Goal: Task Accomplishment & Management: Use online tool/utility

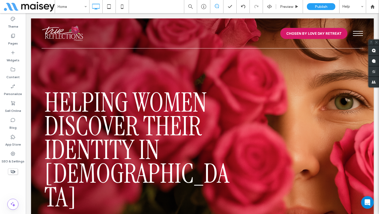
scroll to position [49, 0]
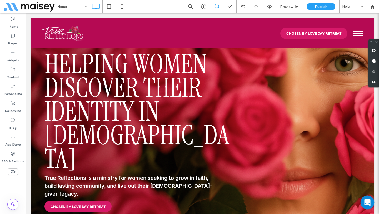
click at [365, 203] on icon "Open Intercom Messenger" at bounding box center [367, 202] width 7 height 7
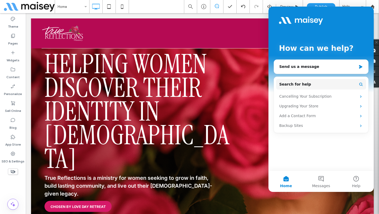
scroll to position [0, 0]
click at [368, 204] on icon "Close Intercom Messenger" at bounding box center [368, 202] width 6 height 6
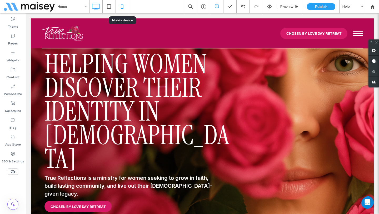
click at [121, 7] on icon at bounding box center [122, 6] width 11 height 11
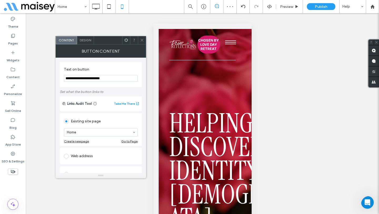
click at [82, 38] on span "Design" at bounding box center [85, 40] width 11 height 4
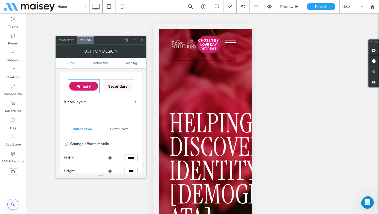
click at [141, 40] on icon at bounding box center [142, 40] width 4 height 4
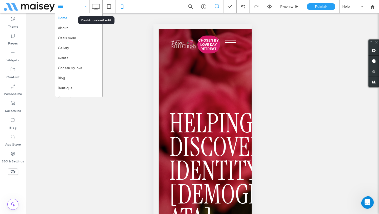
click at [84, 7] on div "Home About Oasis room Gallery events Chosen by love Blog Boutique Contact Beaut…" at bounding box center [72, 6] width 34 height 13
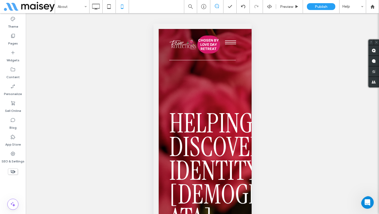
click at [95, 6] on div at bounding box center [189, 107] width 379 height 214
click at [95, 6] on icon at bounding box center [96, 6] width 11 height 11
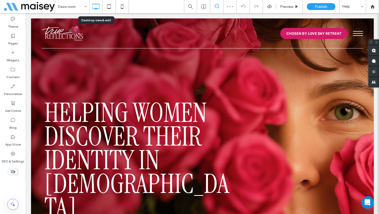
click at [83, 8] on div "Oasis room" at bounding box center [72, 6] width 34 height 13
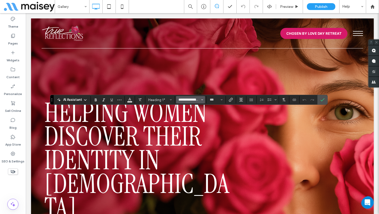
click at [186, 98] on input "**********" at bounding box center [189, 100] width 22 height 4
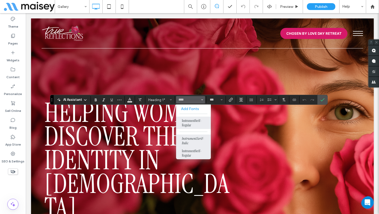
click at [195, 138] on label "InstrumentSerif-Italic" at bounding box center [193, 141] width 35 height 12
type input "**********"
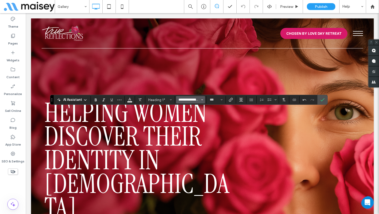
click at [200, 101] on input "**********" at bounding box center [189, 100] width 22 height 4
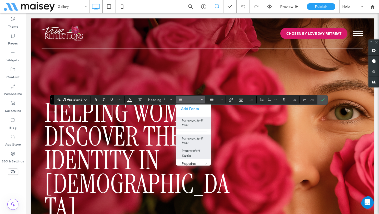
click at [195, 156] on label "InstrumentSerif-Regular" at bounding box center [193, 153] width 35 height 12
type input "**********"
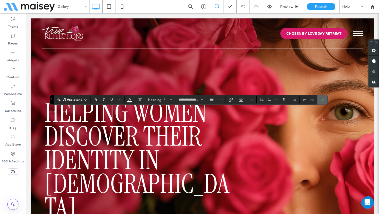
click at [324, 102] on span "Confirm" at bounding box center [323, 99] width 4 height 9
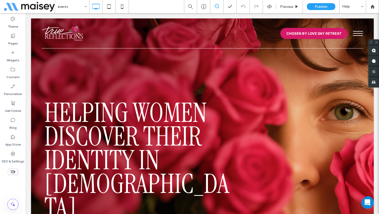
click at [80, 9] on input at bounding box center [71, 6] width 26 height 13
click at [82, 11] on input at bounding box center [71, 6] width 26 height 13
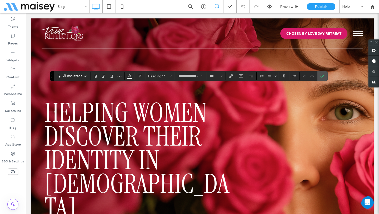
click at [189, 80] on div "**********" at bounding box center [189, 76] width 278 height 10
click at [190, 77] on input "**********" at bounding box center [189, 76] width 22 height 4
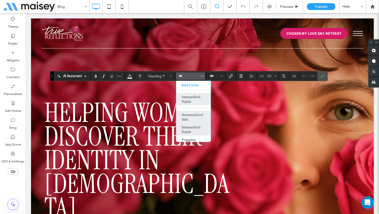
click at [194, 115] on label "InstrumentSerif-Italic" at bounding box center [193, 117] width 35 height 12
type input "**********"
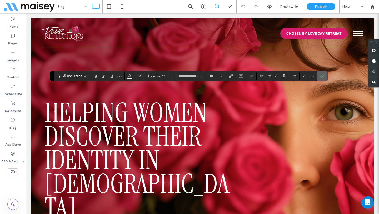
click at [323, 77] on use "Confirm" at bounding box center [323, 76] width 4 height 3
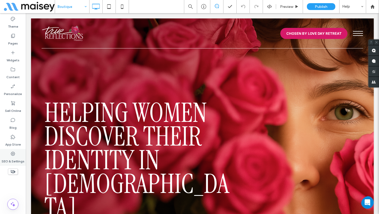
type input "**********"
type input "***"
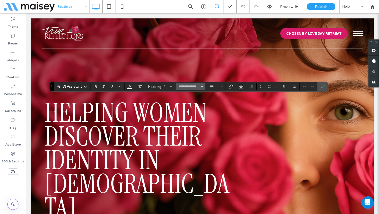
click at [203, 90] on span "Font & Font weight" at bounding box center [202, 86] width 2 height 7
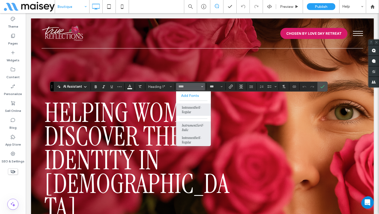
click at [190, 125] on label "InstrumentSerif-Italic" at bounding box center [193, 127] width 35 height 12
type input "**********"
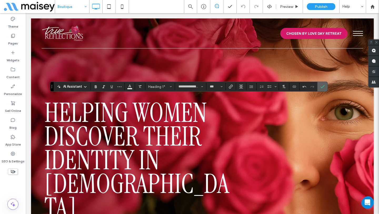
click at [324, 88] on icon "Confirm" at bounding box center [323, 87] width 4 height 4
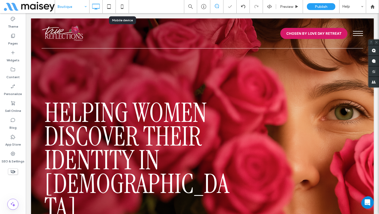
click at [122, 10] on icon at bounding box center [122, 6] width 11 height 11
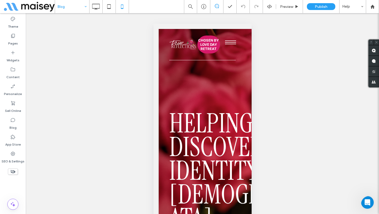
click at [70, 5] on input at bounding box center [71, 6] width 26 height 13
click at [77, 2] on input at bounding box center [71, 6] width 26 height 13
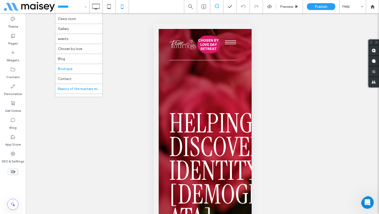
scroll to position [26, 0]
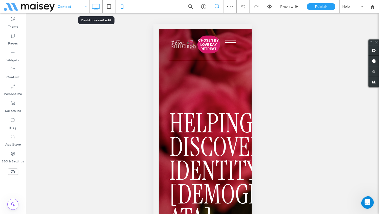
click at [95, 8] on use at bounding box center [96, 7] width 8 height 6
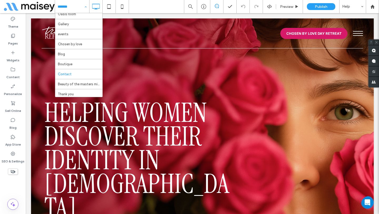
scroll to position [26, 0]
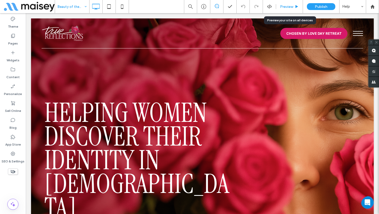
click at [286, 7] on span "Preview" at bounding box center [286, 6] width 13 height 4
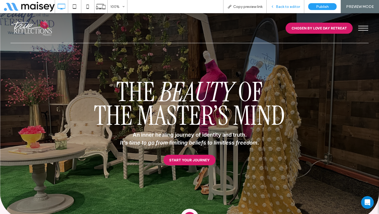
click at [278, 7] on span "Back to editor" at bounding box center [288, 6] width 24 height 4
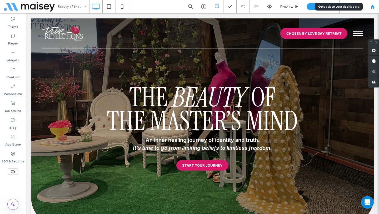
drag, startPoint x: 370, startPoint y: 9, endPoint x: 313, endPoint y: 15, distance: 57.7
click at [370, 9] on div at bounding box center [372, 6] width 13 height 13
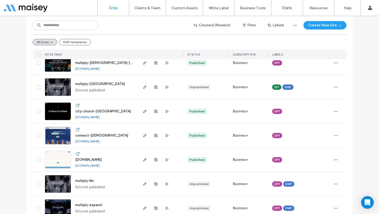
scroll to position [366, 0]
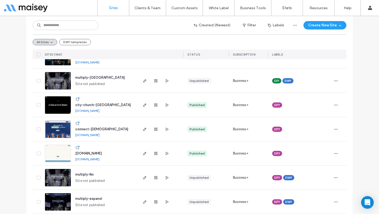
click at [91, 106] on span "city-church-[GEOGRAPHIC_DATA]" at bounding box center [103, 105] width 56 height 4
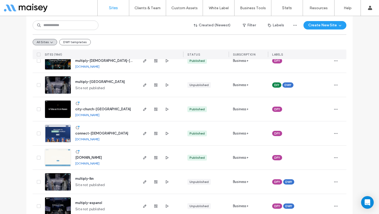
scroll to position [385, 0]
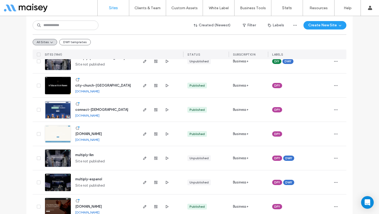
click at [85, 81] on div "city-church-tulsa city-church-tulsa.multiscreensite.com" at bounding box center [104, 85] width 66 height 24
click at [88, 85] on span "city-church-tulsa" at bounding box center [103, 85] width 56 height 4
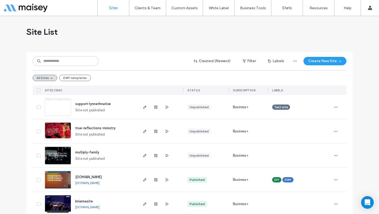
click at [290, 110] on div "Test site" at bounding box center [299, 107] width 55 height 12
click at [106, 73] on div "All Sites DWY templates" at bounding box center [190, 77] width 314 height 15
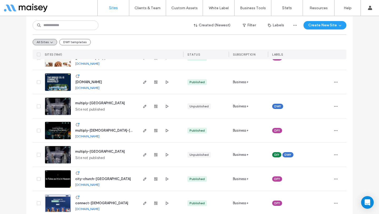
scroll to position [301, 0]
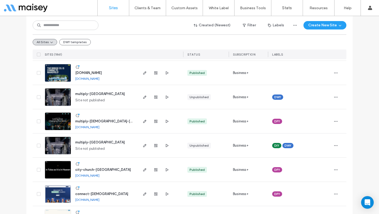
click at [92, 170] on span "city-church-tulsa" at bounding box center [103, 170] width 56 height 4
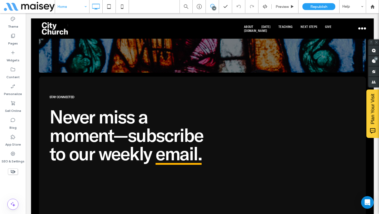
scroll to position [2032, 0]
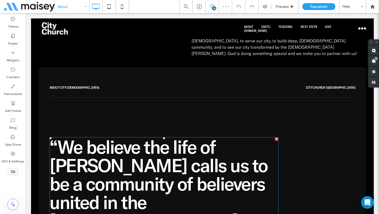
scroll to position [1169, 0]
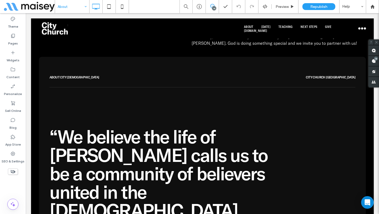
scroll to position [1121, 0]
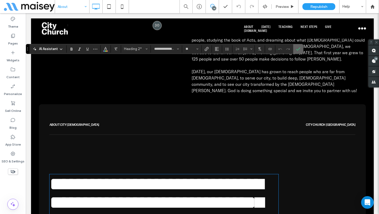
drag, startPoint x: 299, startPoint y: 50, endPoint x: 274, endPoint y: 37, distance: 29.0
click at [299, 50] on icon "Confirm" at bounding box center [298, 49] width 4 height 4
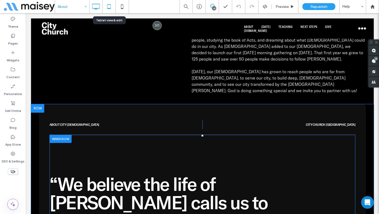
click at [110, 9] on icon at bounding box center [109, 6] width 11 height 11
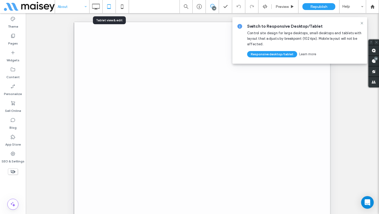
scroll to position [0, 0]
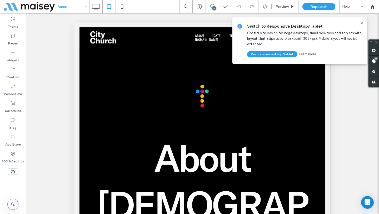
click at [361, 22] on use at bounding box center [362, 23] width 2 height 2
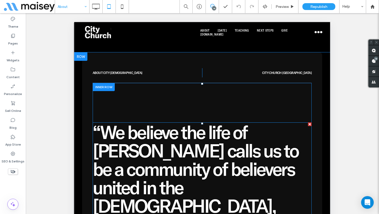
scroll to position [1200, 0]
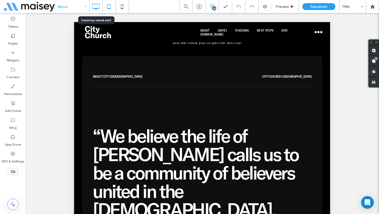
click at [99, 6] on icon at bounding box center [96, 6] width 11 height 11
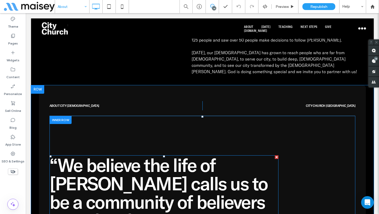
scroll to position [1143, 0]
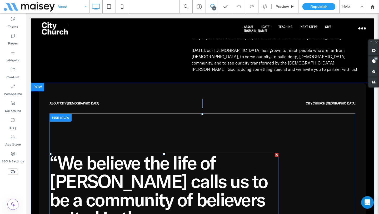
click at [168, 151] on span "“We believe the life of [PERSON_NAME] calls us to be a community of believers u…" at bounding box center [159, 208] width 218 height 115
type input "**********"
type input "**"
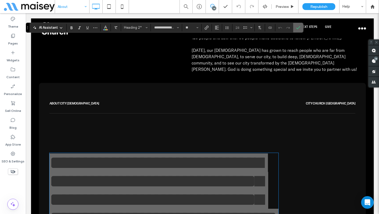
click at [302, 30] on label "Confirm" at bounding box center [298, 27] width 8 height 9
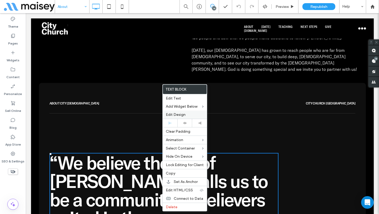
click at [188, 117] on div "Edit Design" at bounding box center [185, 115] width 44 height 8
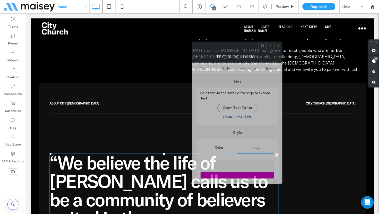
drag, startPoint x: 88, startPoint y: 46, endPoint x: 283, endPoint y: 45, distance: 194.9
click at [283, 50] on div "Text block Design" at bounding box center [237, 56] width 91 height 13
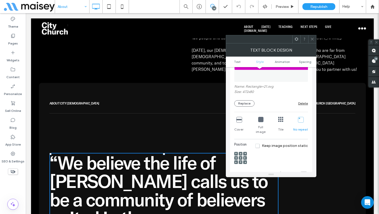
scroll to position [73, 0]
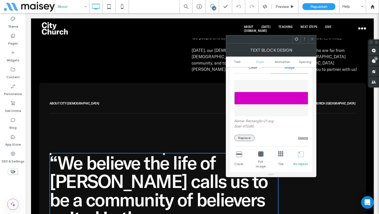
click at [245, 139] on button "Replace" at bounding box center [244, 138] width 20 height 6
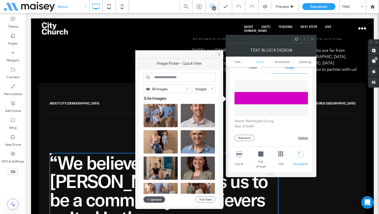
click at [157, 198] on button "Upload" at bounding box center [155, 199] width 22 height 6
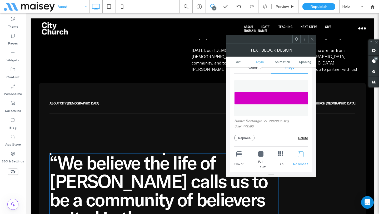
click at [240, 155] on icon at bounding box center [239, 153] width 5 height 5
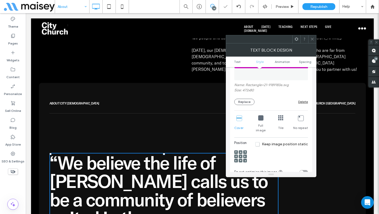
scroll to position [111, 0]
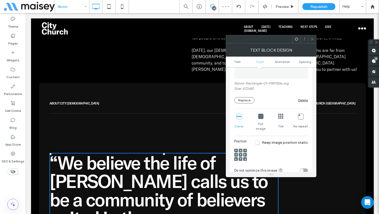
click at [303, 120] on div "No repeat" at bounding box center [300, 123] width 15 height 22
click at [297, 41] on icon at bounding box center [297, 39] width 4 height 4
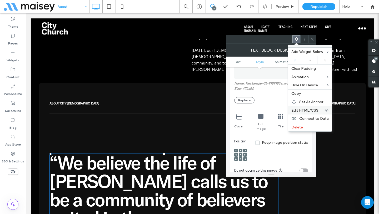
click at [308, 109] on span "Edit HTML/CSS" at bounding box center [305, 110] width 27 height 4
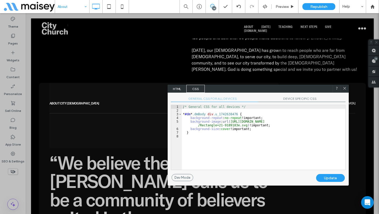
drag, startPoint x: 193, startPoint y: 110, endPoint x: 287, endPoint y: 88, distance: 96.8
click at [287, 88] on div "HTML CSS" at bounding box center [258, 89] width 181 height 8
click at [290, 97] on span "DEVICE SPECIFIC CSS" at bounding box center [301, 100] width 87 height 6
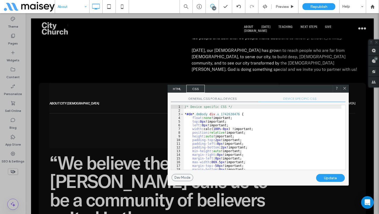
scroll to position [1, 0]
click at [278, 137] on div "/* Device specific CSS */ * #dm * .dmBody div .u_1742638476 { float : none !imp…" at bounding box center [263, 141] width 158 height 72
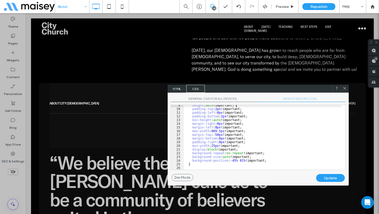
scroll to position [31, 0]
click at [244, 160] on div "height : auto !important; padding-top : 2 px !important; padding-left : 0 px !i…" at bounding box center [263, 140] width 158 height 72
click at [232, 161] on div "height : auto !important; padding-top : 2 px !important; padding-left : 0 px !i…" at bounding box center [263, 140] width 158 height 72
click at [329, 177] on div "Update" at bounding box center [330, 178] width 29 height 8
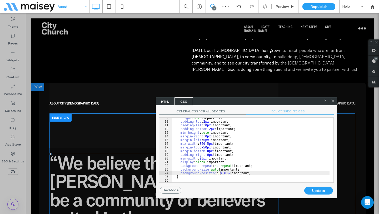
drag, startPoint x: 277, startPoint y: 103, endPoint x: 248, endPoint y: 94, distance: 30.7
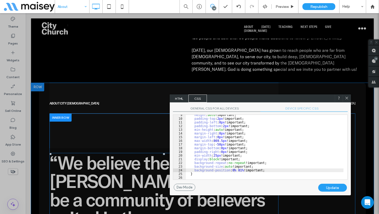
drag, startPoint x: 272, startPoint y: 112, endPoint x: 273, endPoint y: 92, distance: 20.8
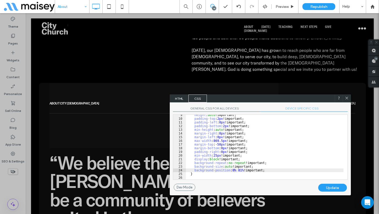
click at [234, 171] on div "height : auto !important; padding-top : 2 px !important; padding-left : 0 px !i…" at bounding box center [265, 149] width 158 height 72
click at [325, 187] on div "Update" at bounding box center [332, 188] width 29 height 8
click at [236, 171] on div "height : auto !important; padding-top : 2 px !important; padding-left : 0 px !i…" at bounding box center [265, 149] width 158 height 72
click at [327, 186] on div "Update" at bounding box center [332, 188] width 29 height 8
click at [238, 170] on div "height : auto !important; padding-top : 2 px !important; padding-left : 0 px !i…" at bounding box center [265, 149] width 158 height 72
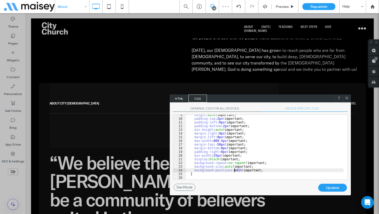
type textarea "**"
click at [332, 187] on div "Update" at bounding box center [332, 188] width 29 height 8
click at [347, 97] on icon at bounding box center [347, 98] width 4 height 4
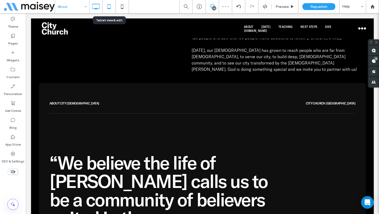
click at [108, 6] on icon at bounding box center [109, 6] width 11 height 11
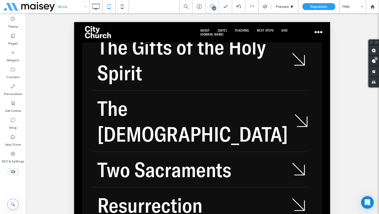
scroll to position [4347, 0]
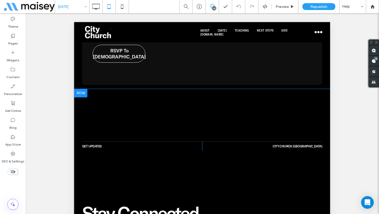
scroll to position [2394, 0]
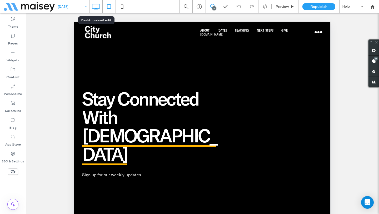
click at [97, 9] on use at bounding box center [96, 7] width 8 height 6
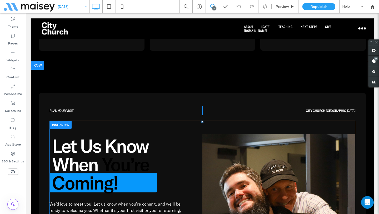
scroll to position [1876, 0]
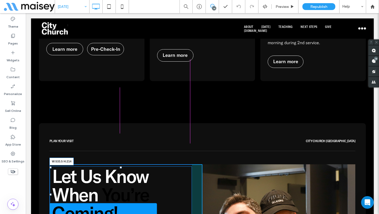
drag, startPoint x: 188, startPoint y: 112, endPoint x: 228, endPoint y: 130, distance: 43.2
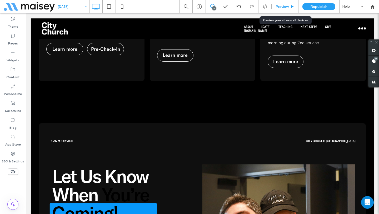
click at [282, 7] on span "Preview" at bounding box center [282, 6] width 13 height 4
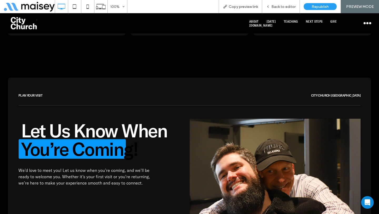
scroll to position [1838, 0]
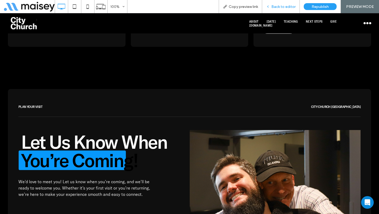
click at [275, 9] on div "Back to editor" at bounding box center [281, 6] width 38 height 13
click at [274, 7] on span "Back to editor" at bounding box center [284, 6] width 24 height 4
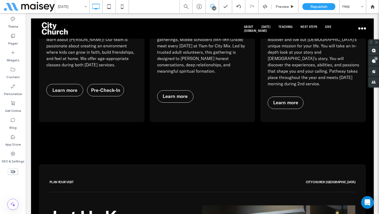
scroll to position [1868, 0]
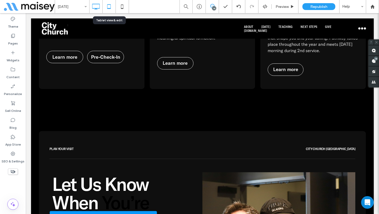
click at [106, 8] on icon at bounding box center [109, 6] width 11 height 11
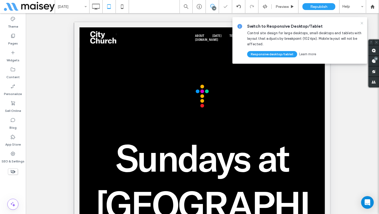
click at [362, 23] on use at bounding box center [362, 23] width 2 height 2
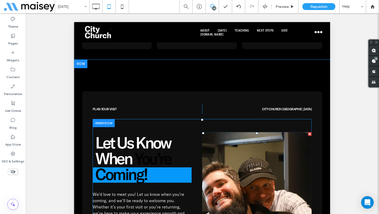
scroll to position [2006, 0]
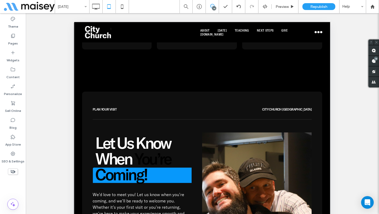
click at [13, 172] on icon at bounding box center [13, 172] width 6 height 6
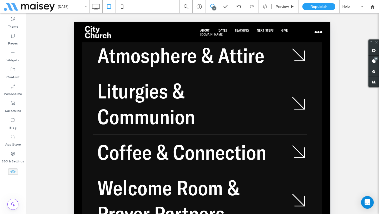
scroll to position [2488, 0]
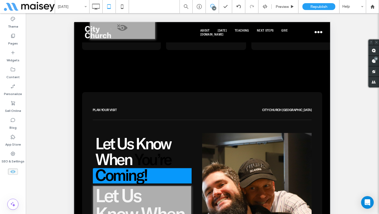
click at [11, 171] on use at bounding box center [12, 171] width 5 height 3
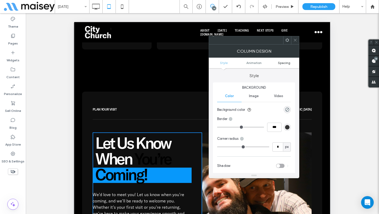
click at [283, 62] on span "Spacing" at bounding box center [284, 63] width 12 height 4
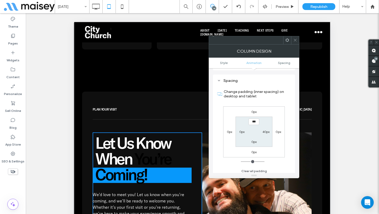
scroll to position [124, 0]
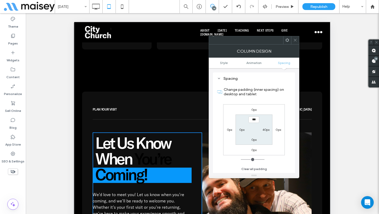
click at [264, 130] on label "40px" at bounding box center [266, 130] width 7 height 4
type input "**"
type input "****"
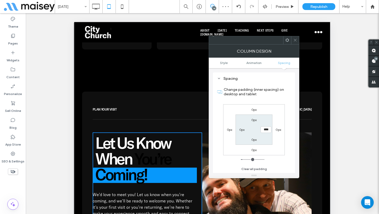
click at [295, 40] on use at bounding box center [295, 40] width 3 height 3
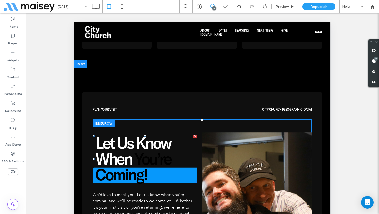
click at [139, 149] on span "You’re Coming!" at bounding box center [133, 167] width 76 height 36
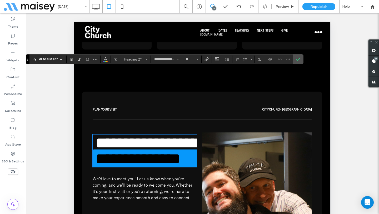
click span "**********"
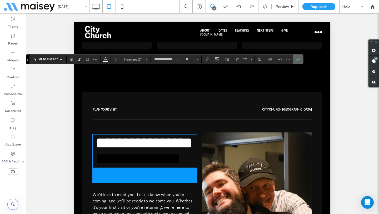
click icon "Confirm"
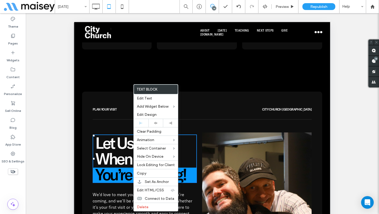
click span "﻿ You’re Coming!"
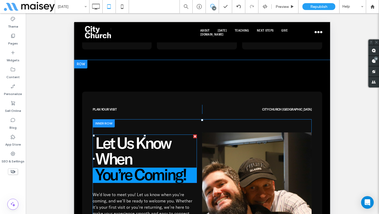
click h2 "Let Us Know When"
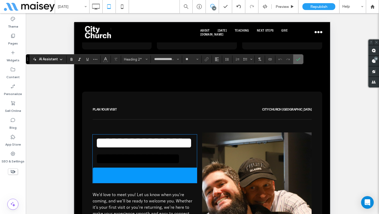
click label "Confirm"
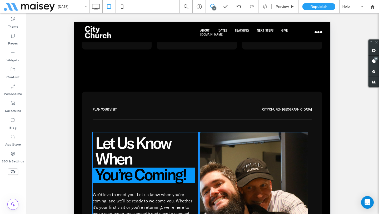
click div
drag, startPoint x: 125, startPoint y: 83, endPoint x: 122, endPoint y: 84, distance: 3.4
click div "Let Us Know When You’re Coming! Let Us Know When ﻿ You’re Coming! Let Us Know W…"
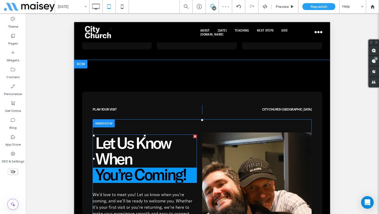
click span "Let Us Know When"
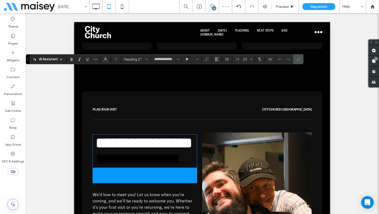
click span "**********"
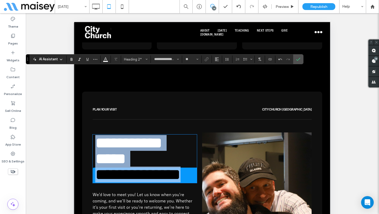
scroll to position [0, 0]
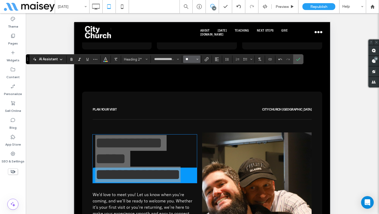
click input "**"
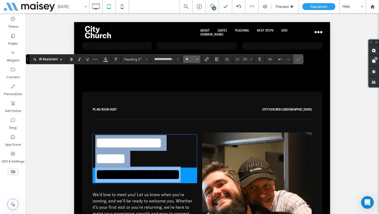
type input "**"
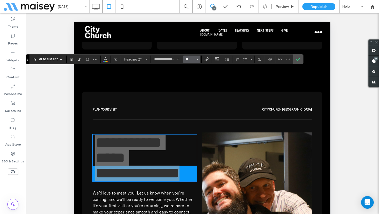
click input "**"
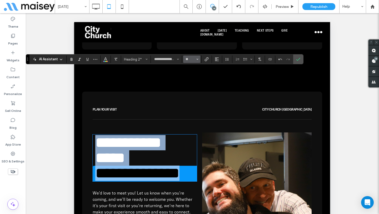
type input "**"
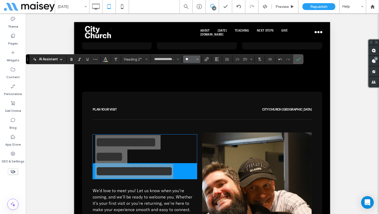
click input "**"
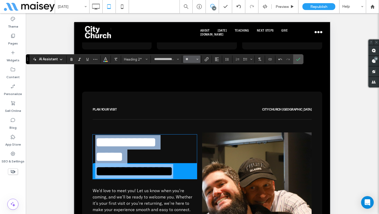
type input "**"
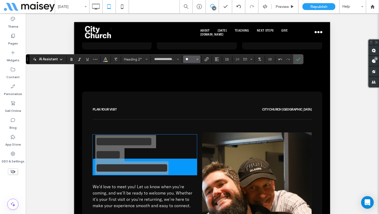
click input "**"
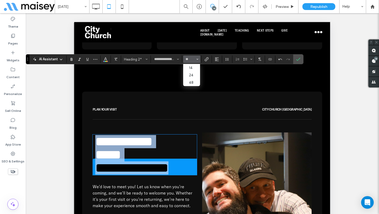
type input "**"
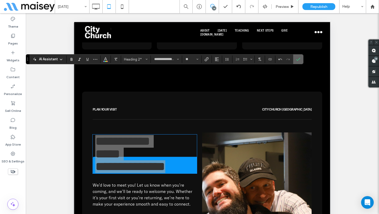
click label "Confirm"
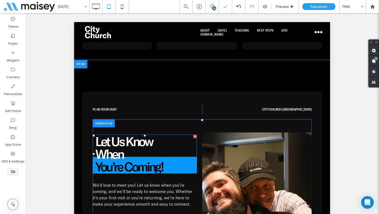
click span "﻿ When"
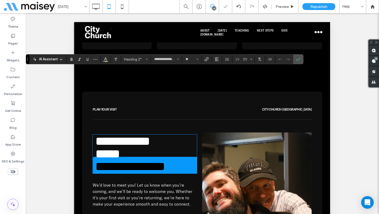
click span "****"
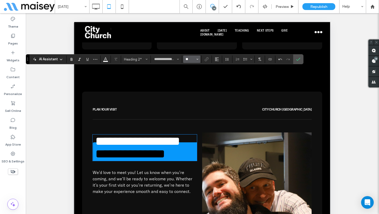
click input "**"
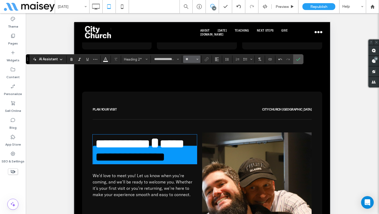
type input "*"
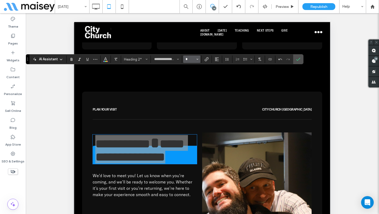
click input "*"
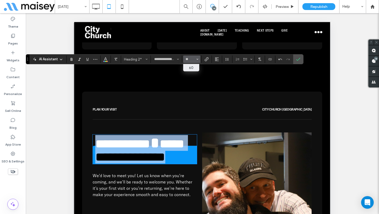
type input "**"
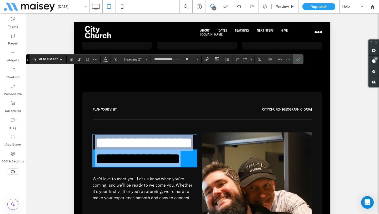
click h2 "**********"
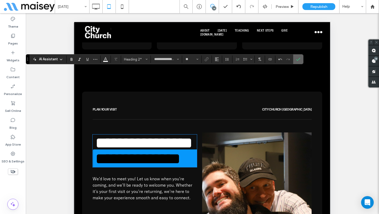
click icon "Confirm"
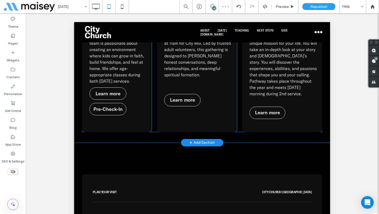
scroll to position [1808, 0]
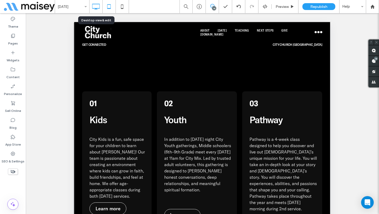
click icon
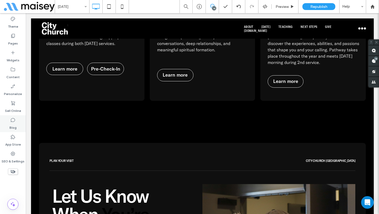
scroll to position [1865, 0]
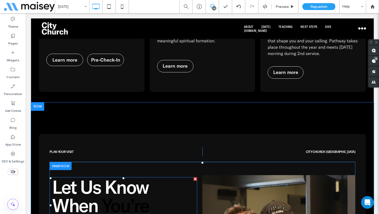
click span "You’re Coming!"
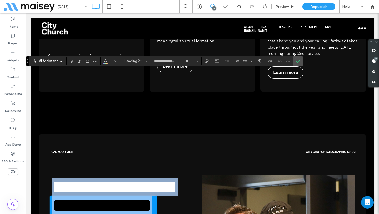
click span "**********"
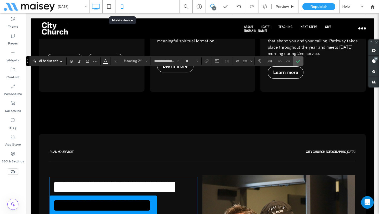
click icon
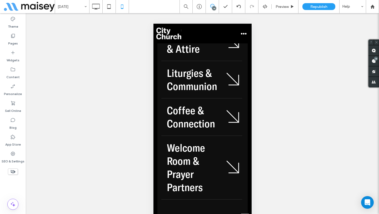
scroll to position [1737, 0]
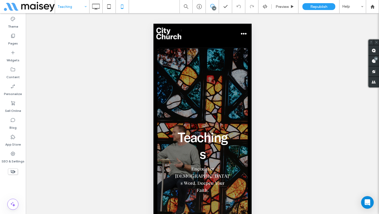
click input
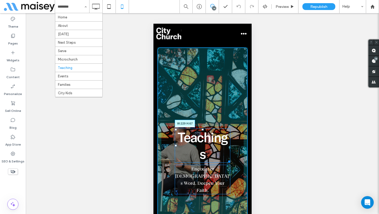
click div "Teachings W:229 H:67 Encounter God’s Word. Deepen Your Faith. Click To Paste"
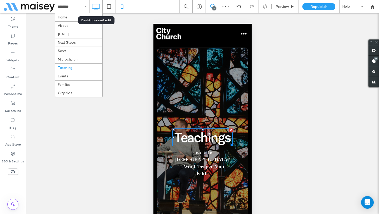
click icon
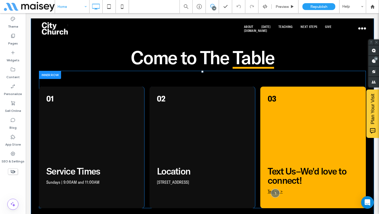
scroll to position [470, 0]
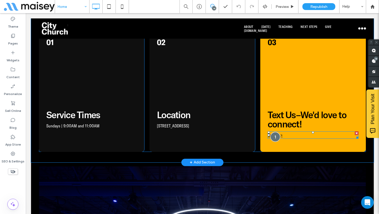
click div
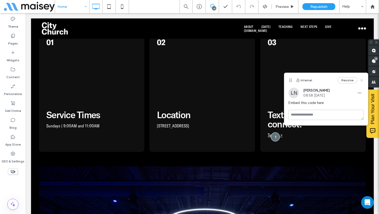
click use
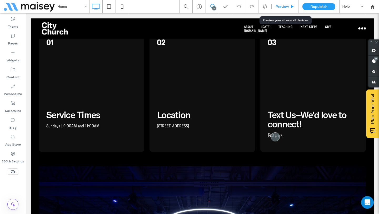
click at [288, 8] on span "Preview" at bounding box center [282, 6] width 13 height 4
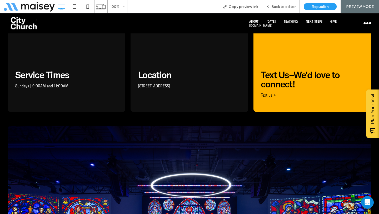
click at [267, 97] on link "Text us >" at bounding box center [268, 94] width 15 height 5
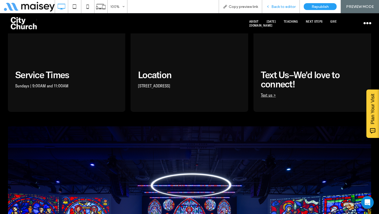
click at [268, 9] on div "Back to editor" at bounding box center [281, 6] width 38 height 13
click at [273, 7] on span "Back to editor" at bounding box center [284, 6] width 24 height 4
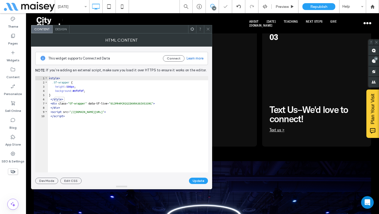
scroll to position [0, 0]
click at [97, 128] on div "< style > .tf-wrapper { height : 500 px ; background : #0f0f0f ; } </ style > <…" at bounding box center [128, 128] width 160 height 105
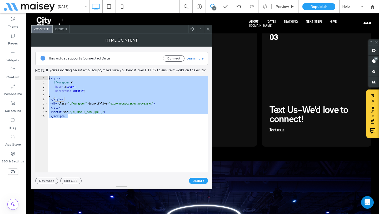
drag, startPoint x: 90, startPoint y: 122, endPoint x: 38, endPoint y: 77, distance: 68.5
click at [38, 77] on div "** 1 2 3 4 5 6 7 8 9 10 < style > .tf-wrapper { height : 500 px ; background : …" at bounding box center [121, 124] width 173 height 96
click at [93, 119] on div "< style > .tf-wrapper { height : 500 px ; background : #0f0f0f ; } </ style > <…" at bounding box center [128, 128] width 160 height 105
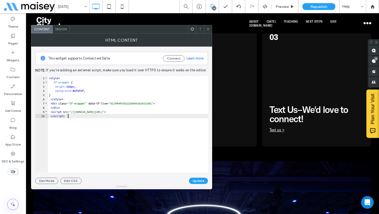
click at [93, 119] on div "< style > .tf-wrapper { height : 500 px ; background : #0f0f0f ; } </ style > <…" at bounding box center [128, 128] width 160 height 105
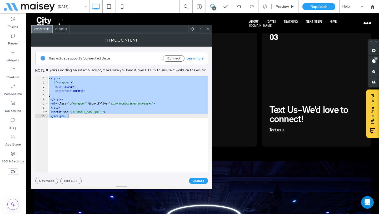
click at [93, 119] on div "< style > .tf-wrapper { height : 500 px ; background : #0f0f0f ; } </ style > <…" at bounding box center [128, 128] width 160 height 105
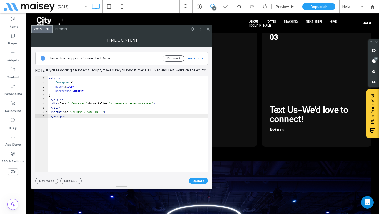
click at [210, 29] on div at bounding box center [208, 29] width 8 height 8
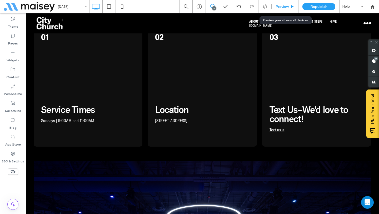
click at [279, 7] on span "Preview" at bounding box center [282, 6] width 13 height 4
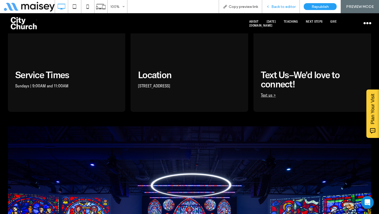
click at [276, 8] on span "Back to editor" at bounding box center [284, 6] width 24 height 4
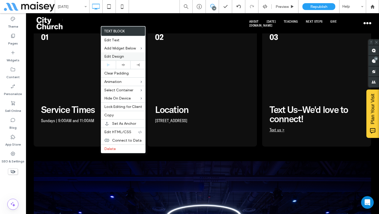
click at [121, 54] on span "Edit Design" at bounding box center [114, 56] width 20 height 4
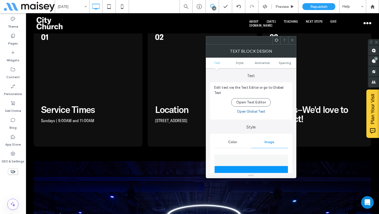
click at [293, 38] on icon at bounding box center [292, 40] width 4 height 4
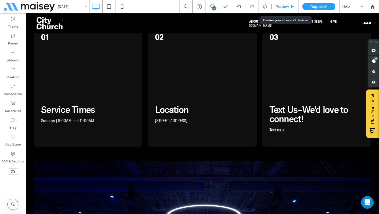
click at [287, 5] on span "Preview" at bounding box center [282, 6] width 13 height 4
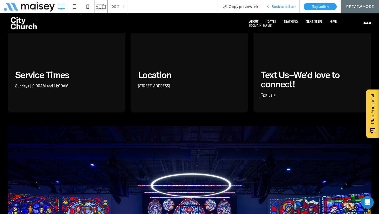
click at [274, 3] on div "Back to editor" at bounding box center [281, 6] width 38 height 13
click at [272, 8] on div "Back to editor" at bounding box center [280, 6] width 37 height 4
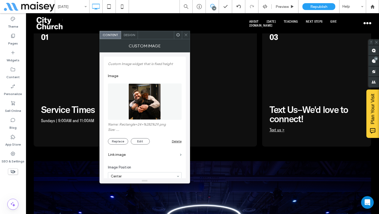
click at [134, 35] on span "Design" at bounding box center [129, 35] width 11 height 4
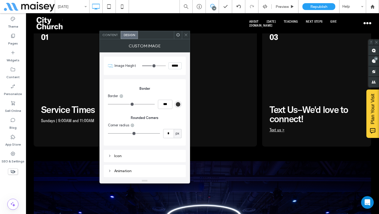
click at [186, 34] on icon at bounding box center [186, 35] width 4 height 4
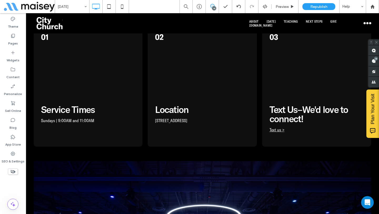
type input "**********"
type input "**"
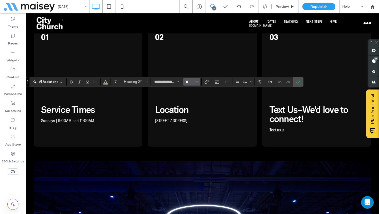
click at [193, 82] on input "**" at bounding box center [190, 82] width 10 height 4
type input "**"
click at [191, 82] on input "**" at bounding box center [190, 82] width 10 height 4
type input "**"
click at [297, 85] on span "Confirm" at bounding box center [297, 81] width 2 height 9
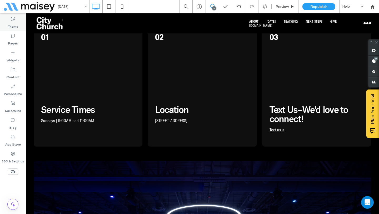
click at [14, 24] on label "Theme" at bounding box center [13, 25] width 10 height 7
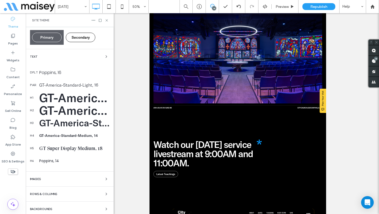
scroll to position [105, 0]
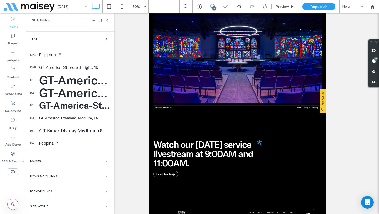
click at [59, 91] on div "GT-America-Standard-Medium, 70" at bounding box center [74, 92] width 70 height 15
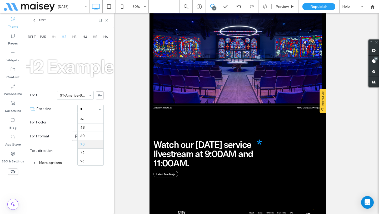
scroll to position [0, 0]
type input "**"
click at [109, 22] on div "Text" at bounding box center [70, 20] width 88 height 14
click at [107, 21] on icon at bounding box center [107, 20] width 4 height 4
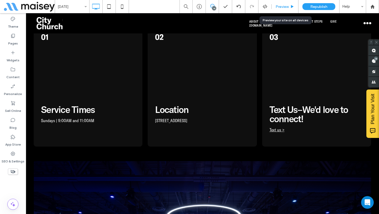
click at [288, 8] on span "Preview" at bounding box center [282, 6] width 13 height 4
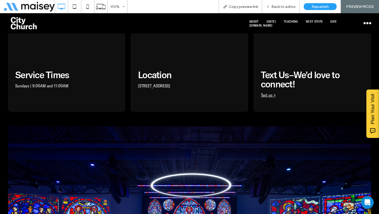
click at [288, 8] on span "Back to editor" at bounding box center [284, 6] width 24 height 4
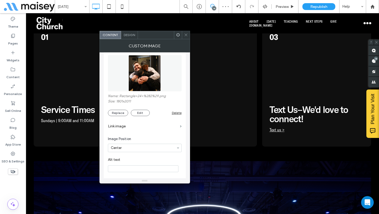
scroll to position [46, 0]
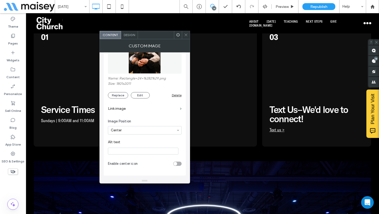
click at [185, 35] on icon at bounding box center [186, 35] width 4 height 4
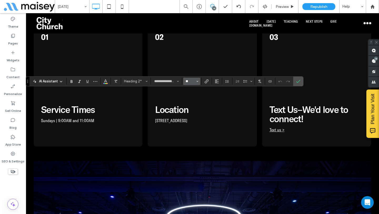
click at [194, 80] on input "**" at bounding box center [190, 81] width 10 height 4
type input "**"
click at [301, 83] on label "Confirm" at bounding box center [298, 81] width 8 height 9
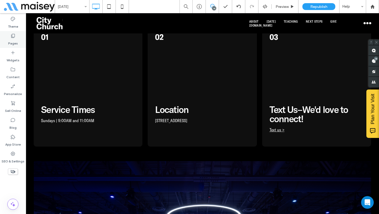
click at [11, 38] on label "Pages" at bounding box center [13, 41] width 10 height 7
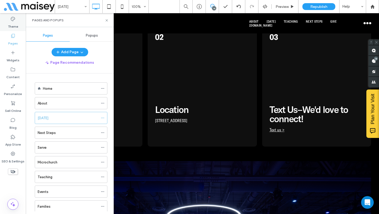
click at [14, 28] on label "Theme" at bounding box center [13, 25] width 10 height 7
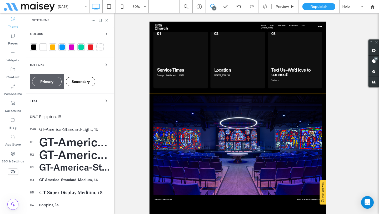
scroll to position [44, 0]
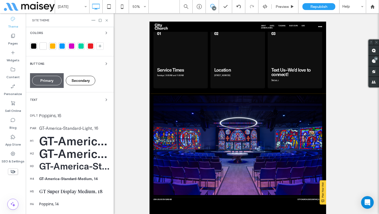
click at [70, 153] on div "GT-America-Standard-Medium, 68" at bounding box center [74, 153] width 70 height 15
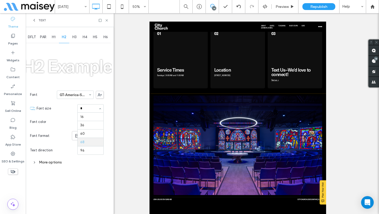
scroll to position [0, 0]
type input "**"
click at [107, 21] on icon at bounding box center [107, 20] width 4 height 4
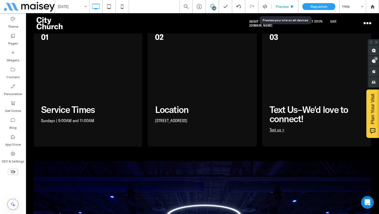
click at [291, 7] on icon at bounding box center [292, 7] width 4 height 4
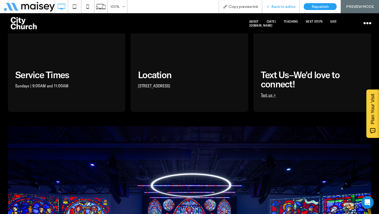
click at [280, 8] on span "Back to editor" at bounding box center [284, 6] width 24 height 4
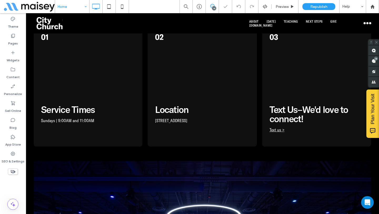
click at [78, 9] on input at bounding box center [71, 6] width 26 height 13
click at [76, 11] on div at bounding box center [189, 107] width 379 height 214
click at [78, 4] on input at bounding box center [71, 6] width 26 height 13
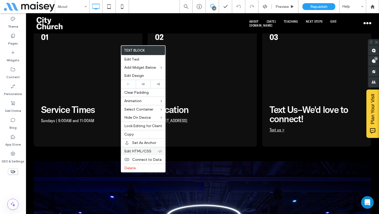
click at [133, 152] on span "Edit HTML/CSS" at bounding box center [137, 151] width 27 height 4
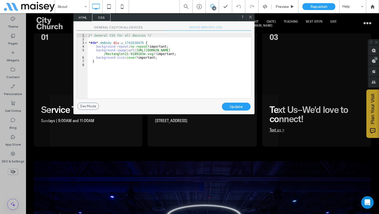
drag, startPoint x: 160, startPoint y: 22, endPoint x: 223, endPoint y: 34, distance: 64.1
click at [223, 34] on div "GENERAL CSS FOR ALL DEVICES DEVICE SPECIFIC CSS Use with caution! Make sure you…" at bounding box center [163, 61] width 181 height 81
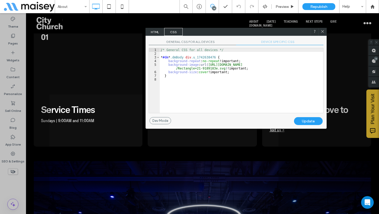
drag, startPoint x: 184, startPoint y: 18, endPoint x: 258, endPoint y: 33, distance: 75.9
click at [256, 32] on div "HTML CSS" at bounding box center [236, 32] width 181 height 8
click at [277, 41] on span "DEVICE SPECIFIC CSS" at bounding box center [280, 43] width 87 height 6
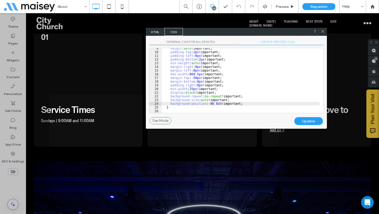
click at [213, 105] on div "height : auto !important; padding-top : 2 px !important; padding-left : 0 px !i…" at bounding box center [241, 83] width 158 height 72
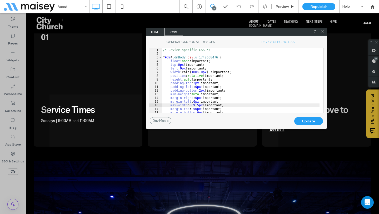
scroll to position [31, 0]
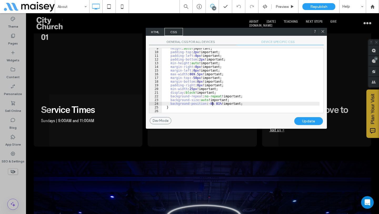
click at [211, 102] on div "height : auto !important; padding-top : 2 px !important; padding-left : 0 px !i…" at bounding box center [241, 83] width 158 height 72
type textarea "**"
click at [314, 123] on div "Update" at bounding box center [308, 121] width 29 height 8
click at [323, 32] on icon at bounding box center [323, 31] width 4 height 4
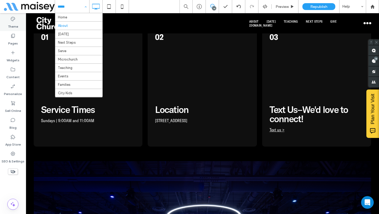
click at [16, 23] on label "Theme" at bounding box center [13, 25] width 10 height 7
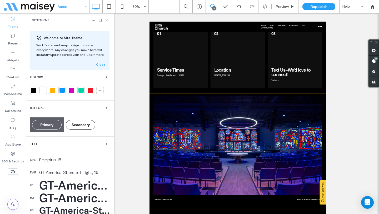
click at [106, 22] on icon at bounding box center [107, 20] width 4 height 4
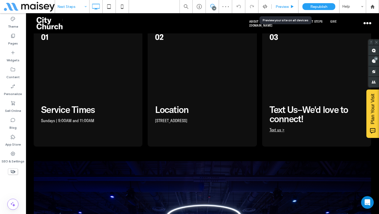
click at [284, 8] on span "Preview" at bounding box center [282, 6] width 13 height 4
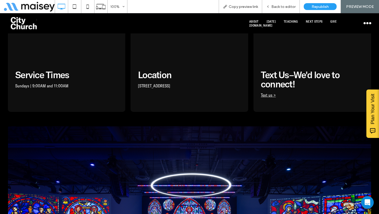
click at [284, 8] on span "Back to editor" at bounding box center [284, 6] width 24 height 4
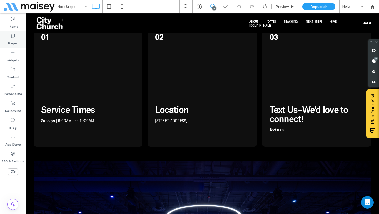
click at [14, 43] on label "Pages" at bounding box center [13, 41] width 10 height 7
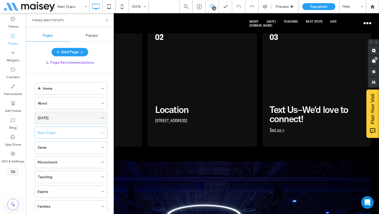
scroll to position [1, 0]
click at [10, 20] on icon at bounding box center [12, 18] width 5 height 5
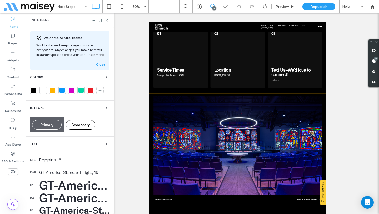
click at [55, 201] on div "GT-America-Standard-Medium, 66" at bounding box center [74, 197] width 70 height 15
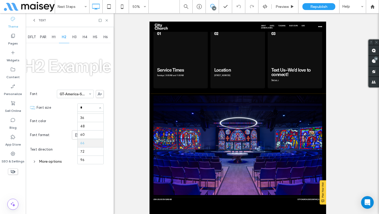
scroll to position [0, 0]
type input "**"
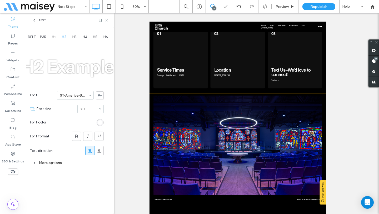
click at [106, 19] on use at bounding box center [107, 20] width 2 height 2
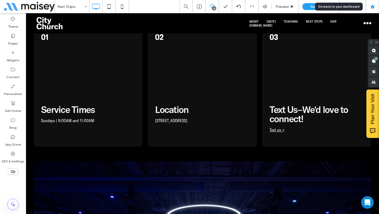
click at [376, 9] on div at bounding box center [372, 6] width 13 height 4
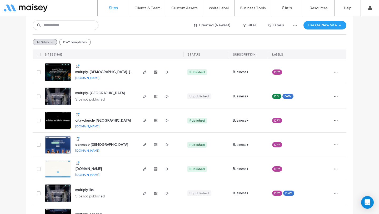
scroll to position [362, 0]
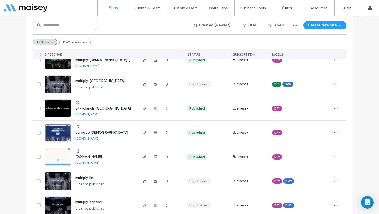
click at [88, 106] on div "city-church-[GEOGRAPHIC_DATA]" at bounding box center [103, 108] width 56 height 5
click at [89, 107] on span "city-church-[GEOGRAPHIC_DATA]" at bounding box center [103, 108] width 56 height 4
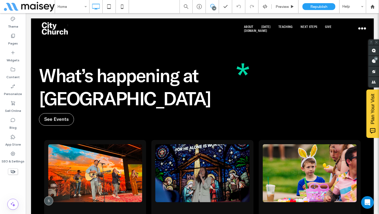
scroll to position [1617, 0]
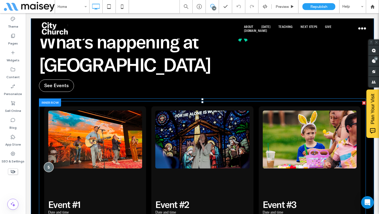
click at [49, 162] on div at bounding box center [49, 167] width 10 height 10
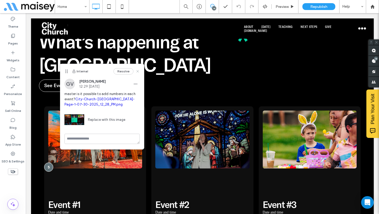
click at [138, 71] on icon at bounding box center [138, 71] width 4 height 4
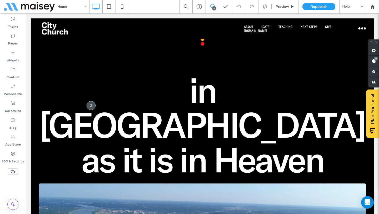
scroll to position [0, 0]
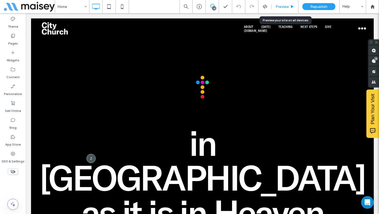
click at [281, 4] on span "Preview" at bounding box center [282, 6] width 13 height 4
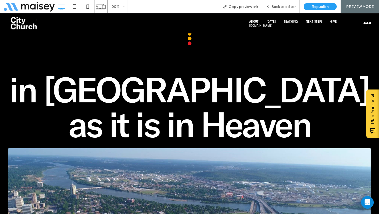
scroll to position [78, 0]
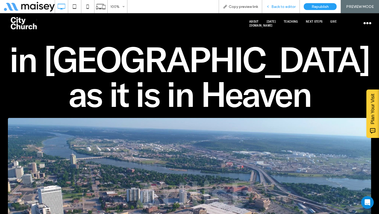
click at [287, 9] on div "Back to editor" at bounding box center [281, 6] width 38 height 13
click at [280, 8] on span "Back to editor" at bounding box center [284, 6] width 24 height 4
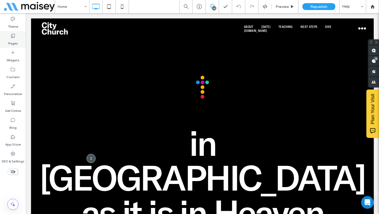
click at [14, 43] on label "Pages" at bounding box center [13, 41] width 10 height 7
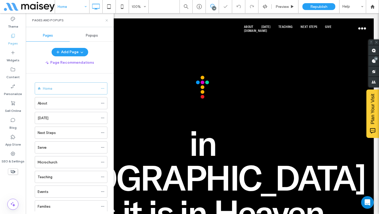
click at [108, 21] on icon at bounding box center [107, 20] width 4 height 4
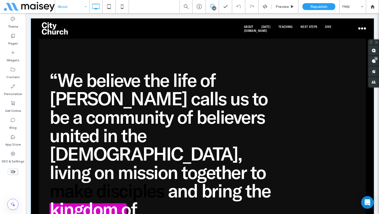
scroll to position [1168, 0]
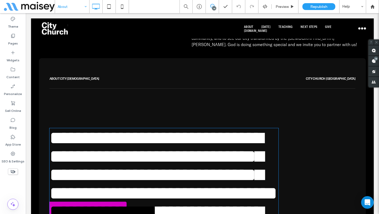
scroll to position [1121, 0]
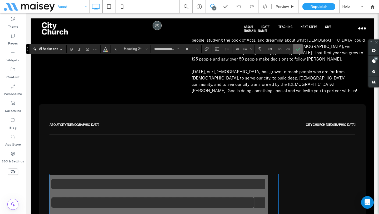
click at [301, 49] on label "Confirm" at bounding box center [298, 48] width 8 height 9
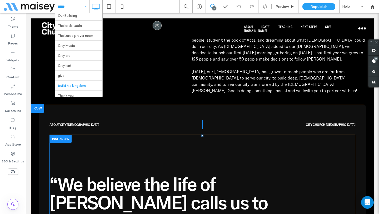
scroll to position [166, 0]
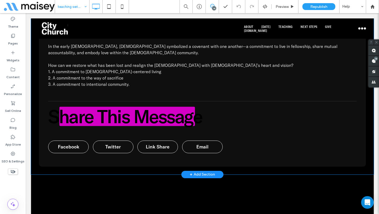
scroll to position [1077, 0]
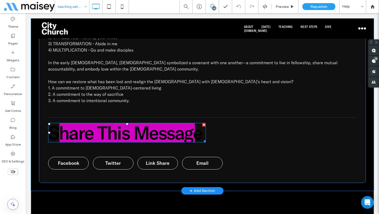
click at [186, 132] on span "Share This Message" at bounding box center [125, 132] width 154 height 23
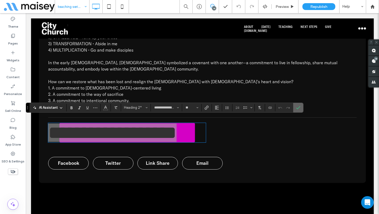
click at [301, 103] on label "Confirm" at bounding box center [298, 107] width 8 height 9
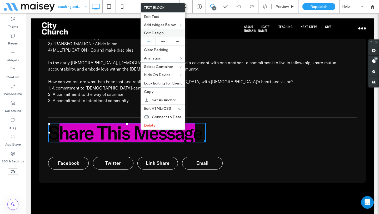
click at [159, 35] on span "Edit Design" at bounding box center [154, 33] width 20 height 4
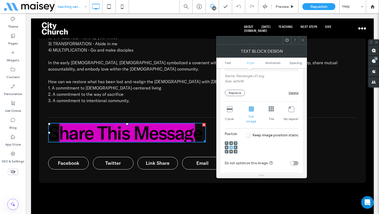
scroll to position [120, 0]
click at [228, 109] on icon at bounding box center [229, 108] width 5 height 5
click at [303, 39] on icon at bounding box center [303, 40] width 4 height 4
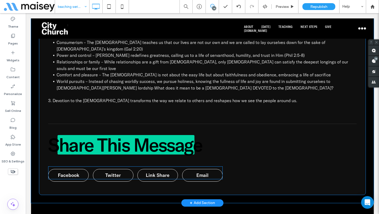
scroll to position [1789, 0]
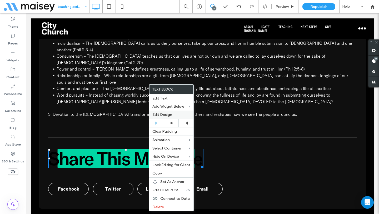
click at [166, 117] on div "Edit Design" at bounding box center [171, 115] width 44 height 8
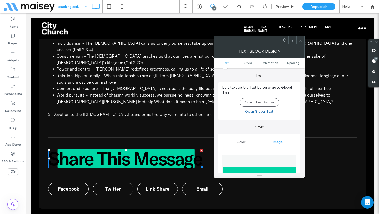
click at [302, 41] on icon at bounding box center [301, 40] width 4 height 4
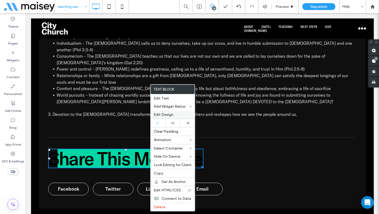
click at [166, 115] on span "Edit Design" at bounding box center [164, 114] width 20 height 4
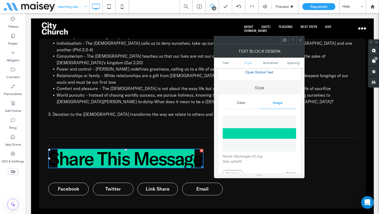
scroll to position [109, 0]
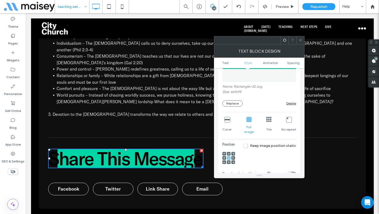
click at [228, 119] on icon at bounding box center [227, 119] width 5 height 5
click at [300, 42] on icon at bounding box center [301, 40] width 4 height 4
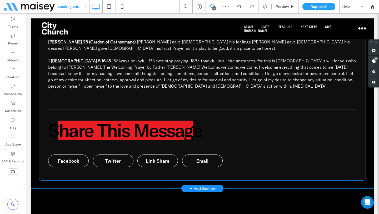
scroll to position [2526, 0]
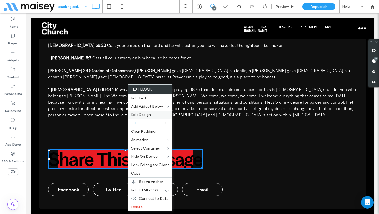
click at [143, 115] on span "Edit Design" at bounding box center [141, 114] width 20 height 4
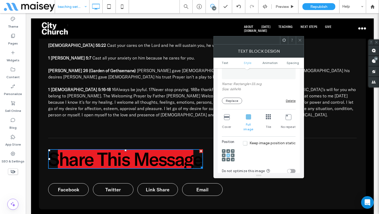
scroll to position [111, 0]
click at [229, 121] on div "Cover" at bounding box center [226, 124] width 9 height 22
click at [302, 42] on icon at bounding box center [300, 40] width 4 height 4
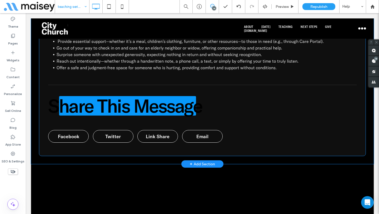
scroll to position [3257, 0]
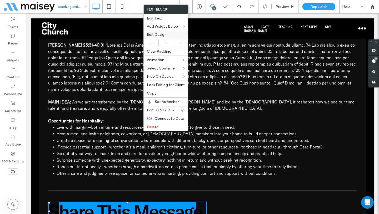
click at [159, 37] on span "Edit Design" at bounding box center [157, 34] width 20 height 4
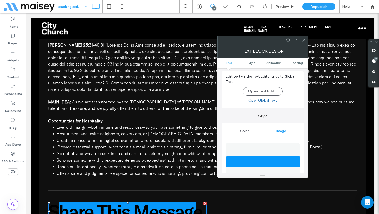
scroll to position [101, 0]
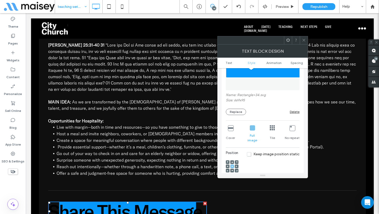
click at [226, 130] on div "Cover" at bounding box center [230, 134] width 9 height 22
click at [231, 130] on icon at bounding box center [230, 127] width 5 height 5
click at [305, 38] on icon at bounding box center [304, 40] width 4 height 4
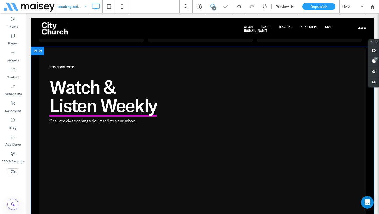
scroll to position [3726, 0]
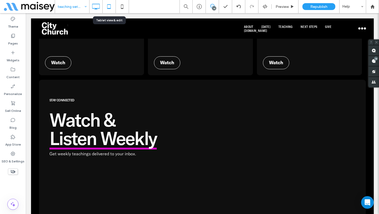
click at [111, 6] on icon at bounding box center [109, 6] width 11 height 11
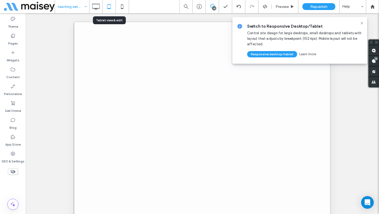
scroll to position [0, 0]
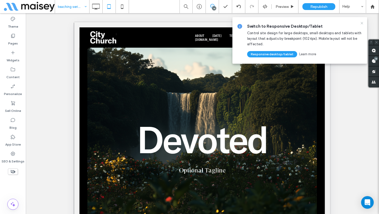
click at [362, 23] on icon at bounding box center [362, 23] width 4 height 4
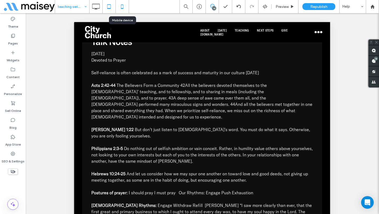
click at [125, 4] on icon at bounding box center [122, 6] width 11 height 11
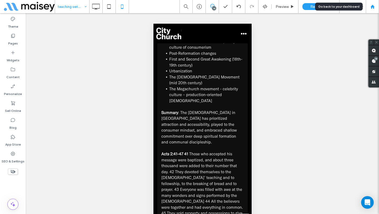
scroll to position [1005, 0]
click at [374, 9] on div at bounding box center [372, 6] width 13 height 13
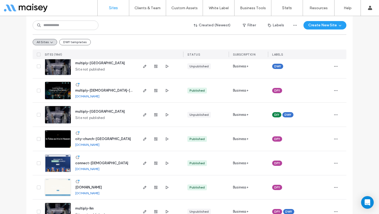
scroll to position [335, 0]
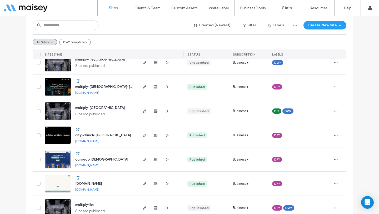
click at [92, 134] on span "city-church-[GEOGRAPHIC_DATA]" at bounding box center [103, 135] width 56 height 4
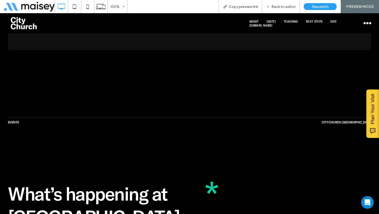
scroll to position [1139, 0]
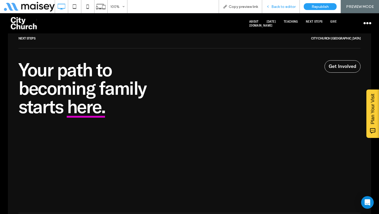
click at [271, 6] on div "Back to editor" at bounding box center [280, 6] width 37 height 4
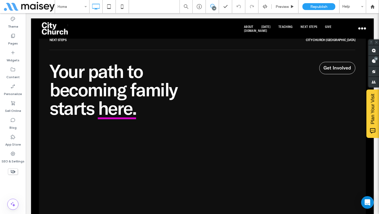
scroll to position [1156, 0]
click at [109, 7] on icon at bounding box center [109, 6] width 11 height 11
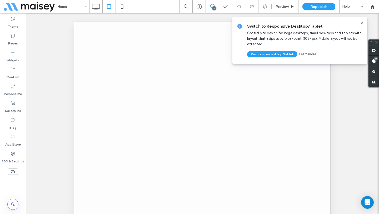
click at [98, 6] on icon at bounding box center [96, 6] width 11 height 11
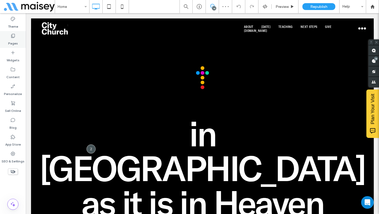
click at [11, 38] on use at bounding box center [13, 36] width 4 height 4
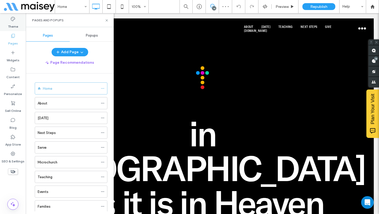
click at [12, 26] on label "Theme" at bounding box center [13, 25] width 10 height 7
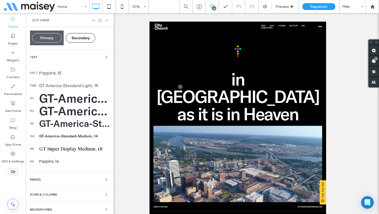
scroll to position [105, 0]
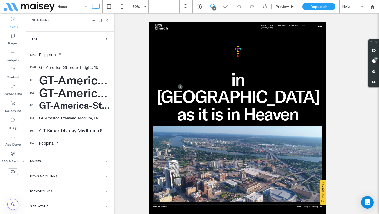
click at [60, 93] on div "GT-America-Standard-Medium, 70" at bounding box center [74, 92] width 70 height 15
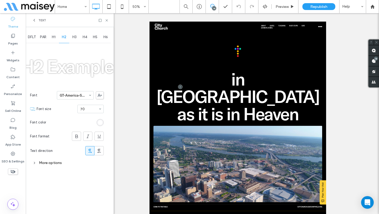
scroll to position [0, 0]
click at [107, 20] on use at bounding box center [107, 20] width 2 height 2
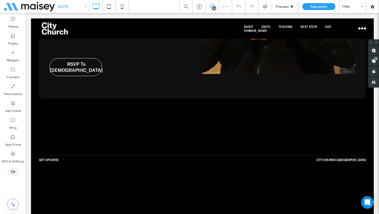
scroll to position [2136, 0]
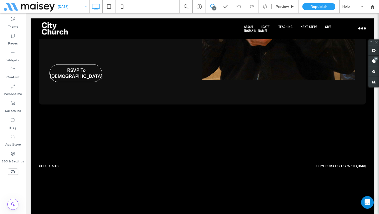
click at [75, 9] on input at bounding box center [71, 6] width 26 height 13
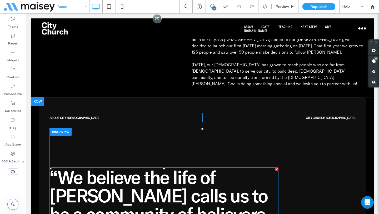
scroll to position [1144, 0]
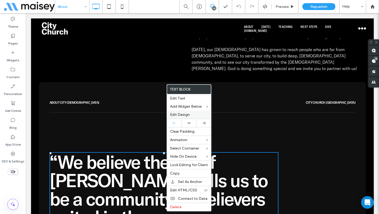
click at [188, 114] on span "Edit Design" at bounding box center [180, 114] width 20 height 4
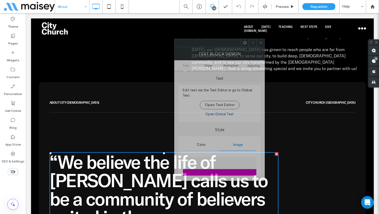
drag, startPoint x: 79, startPoint y: 42, endPoint x: 222, endPoint y: 43, distance: 143.0
click at [222, 43] on div at bounding box center [208, 43] width 66 height 8
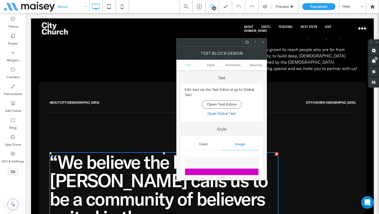
click at [249, 43] on icon at bounding box center [247, 42] width 4 height 4
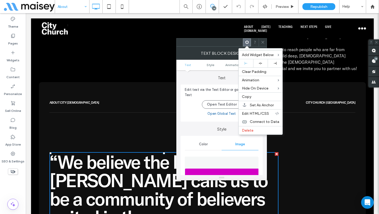
click at [224, 43] on div at bounding box center [210, 42] width 66 height 8
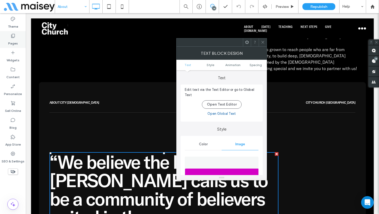
click at [14, 39] on label "Pages" at bounding box center [13, 41] width 10 height 7
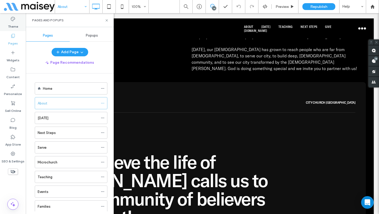
click at [12, 22] on label "Theme" at bounding box center [13, 25] width 10 height 7
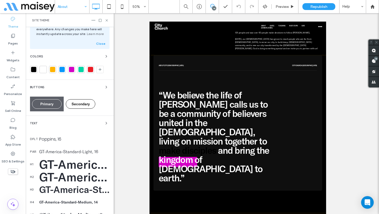
scroll to position [90, 0]
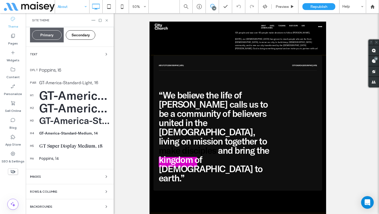
click at [72, 110] on div "GT-America-Standard-Medium, 70" at bounding box center [74, 108] width 70 height 15
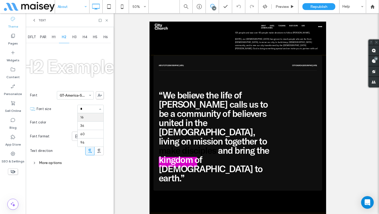
scroll to position [0, 0]
type input "*"
type input "**"
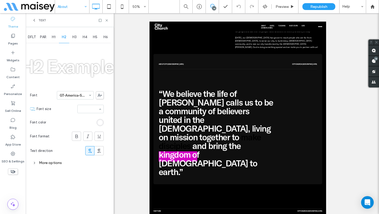
scroll to position [1141, 0]
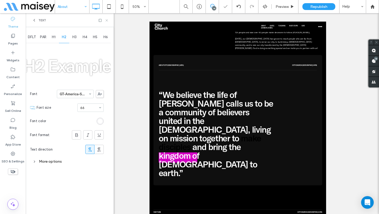
drag, startPoint x: 106, startPoint y: 20, endPoint x: 98, endPoint y: 16, distance: 8.8
click at [106, 20] on icon at bounding box center [107, 20] width 4 height 4
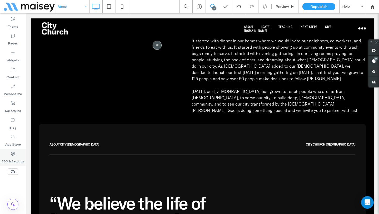
scroll to position [1100, 0]
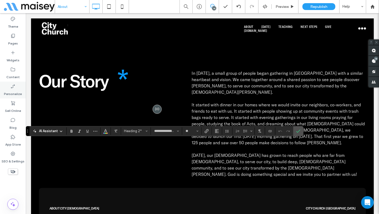
scroll to position [1037, 0]
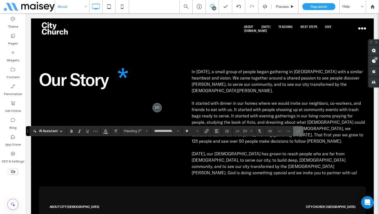
click at [297, 133] on icon "Confirm" at bounding box center [298, 131] width 4 height 4
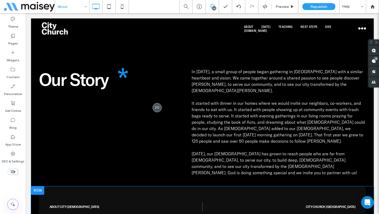
scroll to position [1137, 0]
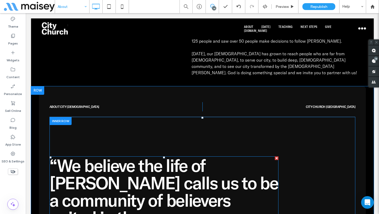
type input "**********"
type input "**"
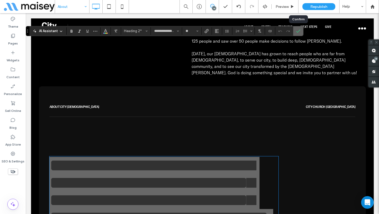
click at [301, 34] on label "Confirm" at bounding box center [298, 30] width 8 height 9
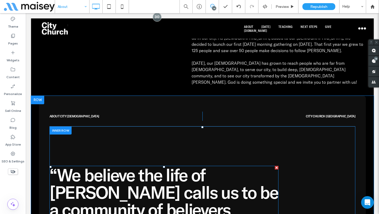
scroll to position [1127, 0]
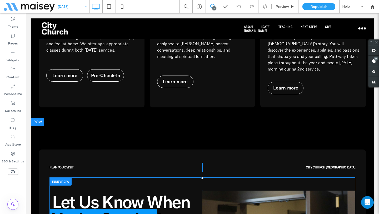
scroll to position [1844, 0]
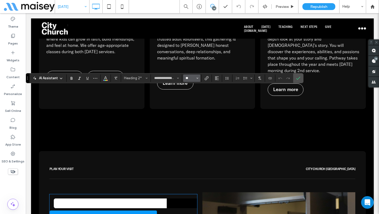
click at [193, 77] on input "**" at bounding box center [190, 78] width 10 height 4
type input "**"
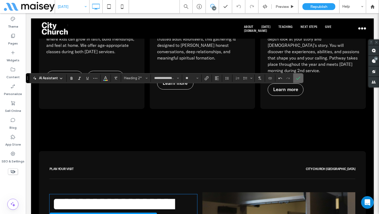
click at [299, 80] on icon "Confirm" at bounding box center [298, 78] width 4 height 4
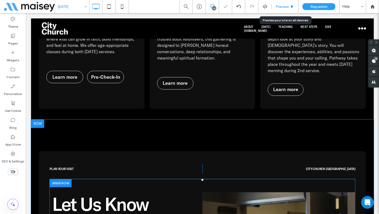
click at [284, 6] on span "Preview" at bounding box center [282, 6] width 13 height 4
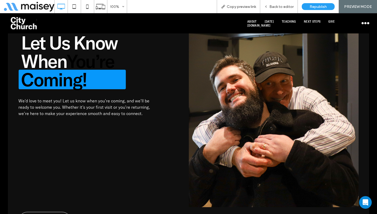
scroll to position [1828, 0]
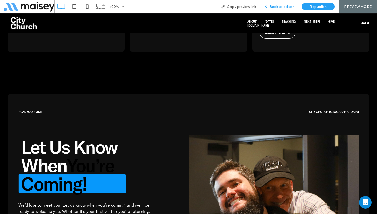
click at [266, 10] on div "Back to editor" at bounding box center [279, 6] width 38 height 13
click at [266, 9] on div "Back to editor" at bounding box center [279, 6] width 38 height 13
click at [268, 9] on div "Back to editor" at bounding box center [278, 6] width 37 height 4
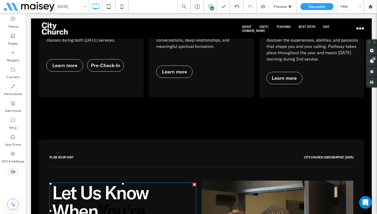
scroll to position [1829, 0]
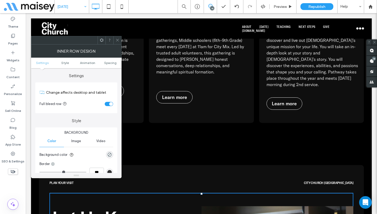
click at [117, 41] on icon at bounding box center [118, 40] width 4 height 4
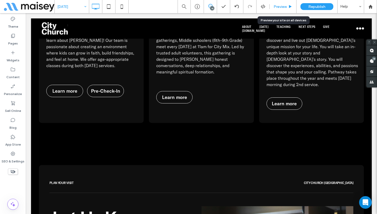
click at [281, 7] on span "Preview" at bounding box center [280, 6] width 13 height 4
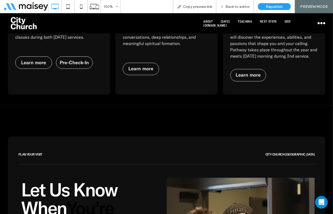
scroll to position [1849, 0]
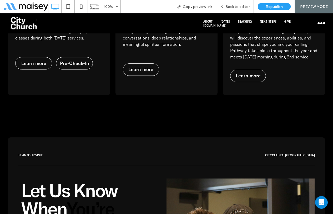
click at [228, 9] on div "Back to editor" at bounding box center [235, 6] width 38 height 13
click at [228, 7] on span "Back to editor" at bounding box center [238, 6] width 24 height 4
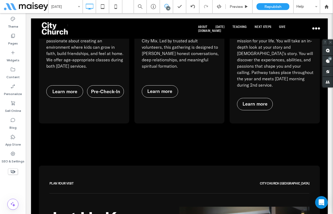
scroll to position [1848, 0]
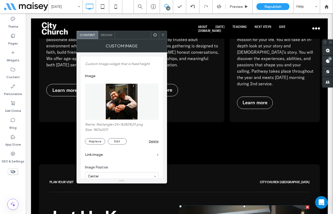
drag, startPoint x: 156, startPoint y: 33, endPoint x: 158, endPoint y: 36, distance: 3.2
click at [156, 33] on icon at bounding box center [155, 35] width 4 height 4
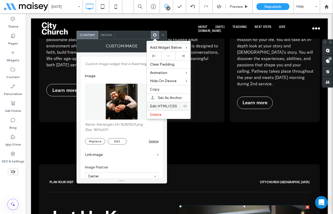
click at [165, 108] on span "Edit HTML/CSS" at bounding box center [163, 106] width 27 height 4
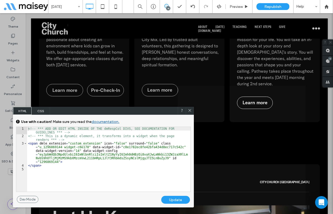
click at [41, 112] on span "CSS" at bounding box center [41, 111] width 18 height 8
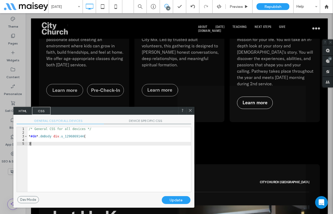
scroll to position [1, 0]
click at [111, 149] on div "/* General CSS for all devices */ * #dm * .dmBody div .u_1296869144 { }" at bounding box center [110, 163] width 164 height 72
click at [139, 121] on span "DEVICE SPECIFIC CSS" at bounding box center [147, 122] width 87 height 6
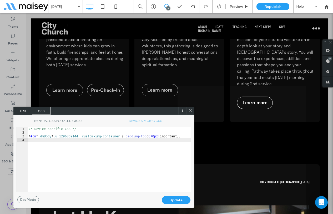
click at [113, 157] on div "/* Device specific CSS */ * #dm * .dmBody * .u_1296869144 .custom-img-container…" at bounding box center [110, 163] width 164 height 72
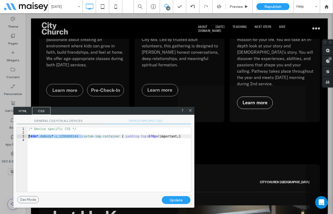
drag, startPoint x: 82, startPoint y: 136, endPoint x: 26, endPoint y: 137, distance: 56.1
click at [26, 137] on div "** 1 2 3 4 /* Device specific CSS */ * #dm * .dmBody * .u_1296869144 .custom-im…" at bounding box center [104, 159] width 175 height 65
drag, startPoint x: 189, startPoint y: 135, endPoint x: 171, endPoint y: 123, distance: 21.8
click at [189, 135] on div "/* Device specific CSS */ * #dm * .dmBody * .u_1296869144 .custom-img-container…" at bounding box center [110, 163] width 164 height 72
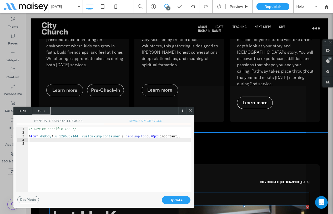
paste textarea
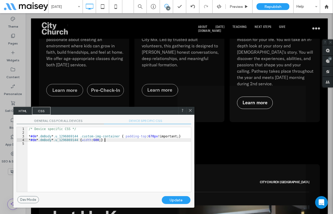
type textarea "**"
click at [179, 198] on div "Update" at bounding box center [176, 200] width 29 height 8
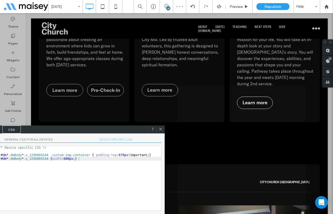
drag, startPoint x: 166, startPoint y: 110, endPoint x: 134, endPoint y: 129, distance: 37.2
click at [134, 129] on div "HTML CSS" at bounding box center [74, 130] width 181 height 8
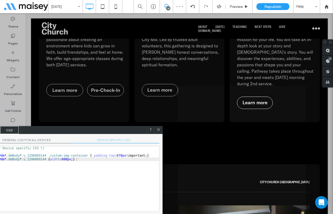
click at [158, 128] on icon at bounding box center [159, 130] width 4 height 4
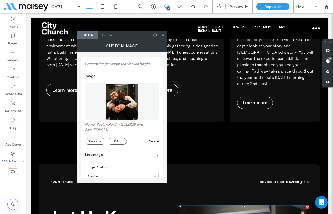
click at [164, 32] on span at bounding box center [163, 35] width 4 height 8
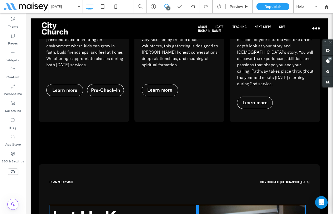
drag, startPoint x: 177, startPoint y: 120, endPoint x: 191, endPoint y: 120, distance: 14.5
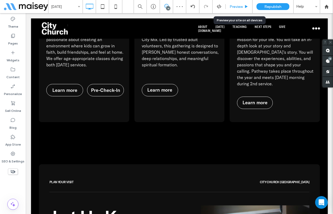
click at [245, 7] on icon at bounding box center [247, 7] width 4 height 4
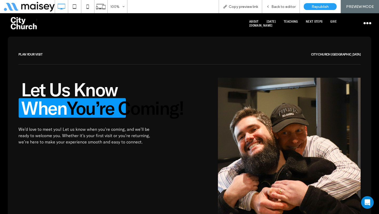
scroll to position [1878, 0]
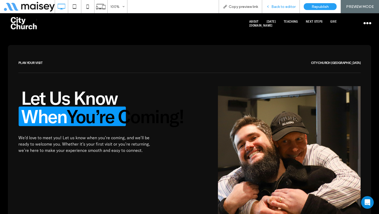
click at [275, 9] on div "Back to editor" at bounding box center [281, 6] width 38 height 13
click at [269, 3] on div "Back to editor" at bounding box center [281, 6] width 38 height 13
click at [269, 6] on icon at bounding box center [268, 7] width 4 height 4
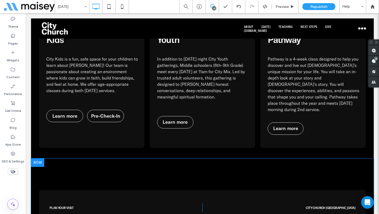
scroll to position [1803, 0]
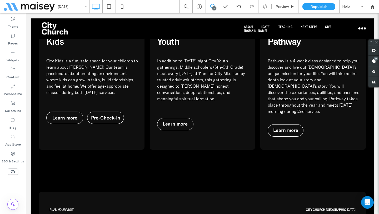
drag, startPoint x: 218, startPoint y: 163, endPoint x: 208, endPoint y: 159, distance: 10.8
click at [111, 10] on icon at bounding box center [109, 6] width 11 height 11
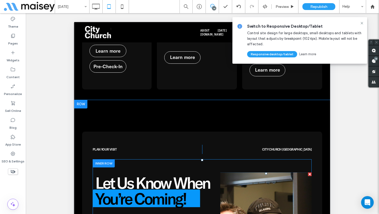
scroll to position [1909, 0]
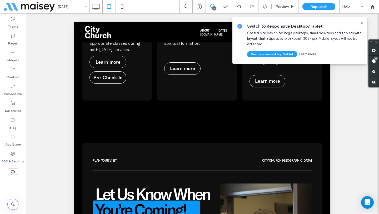
click at [362, 21] on div "Switch to Responsive Desktop/Tablet Control site design for large desktops, sma…" at bounding box center [300, 40] width 135 height 47
click at [362, 21] on icon at bounding box center [362, 23] width 4 height 4
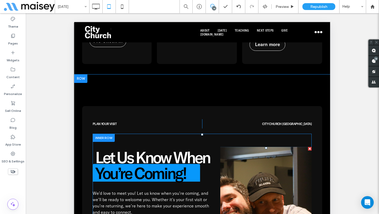
scroll to position [2014, 0]
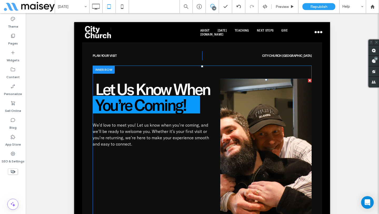
click at [252, 110] on span at bounding box center [265, 167] width 91 height 176
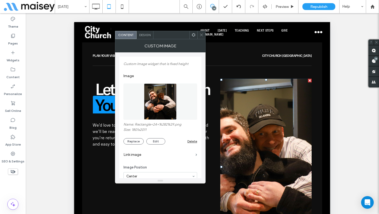
click at [194, 38] on span at bounding box center [194, 35] width 4 height 8
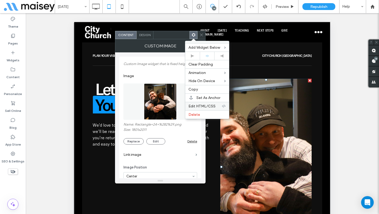
click at [202, 104] on span "Edit HTML/CSS" at bounding box center [202, 106] width 27 height 4
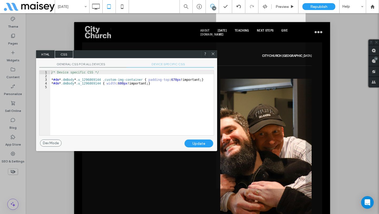
click at [168, 87] on div "/* Device specific CSS */ * #dm * .dmBody * .u_1296869144 .custom-img-container…" at bounding box center [132, 107] width 164 height 72
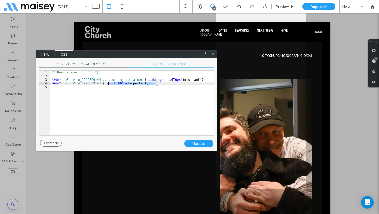
drag, startPoint x: 156, startPoint y: 83, endPoint x: 83, endPoint y: 82, distance: 72.7
click at [73, 82] on div "/* Device specific CSS */ * #dm * .dmBody * .u_1296869144 .custom-img-container…" at bounding box center [132, 107] width 164 height 72
drag, startPoint x: 170, startPoint y: 84, endPoint x: 155, endPoint y: 83, distance: 14.5
click at [170, 84] on div "/* Device specific CSS */ * #dm * .dmBody * .u_1296869144 .custom-img-container…" at bounding box center [132, 107] width 164 height 72
drag, startPoint x: 156, startPoint y: 84, endPoint x: 111, endPoint y: 84, distance: 45.8
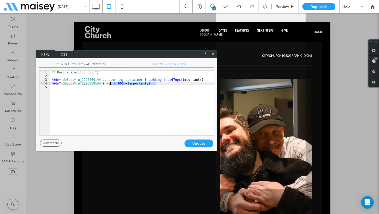
click at [111, 84] on div "/* Device specific CSS */ * #dm * .dmBody * .u_1296869144 .custom-img-container…" at bounding box center [132, 107] width 164 height 72
click at [199, 144] on div "Update" at bounding box center [199, 144] width 29 height 8
click at [215, 56] on span at bounding box center [213, 54] width 4 height 5
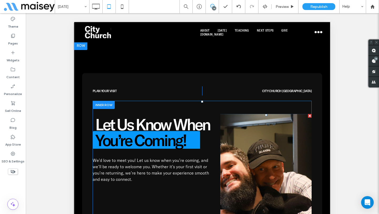
scroll to position [1970, 0]
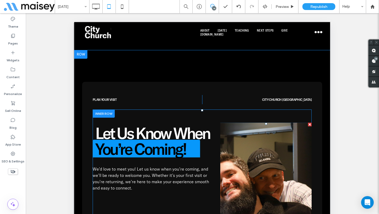
click at [258, 123] on span at bounding box center [265, 211] width 91 height 176
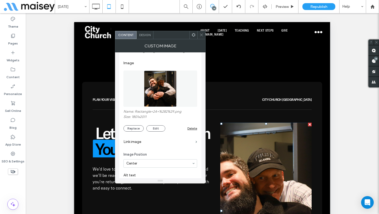
scroll to position [46, 0]
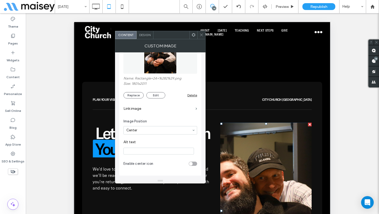
click at [201, 37] on span at bounding box center [202, 35] width 4 height 8
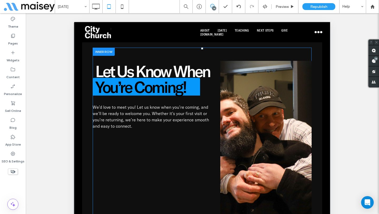
scroll to position [2030, 0]
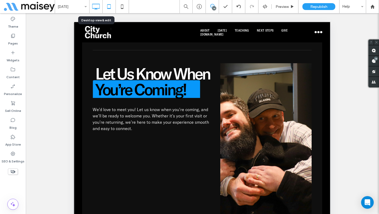
click at [96, 6] on icon at bounding box center [96, 6] width 11 height 11
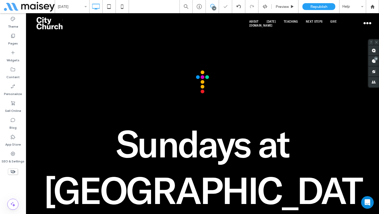
click at [13, 25] on label "Theme" at bounding box center [13, 25] width 10 height 7
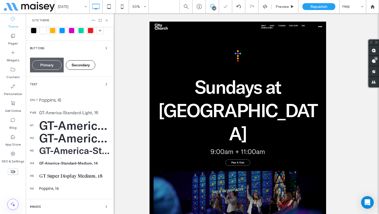
scroll to position [105, 0]
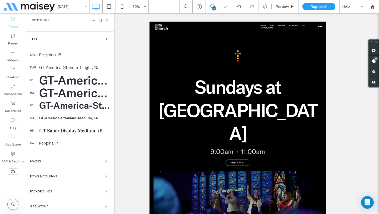
click at [71, 94] on div "GT-America-Standard-Medium, 66" at bounding box center [74, 92] width 70 height 15
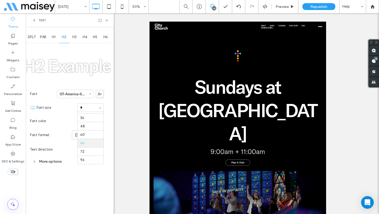
scroll to position [0, 0]
type input "**"
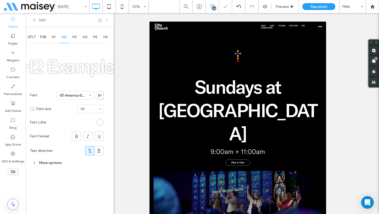
click at [106, 19] on icon at bounding box center [107, 20] width 4 height 4
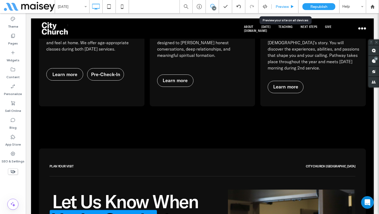
click at [291, 6] on use at bounding box center [292, 6] width 3 height 3
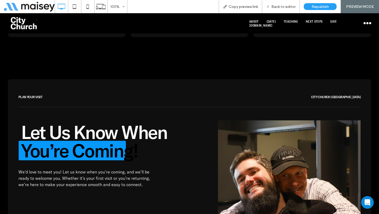
scroll to position [1852, 0]
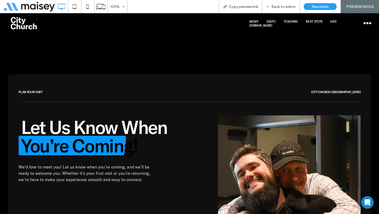
click at [291, 6] on span "Back to editor" at bounding box center [284, 6] width 24 height 4
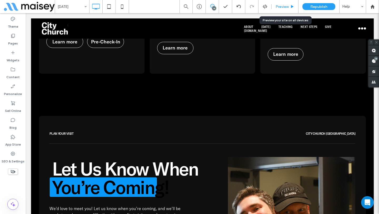
scroll to position [1883, 0]
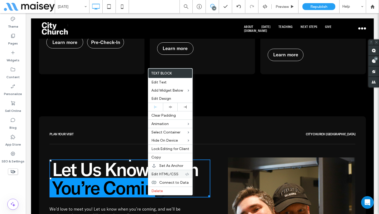
click at [167, 173] on span "Edit HTML/CSS" at bounding box center [164, 174] width 27 height 4
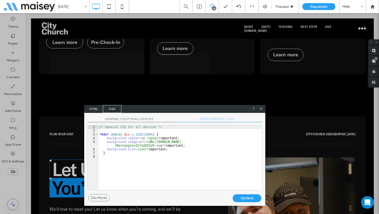
drag, startPoint x: 126, startPoint y: 96, endPoint x: 171, endPoint y: 108, distance: 46.7
click at [171, 108] on div "HTML CSS" at bounding box center [174, 109] width 181 height 8
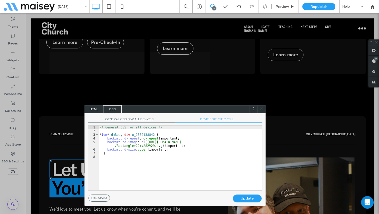
click at [218, 119] on span "DEVICE SPECIFIC CSS" at bounding box center [218, 120] width 87 height 6
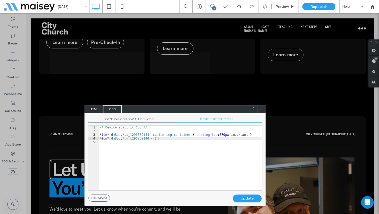
click at [264, 110] on div at bounding box center [262, 109] width 8 height 8
drag, startPoint x: 263, startPoint y: 109, endPoint x: 237, endPoint y: 96, distance: 29.0
click at [263, 109] on icon at bounding box center [262, 109] width 4 height 4
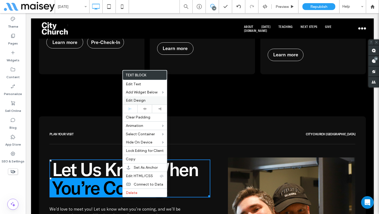
click at [136, 102] on span "Edit Design" at bounding box center [136, 100] width 20 height 4
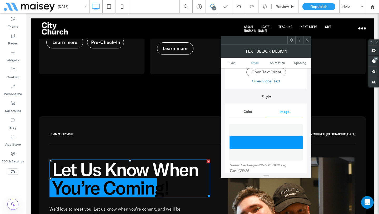
scroll to position [97, 0]
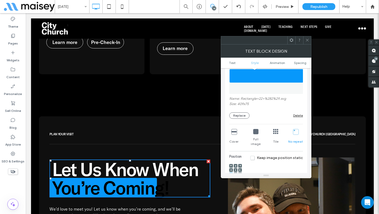
click at [263, 76] on img at bounding box center [266, 76] width 74 height 36
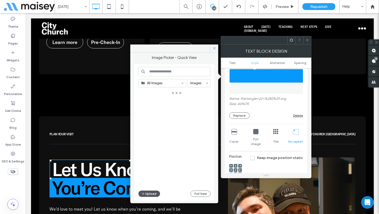
click at [150, 193] on button "Upload" at bounding box center [150, 194] width 22 height 6
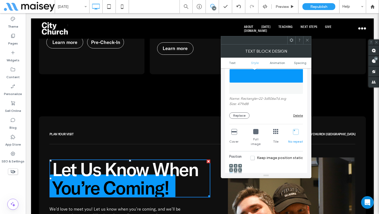
click at [308, 40] on icon at bounding box center [308, 40] width 4 height 4
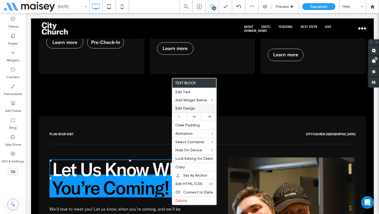
click at [189, 107] on span "Edit Design" at bounding box center [185, 108] width 20 height 4
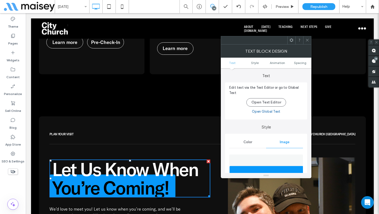
click at [306, 40] on icon at bounding box center [308, 40] width 4 height 4
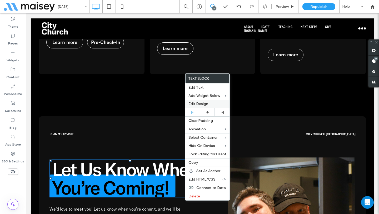
click at [199, 104] on span "Edit Design" at bounding box center [199, 104] width 20 height 4
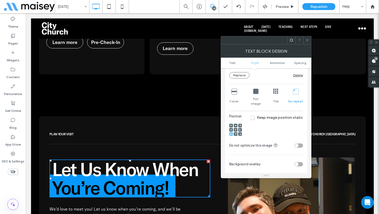
scroll to position [134, 0]
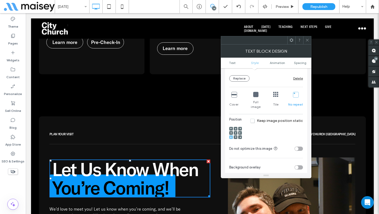
click at [257, 95] on icon at bounding box center [255, 94] width 5 height 5
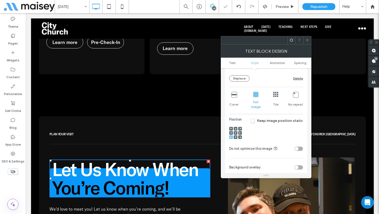
click at [295, 98] on div "No repeat" at bounding box center [295, 101] width 15 height 22
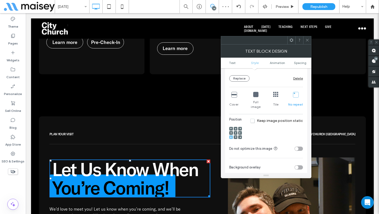
click at [292, 40] on icon at bounding box center [292, 40] width 4 height 4
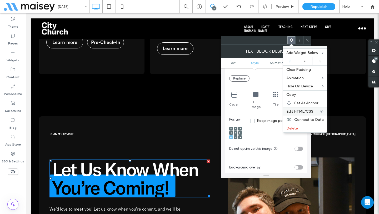
click at [299, 112] on span "Edit HTML/CSS" at bounding box center [300, 111] width 27 height 4
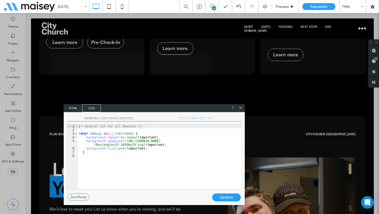
drag, startPoint x: 156, startPoint y: 97, endPoint x: 223, endPoint y: 112, distance: 69.0
click at [223, 112] on div "HTML CSS" at bounding box center [154, 108] width 181 height 8
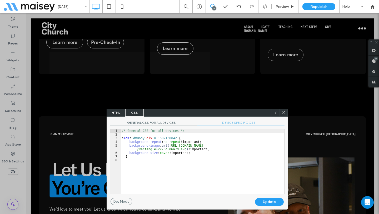
click at [239, 125] on span "DEVICE SPECIFIC CSS" at bounding box center [240, 124] width 87 height 6
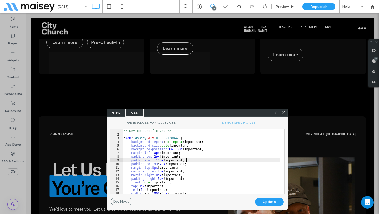
click at [223, 162] on div "/* Device specific CSS */ * #dm * .dmBody div .u_1582138842 { background-repeat…" at bounding box center [202, 165] width 158 height 72
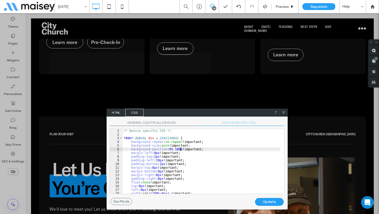
click at [181, 149] on div "/* Device specific CSS */ * #dm * .dmBody div .u_1582138842 { background-repeat…" at bounding box center [202, 165] width 158 height 72
click at [271, 201] on div "Update" at bounding box center [269, 202] width 29 height 8
click at [179, 149] on div "/* Device specific CSS */ * #dm * .dmBody div .u_1582138842 { background-repeat…" at bounding box center [202, 165] width 158 height 72
click at [269, 203] on div "Update" at bounding box center [269, 202] width 29 height 8
click at [180, 149] on div "/* Device specific CSS */ * #dm * .dmBody div .u_1582138842 { background-repeat…" at bounding box center [202, 165] width 158 height 72
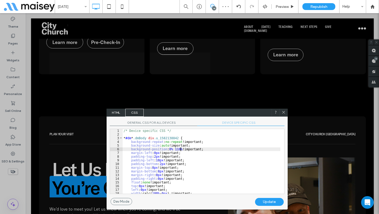
type textarea "**"
click at [269, 203] on div "Update" at bounding box center [269, 202] width 29 height 8
drag, startPoint x: 283, startPoint y: 112, endPoint x: 248, endPoint y: 41, distance: 79.0
click at [283, 112] on icon at bounding box center [284, 112] width 4 height 4
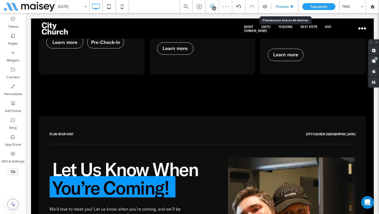
click at [284, 7] on span "Preview" at bounding box center [282, 6] width 13 height 4
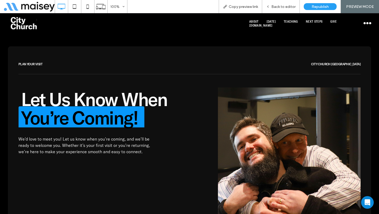
scroll to position [1884, 0]
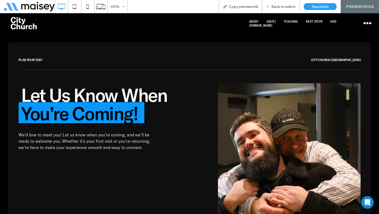
click at [284, 7] on span "Back to editor" at bounding box center [284, 6] width 24 height 4
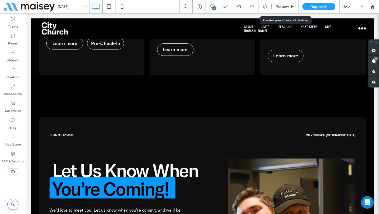
scroll to position [1915, 0]
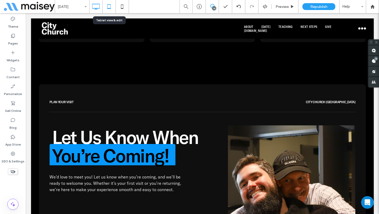
click at [106, 6] on icon at bounding box center [109, 6] width 11 height 11
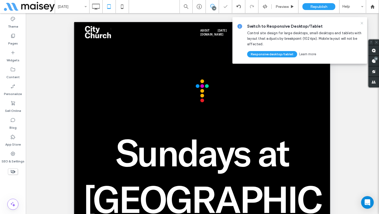
scroll to position [0, 0]
click at [363, 23] on icon at bounding box center [362, 23] width 4 height 4
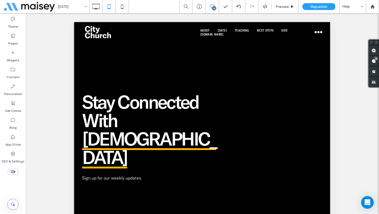
scroll to position [2372, 0]
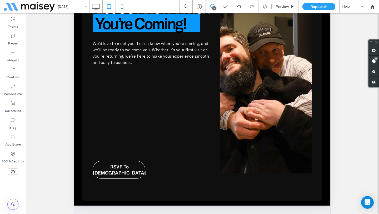
scroll to position [1987, 0]
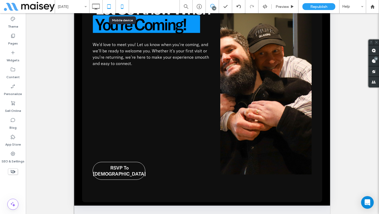
click at [121, 3] on icon at bounding box center [122, 6] width 11 height 11
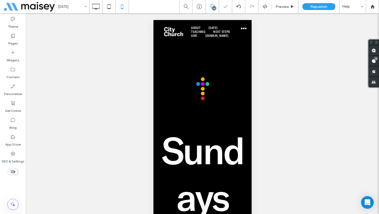
scroll to position [4, 0]
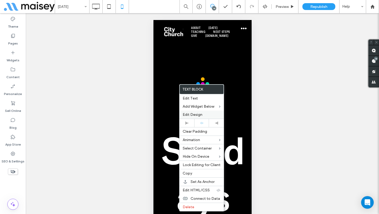
click at [195, 115] on span "Edit Design" at bounding box center [193, 114] width 20 height 4
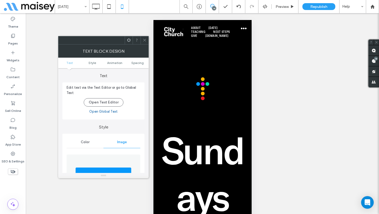
click at [101, 160] on img at bounding box center [103, 173] width 56 height 36
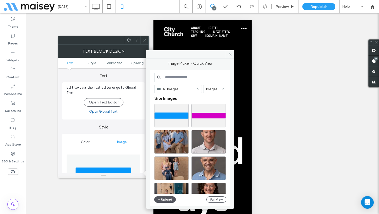
click at [165, 197] on button "Upload" at bounding box center [165, 199] width 22 height 6
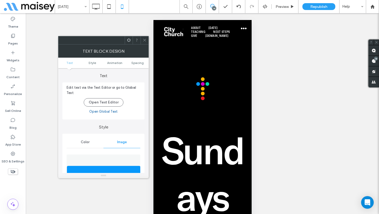
click at [143, 37] on span at bounding box center [145, 40] width 4 height 8
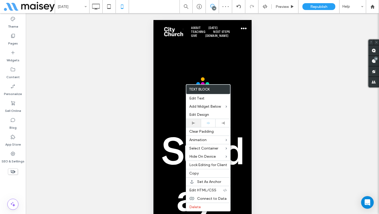
click at [194, 122] on icon at bounding box center [193, 123] width 3 height 3
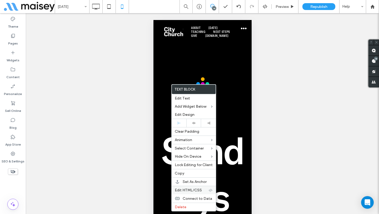
click at [184, 191] on span "Edit HTML/CSS" at bounding box center [188, 190] width 27 height 4
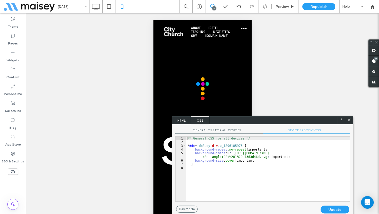
drag, startPoint x: 170, startPoint y: 109, endPoint x: 288, endPoint y: 129, distance: 119.3
click at [278, 119] on div "HTML CSS" at bounding box center [262, 120] width 181 height 8
drag, startPoint x: 295, startPoint y: 129, endPoint x: 286, endPoint y: 144, distance: 17.1
click at [295, 129] on span "DEVICE SPECIFIC CSS" at bounding box center [306, 131] width 87 height 6
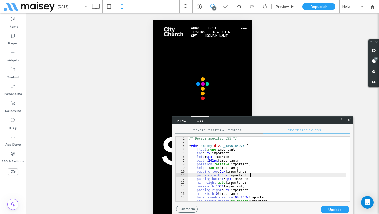
click at [273, 174] on div "/* Device specific CSS */ * #dm * .dmBody div .u_1896185973 { float : none !imp…" at bounding box center [267, 173] width 158 height 72
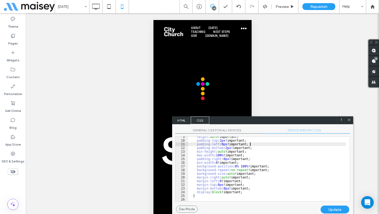
click at [245, 168] on div "height : auto !important; padding-top : 2 px !important; padding-left : 0 px !i…" at bounding box center [267, 171] width 158 height 72
click at [331, 207] on div "Update" at bounding box center [335, 210] width 29 height 8
click at [247, 168] on div "height : auto !important; padding-top : 2 px !important; padding-left : 0 px !i…" at bounding box center [267, 171] width 158 height 72
type textarea "**"
click at [337, 209] on div "Update" at bounding box center [335, 210] width 29 height 8
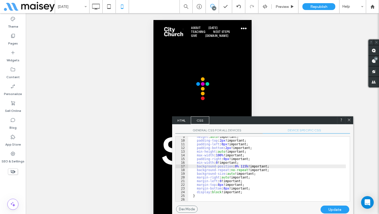
click at [352, 120] on div at bounding box center [349, 120] width 8 height 8
click at [349, 120] on use at bounding box center [349, 120] width 3 height 3
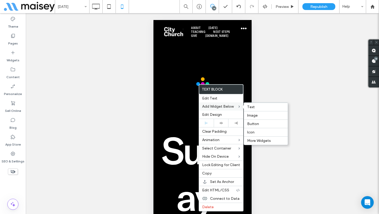
click at [214, 106] on span "Add Widget Below" at bounding box center [218, 106] width 32 height 4
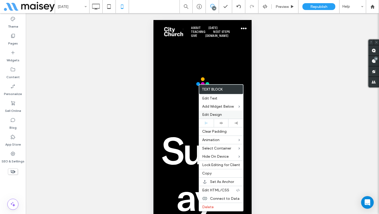
click at [210, 113] on span "Edit Design" at bounding box center [212, 114] width 20 height 4
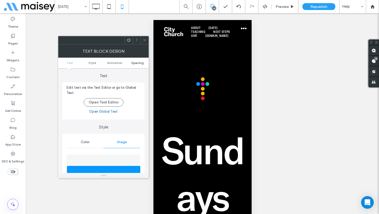
click at [137, 61] on span "Spacing" at bounding box center [137, 63] width 12 height 4
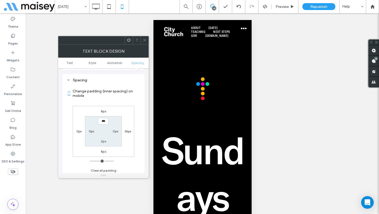
scroll to position [294, 0]
click at [102, 139] on label "2px" at bounding box center [103, 141] width 5 height 4
type input "*"
click at [102, 140] on input "***" at bounding box center [103, 140] width 11 height 7
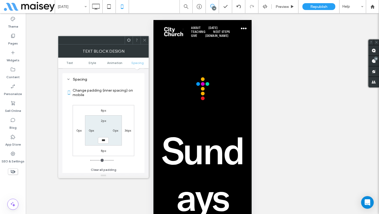
type input "***"
type input "*"
click at [144, 42] on span at bounding box center [145, 40] width 4 height 8
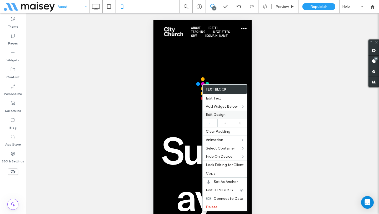
click at [222, 113] on span "Edit Design" at bounding box center [216, 114] width 20 height 4
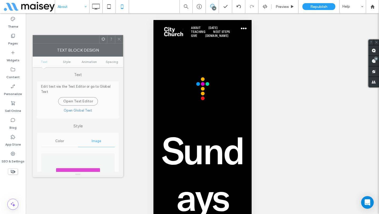
drag, startPoint x: 90, startPoint y: 40, endPoint x: 68, endPoint y: 40, distance: 22.4
click at [67, 40] on div at bounding box center [66, 39] width 66 height 8
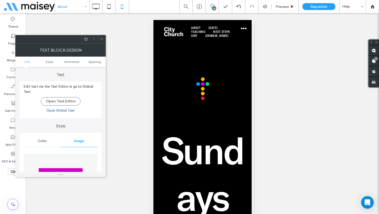
click at [85, 38] on use at bounding box center [85, 38] width 3 height 3
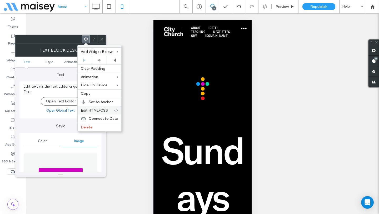
click at [96, 112] on span "Edit HTML/CSS" at bounding box center [94, 110] width 27 height 4
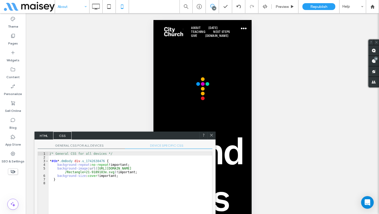
drag, startPoint x: 148, startPoint y: 130, endPoint x: 144, endPoint y: 139, distance: 9.3
click at [144, 138] on div "HTML CSS" at bounding box center [125, 136] width 181 height 8
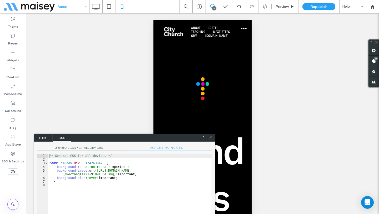
click at [167, 149] on span "DEVICE SPECIFIC CSS" at bounding box center [168, 149] width 87 height 6
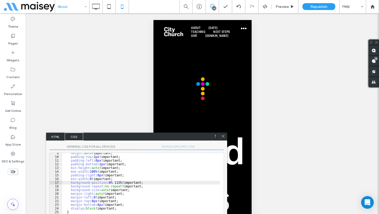
drag, startPoint x: 144, startPoint y: 140, endPoint x: 155, endPoint y: 144, distance: 12.0
click at [161, 139] on div "HTML CSS" at bounding box center [136, 137] width 181 height 8
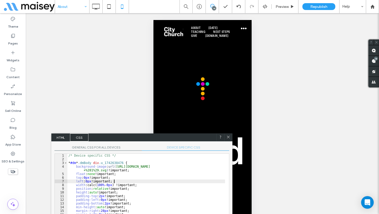
click at [154, 180] on div "/* Device specific CSS */ * #dm * .dmBody div .u_1742638476 { background-image …" at bounding box center [146, 190] width 158 height 72
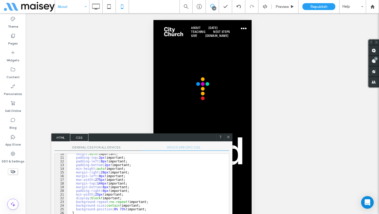
scroll to position [38, 0]
click at [124, 209] on div "height : auto !important; padding-top : 2 px !important; padding-left : 0 px !i…" at bounding box center [146, 188] width 158 height 72
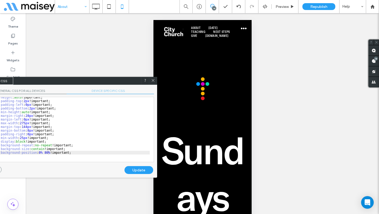
drag, startPoint x: 174, startPoint y: 140, endPoint x: 99, endPoint y: 83, distance: 94.2
click at [99, 83] on div "HTML CSS" at bounding box center [66, 81] width 181 height 8
click at [143, 171] on div "Update" at bounding box center [139, 170] width 29 height 8
drag, startPoint x: 45, startPoint y: 151, endPoint x: 62, endPoint y: 155, distance: 17.0
click at [45, 151] on div "height : auto !important; padding-top : 2 px !important; padding-left : 0 px !i…" at bounding box center [71, 132] width 158 height 72
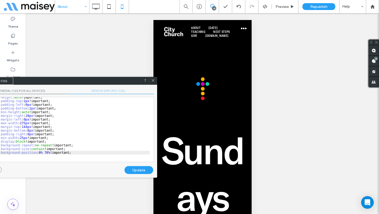
click at [142, 170] on div "Update" at bounding box center [139, 170] width 29 height 8
click at [151, 78] on div at bounding box center [153, 81] width 8 height 8
click at [155, 80] on icon at bounding box center [153, 80] width 4 height 4
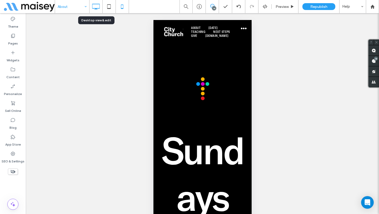
click at [99, 8] on use at bounding box center [96, 7] width 8 height 6
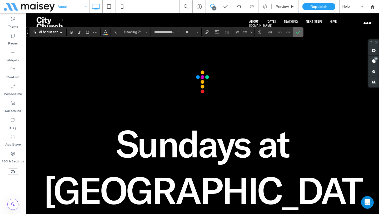
click at [298, 34] on span "Confirm" at bounding box center [297, 31] width 2 height 9
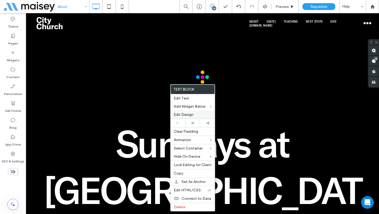
click at [193, 117] on div "Edit Design" at bounding box center [193, 115] width 44 height 8
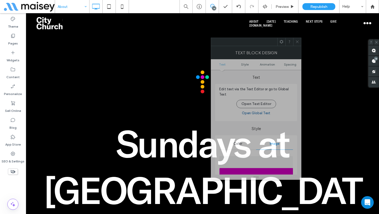
drag, startPoint x: 77, startPoint y: 43, endPoint x: 267, endPoint y: 29, distance: 190.2
click at [267, 38] on div at bounding box center [244, 42] width 66 height 8
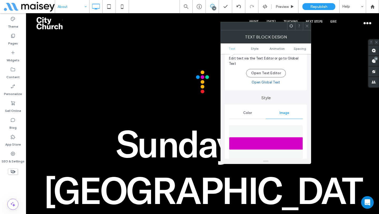
scroll to position [99, 0]
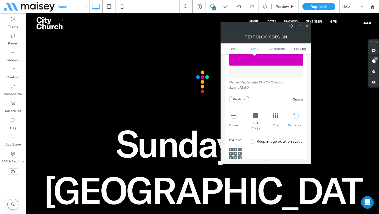
click at [293, 26] on div at bounding box center [291, 26] width 8 height 8
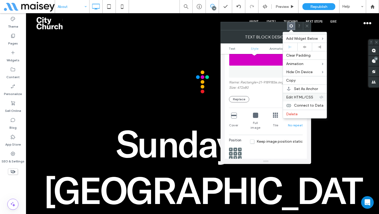
click at [301, 98] on span "Edit HTML/CSS" at bounding box center [299, 97] width 27 height 4
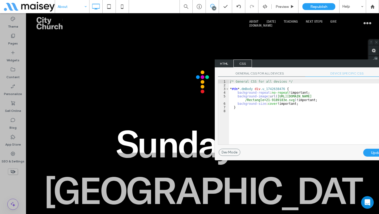
drag, startPoint x: 170, startPoint y: 110, endPoint x: 312, endPoint y: 62, distance: 149.2
click at [312, 62] on div "HTML CSS" at bounding box center [305, 64] width 181 height 8
click at [348, 76] on span "DEVICE SPECIFIC CSS" at bounding box center [349, 74] width 87 height 6
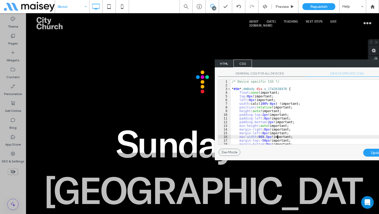
click at [278, 136] on div "/* Device specific CSS */ * #dm * .dmBody div .u_1742638476 { float : none !imp…" at bounding box center [310, 116] width 158 height 72
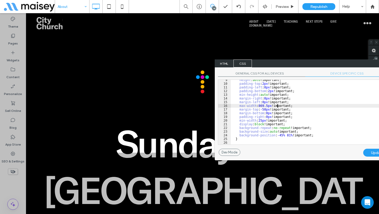
scroll to position [31, 0]
drag, startPoint x: 282, startPoint y: 135, endPoint x: 288, endPoint y: 136, distance: 5.7
click at [283, 135] on div "height : auto !important; padding-top : 2 px !important; padding-left : 0 px !i…" at bounding box center [310, 114] width 158 height 72
click at [372, 150] on div "Update" at bounding box center [377, 153] width 29 height 8
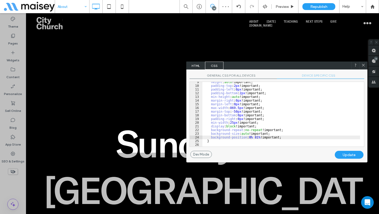
drag, startPoint x: 316, startPoint y: 65, endPoint x: 287, endPoint y: 67, distance: 28.5
click at [287, 67] on div "HTML CSS" at bounding box center [276, 66] width 181 height 8
click at [251, 138] on div "height : auto !important; padding-top : 2 px !important; padding-left : 0 px !i…" at bounding box center [282, 116] width 158 height 72
click at [353, 157] on div "Update" at bounding box center [349, 155] width 29 height 8
click at [255, 137] on div "height : auto !important; padding-top : 2 px !important; padding-left : 0 px !i…" at bounding box center [282, 116] width 158 height 72
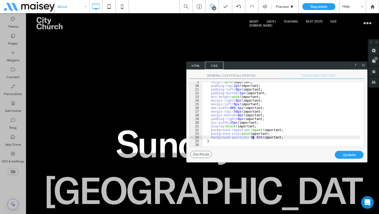
click at [350, 155] on div "Update" at bounding box center [349, 155] width 29 height 8
click at [364, 66] on icon at bounding box center [364, 65] width 4 height 4
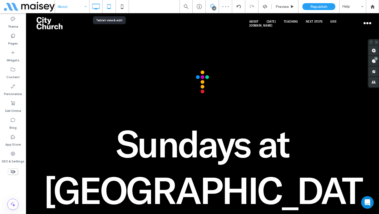
click at [109, 9] on icon at bounding box center [109, 6] width 11 height 11
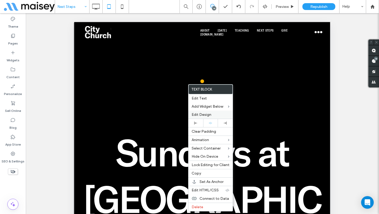
click at [204, 115] on span "Edit Design" at bounding box center [202, 114] width 20 height 4
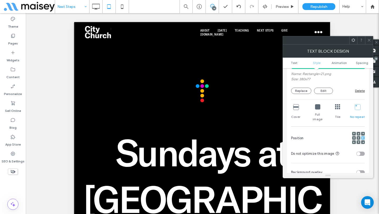
scroll to position [68, 0]
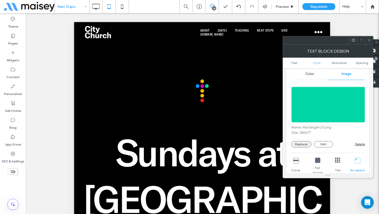
click at [298, 146] on button "Replace" at bounding box center [301, 144] width 20 height 6
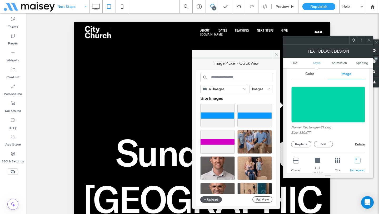
click at [211, 200] on button "Upload" at bounding box center [211, 199] width 22 height 6
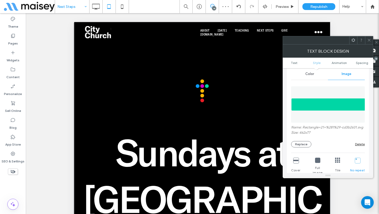
click at [371, 41] on div at bounding box center [369, 40] width 8 height 8
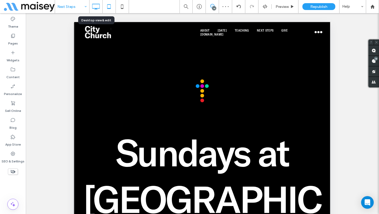
click at [96, 6] on icon at bounding box center [96, 6] width 11 height 11
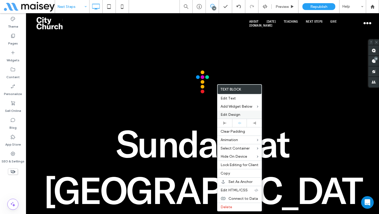
click at [238, 114] on span "Edit Design" at bounding box center [231, 114] width 20 height 4
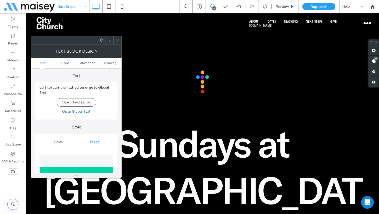
click at [102, 39] on icon at bounding box center [102, 40] width 4 height 4
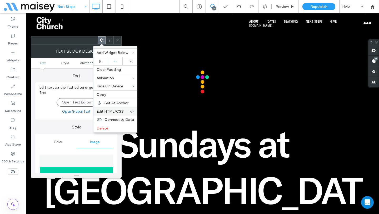
click at [118, 113] on span "Edit HTML/CSS" at bounding box center [110, 111] width 27 height 4
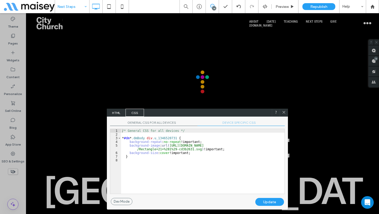
drag, startPoint x: 247, startPoint y: 111, endPoint x: 201, endPoint y: 128, distance: 49.4
click at [203, 117] on div "HTML CSS" at bounding box center [197, 113] width 181 height 8
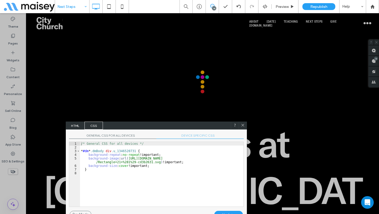
click at [198, 134] on span "DEVICE SPECIFIC CSS" at bounding box center [199, 137] width 87 height 6
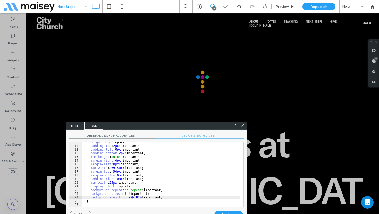
click at [169, 184] on div "height : auto !important; padding-top : 2 px !important; padding-left : 0 px !i…" at bounding box center [161, 176] width 158 height 72
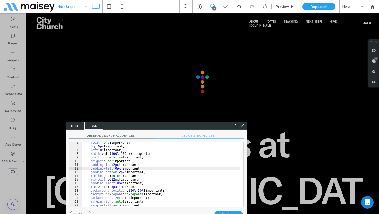
scroll to position [31, 0]
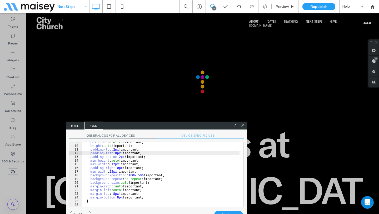
click at [140, 176] on div "position : relative !important; height : auto !important; padding-top : 2 px !i…" at bounding box center [161, 176] width 158 height 72
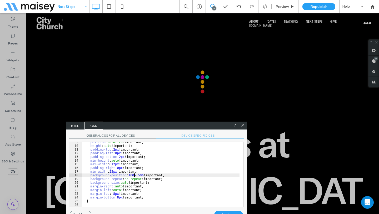
click at [134, 175] on div "position : relative !important; height : auto !important; padding-top : 2 px !i…" at bounding box center [161, 176] width 158 height 72
click at [236, 213] on div "Update" at bounding box center [228, 215] width 29 height 8
click at [131, 175] on div "position : relative !important; height : auto !important; padding-top : 2 px !i…" at bounding box center [161, 176] width 158 height 72
click at [222, 211] on div "Update" at bounding box center [228, 215] width 29 height 8
click at [242, 126] on icon at bounding box center [243, 125] width 4 height 4
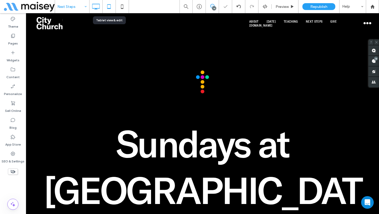
click at [109, 9] on icon at bounding box center [109, 6] width 11 height 11
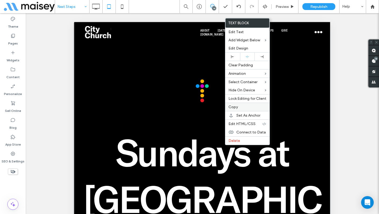
click at [242, 104] on div "Copy" at bounding box center [247, 107] width 44 height 8
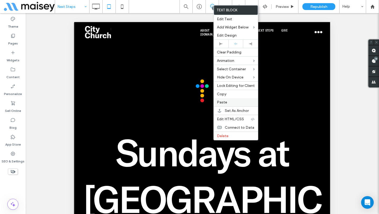
click at [231, 101] on label "Paste" at bounding box center [236, 102] width 38 height 4
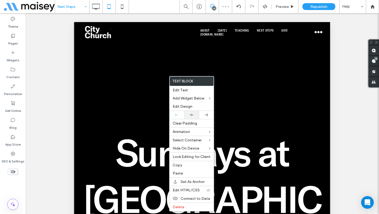
click at [192, 116] on icon at bounding box center [191, 114] width 3 height 3
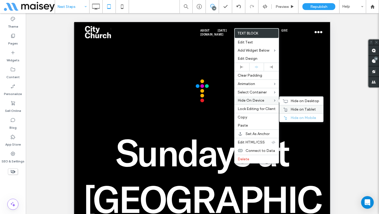
click at [292, 109] on span "Hide on Tablet" at bounding box center [303, 109] width 25 height 4
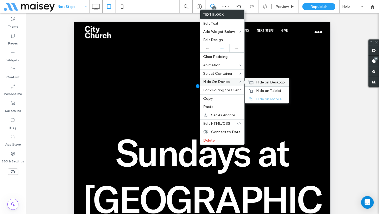
click at [263, 82] on span "Hide on Desktop" at bounding box center [270, 82] width 29 height 4
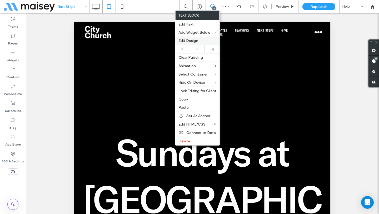
click at [196, 41] on span "Edit Design" at bounding box center [189, 40] width 20 height 4
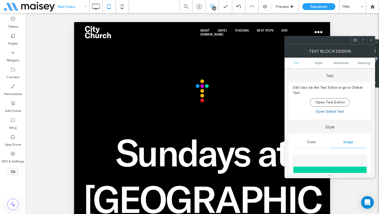
click at [353, 40] on icon at bounding box center [355, 40] width 4 height 4
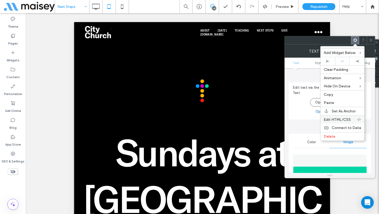
click at [336, 120] on span "Edit HTML/CSS" at bounding box center [337, 119] width 27 height 4
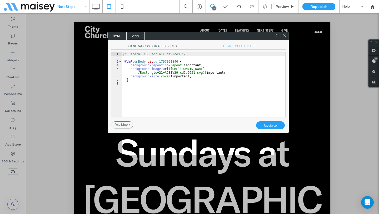
click at [233, 46] on span "DEVICE SPECIFIC CSS" at bounding box center [241, 47] width 87 height 6
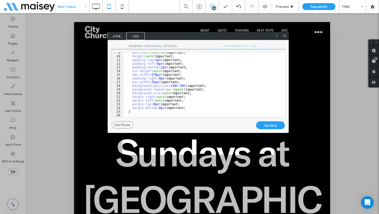
click at [174, 86] on div "position : relative !important; height : auto !important; padding-top : 2 px !i…" at bounding box center [203, 87] width 158 height 72
click at [277, 126] on div "Update" at bounding box center [270, 125] width 29 height 8
click at [175, 87] on div "position : relative !important; height : auto !important; padding-top : 2 px !i…" at bounding box center [203, 87] width 158 height 72
click at [273, 124] on div "Update" at bounding box center [270, 125] width 29 height 8
click at [176, 86] on div "position : relative !important; height : auto !important; padding-top : 2 px !i…" at bounding box center [203, 87] width 158 height 72
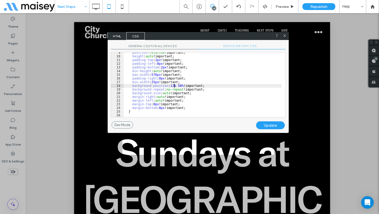
type textarea "**"
click at [278, 125] on div "Update" at bounding box center [270, 125] width 29 height 8
click at [285, 34] on icon at bounding box center [285, 36] width 4 height 4
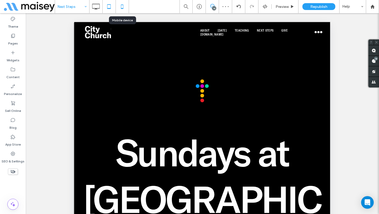
click at [125, 8] on icon at bounding box center [122, 6] width 11 height 11
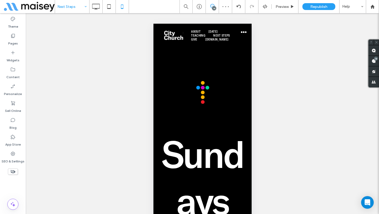
type input "**********"
type input "**"
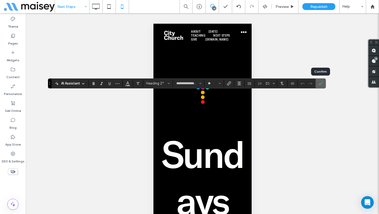
click at [321, 85] on icon "Confirm" at bounding box center [321, 83] width 4 height 4
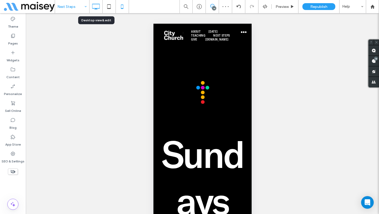
click at [97, 6] on icon at bounding box center [96, 6] width 11 height 11
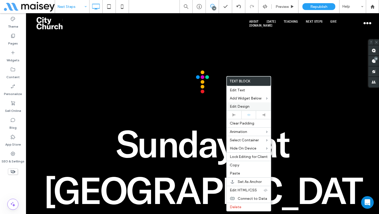
click at [243, 107] on span "Edit Design" at bounding box center [240, 106] width 20 height 4
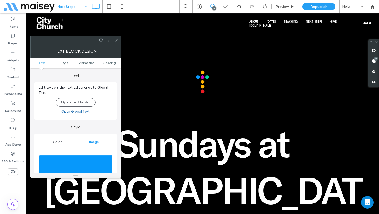
click at [83, 156] on img at bounding box center [76, 173] width 74 height 36
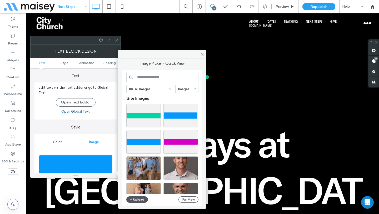
click at [139, 198] on button "Upload" at bounding box center [137, 199] width 22 height 6
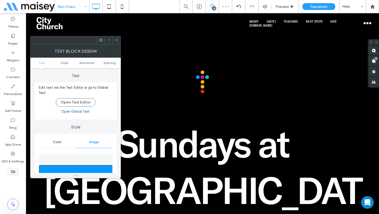
click at [120, 40] on div at bounding box center [117, 40] width 8 height 8
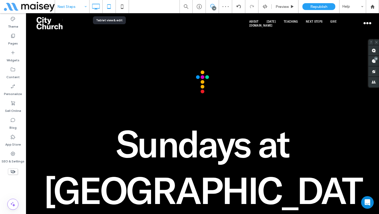
click at [111, 8] on use at bounding box center [108, 6] width 3 height 4
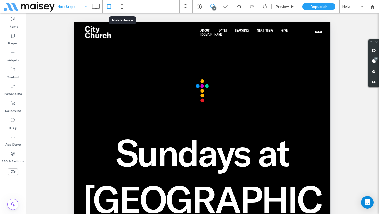
click at [121, 6] on icon at bounding box center [122, 6] width 11 height 11
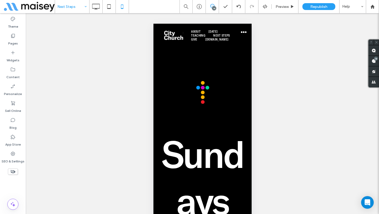
click at [12, 171] on icon at bounding box center [13, 172] width 6 height 6
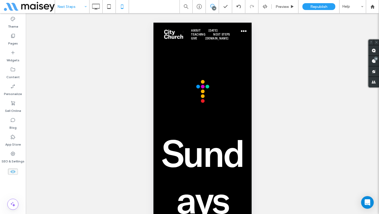
scroll to position [4, 0]
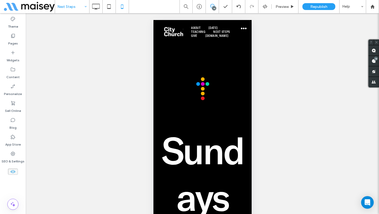
click at [14, 171] on use at bounding box center [12, 171] width 5 height 3
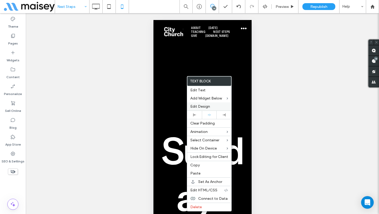
click at [204, 108] on span "Edit Design" at bounding box center [200, 106] width 20 height 4
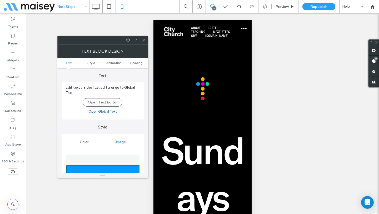
click at [128, 40] on icon at bounding box center [128, 40] width 4 height 4
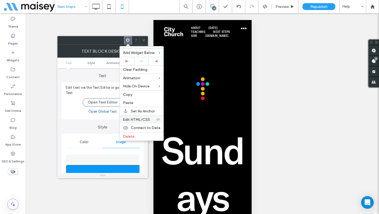
click at [140, 119] on span "Edit HTML/CSS" at bounding box center [136, 119] width 27 height 4
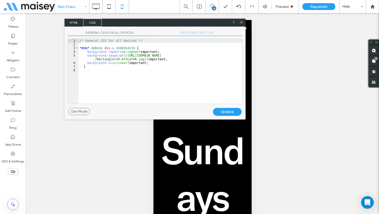
click at [204, 33] on span "DEVICE SPECIFIC CSS" at bounding box center [198, 34] width 87 height 6
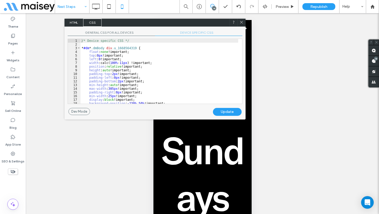
scroll to position [0, 0]
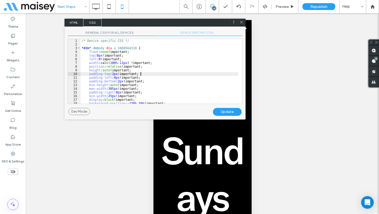
click at [176, 76] on div "/* Device specific CSS */ * #dm * .dmBody div .u_1668564319 { float : none !imp…" at bounding box center [160, 75] width 158 height 72
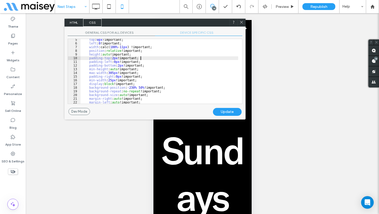
scroll to position [31, 0]
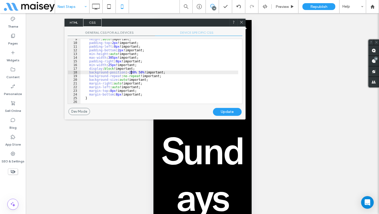
click at [131, 72] on div "height : auto !important; padding-top : 2 px !important; padding-left : 0 px !i…" at bounding box center [160, 73] width 158 height 72
click at [232, 110] on div "Update" at bounding box center [227, 112] width 29 height 8
click at [133, 73] on div "height : auto !important; padding-top : 2 px !important; padding-left : 0 px !i…" at bounding box center [160, 73] width 158 height 72
click at [231, 112] on div "Update" at bounding box center [227, 112] width 29 height 8
click at [134, 71] on div "height : auto !important; padding-top : 2 px !important; padding-left : 0 px !i…" at bounding box center [160, 73] width 158 height 72
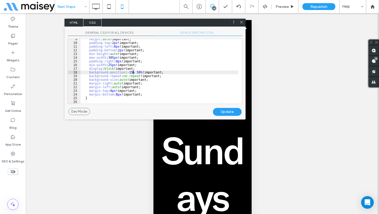
type textarea "**"
click at [229, 111] on div "Update" at bounding box center [227, 112] width 29 height 8
click at [242, 23] on icon at bounding box center [242, 22] width 4 height 4
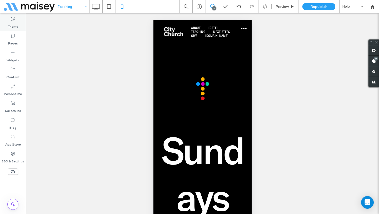
click at [14, 23] on label "Theme" at bounding box center [13, 25] width 10 height 7
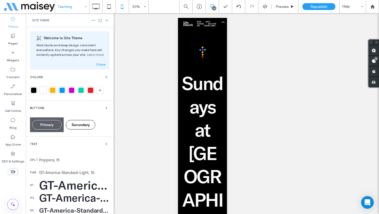
click at [53, 199] on div "GT-America-Standard-Medium, 40" at bounding box center [74, 197] width 70 height 13
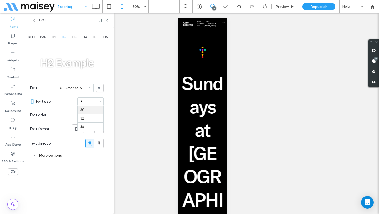
type input "**"
click at [107, 22] on div "Text" at bounding box center [69, 20] width 75 height 4
click at [106, 19] on icon at bounding box center [107, 20] width 4 height 4
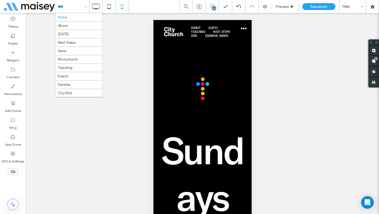
click at [87, 9] on div "Home About Sunday Next Steps Serve Microchurch Teaching Events Families City Ki…" at bounding box center [72, 6] width 34 height 13
click at [76, 8] on input at bounding box center [71, 6] width 26 height 13
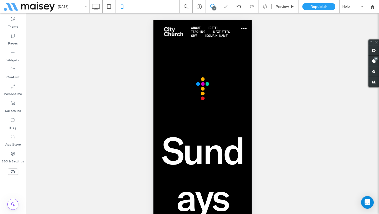
click at [84, 8] on div "Sunday" at bounding box center [72, 6] width 34 height 13
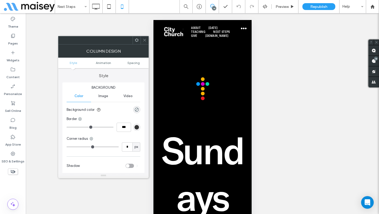
click at [144, 40] on icon at bounding box center [145, 40] width 4 height 4
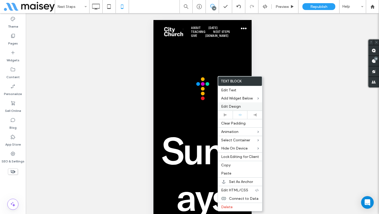
click at [232, 108] on span "Edit Design" at bounding box center [231, 106] width 20 height 4
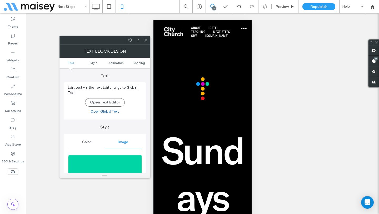
click at [131, 40] on use at bounding box center [130, 39] width 3 height 3
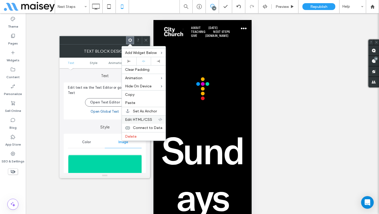
click at [143, 120] on span "Edit HTML/CSS" at bounding box center [138, 119] width 27 height 4
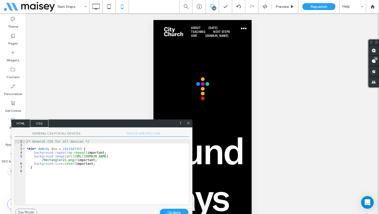
drag, startPoint x: 168, startPoint y: 118, endPoint x: 115, endPoint y: 125, distance: 54.0
click at [115, 125] on div "HTML CSS" at bounding box center [101, 124] width 181 height 8
click at [136, 135] on span "DEVICE SPECIFIC CSS" at bounding box center [145, 134] width 87 height 6
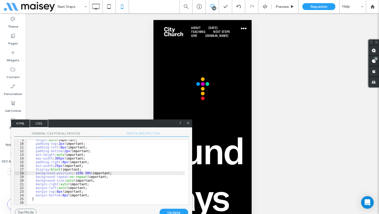
click at [110, 189] on div "height : auto !important; padding-top : 2 px !important; padding-left : 0 px !i…" at bounding box center [106, 174] width 158 height 72
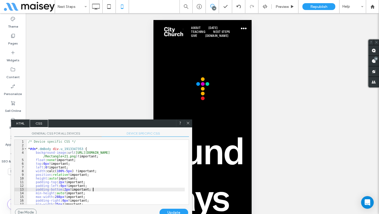
scroll to position [38, 0]
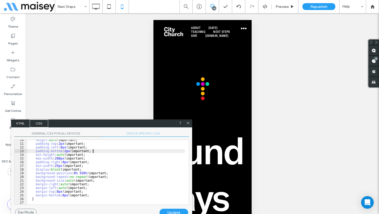
click at [82, 174] on div "height : auto !important; padding-top : 2 px !important; padding-left : 0 px !i…" at bounding box center [106, 174] width 158 height 72
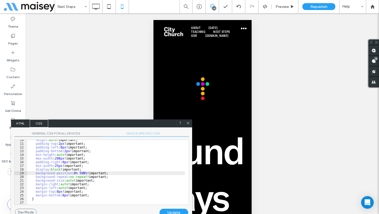
click at [174, 211] on div "Update" at bounding box center [174, 213] width 29 height 8
click at [82, 174] on div "height : auto !important; padding-top : 2 px !important; padding-left : 0 px !i…" at bounding box center [106, 174] width 158 height 72
click at [161, 210] on div "Update" at bounding box center [174, 213] width 29 height 8
click at [85, 173] on div "height : auto !important; padding-top : 2 px !important; padding-left : 0 px !i…" at bounding box center [106, 174] width 158 height 72
click at [174, 213] on div "Update" at bounding box center [174, 213] width 29 height 8
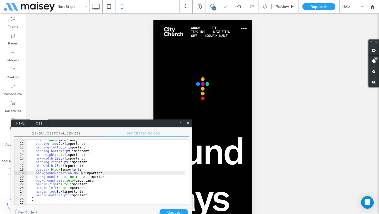
click at [190, 125] on icon at bounding box center [188, 123] width 4 height 4
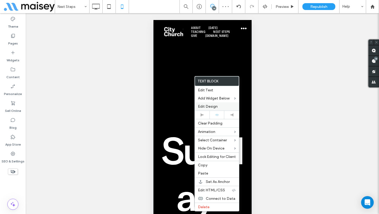
click at [209, 105] on span "Edit Design" at bounding box center [208, 106] width 20 height 4
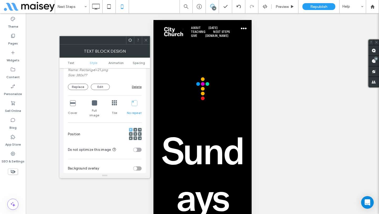
scroll to position [130, 0]
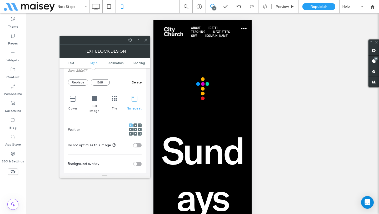
click at [135, 133] on use at bounding box center [136, 133] width 2 height 1
click at [131, 39] on icon at bounding box center [130, 40] width 4 height 4
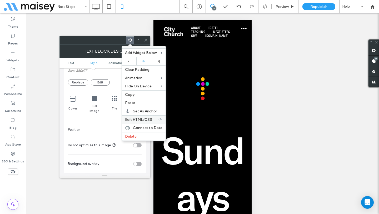
click at [137, 122] on div "Edit HTML/CSS" at bounding box center [144, 119] width 44 height 8
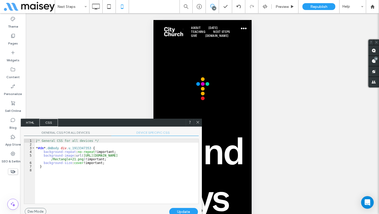
drag, startPoint x: 164, startPoint y: 116, endPoint x: 120, endPoint y: 123, distance: 44.5
click at [120, 123] on div "HTML CSS" at bounding box center [111, 123] width 181 height 8
click at [152, 134] on span "DEVICE SPECIFIC CSS" at bounding box center [154, 134] width 87 height 6
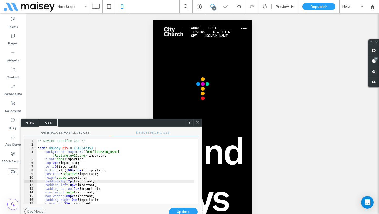
scroll to position [0, 0]
click at [109, 181] on div "/* Device specific CSS */ * #dm * .dmBody div .u_1913347353 { background-image …" at bounding box center [116, 175] width 158 height 72
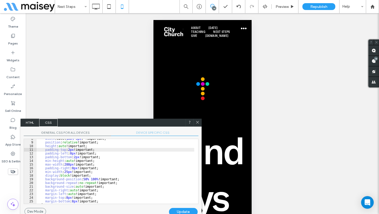
click at [94, 180] on div "width :calc( 100 % - 5 px ) !important; position : relative !important; height …" at bounding box center [116, 173] width 158 height 72
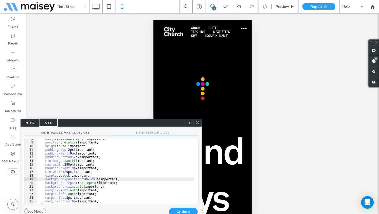
click at [190, 212] on div "Update" at bounding box center [183, 212] width 29 height 8
click at [93, 179] on div "width :calc( 100 % - 5 px ) !important; position : relative !important; height …" at bounding box center [116, 173] width 158 height 72
click at [181, 212] on div "Update" at bounding box center [183, 212] width 29 height 8
click at [93, 179] on div "width :calc( 100 % - 5 px ) !important; position : relative !important; height …" at bounding box center [116, 173] width 158 height 72
click at [185, 209] on div "Update" at bounding box center [183, 212] width 29 height 8
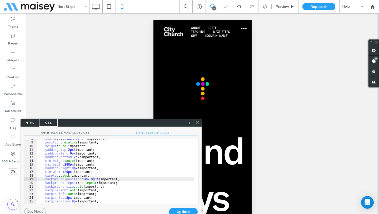
click at [93, 181] on div "width :calc( 100 % - 5 px ) !important; position : relative !important; height …" at bounding box center [116, 173] width 158 height 72
click at [179, 209] on div "Update" at bounding box center [183, 212] width 29 height 8
click at [94, 180] on div "width :calc( 100 % - 5 px ) !important; position : relative !important; height …" at bounding box center [116, 173] width 158 height 72
type textarea "**"
click at [180, 212] on div "Update" at bounding box center [183, 212] width 29 height 8
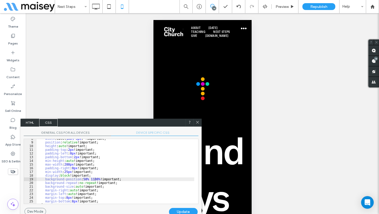
click at [199, 122] on icon at bounding box center [198, 122] width 4 height 4
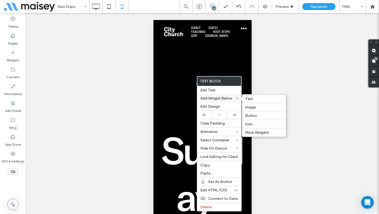
click at [212, 100] on span "Add Widget Below" at bounding box center [216, 98] width 32 height 4
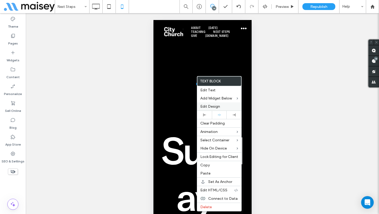
drag, startPoint x: 211, startPoint y: 105, endPoint x: 205, endPoint y: 105, distance: 6.8
click at [212, 105] on span "Edit Design" at bounding box center [210, 106] width 20 height 4
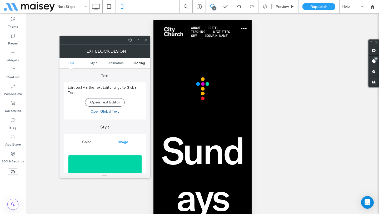
click at [137, 62] on span "Spacing" at bounding box center [139, 63] width 12 height 4
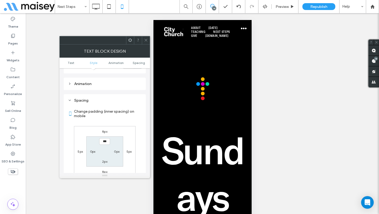
scroll to position [290, 0]
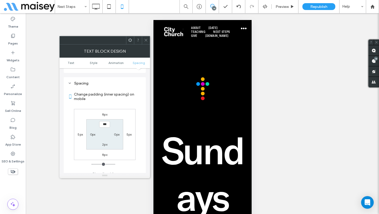
click at [105, 142] on label "2px" at bounding box center [104, 144] width 5 height 4
type input "*"
click at [105, 141] on input "***" at bounding box center [104, 144] width 11 height 7
type input "***"
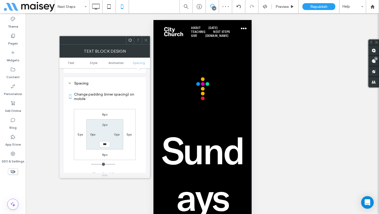
type input "*"
type input "***"
type input "*"
type input "***"
type input "*"
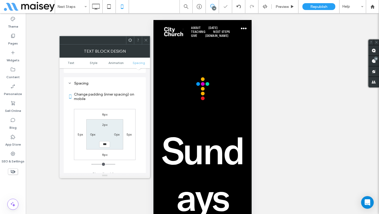
click at [146, 39] on icon at bounding box center [146, 40] width 4 height 4
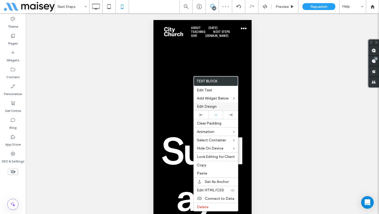
click at [210, 105] on span "Edit Design" at bounding box center [207, 106] width 20 height 4
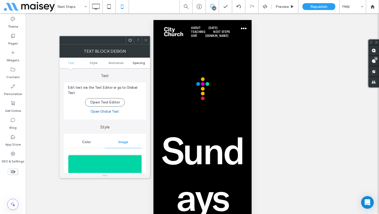
click at [138, 64] on span "Spacing" at bounding box center [139, 63] width 12 height 4
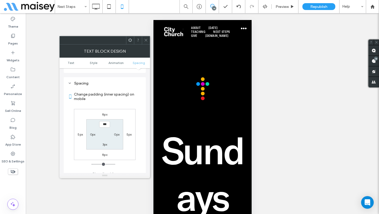
click at [129, 40] on icon at bounding box center [130, 40] width 4 height 4
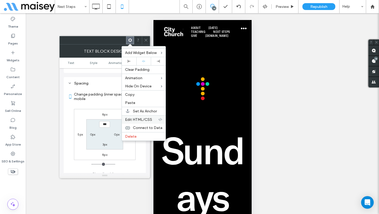
click at [142, 120] on span "Edit HTML/CSS" at bounding box center [138, 119] width 27 height 4
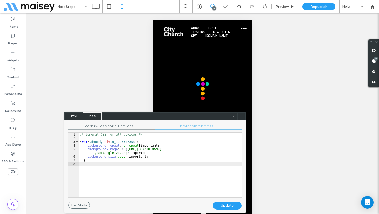
click at [175, 168] on div "/* General CSS for all devices */ * #dm * .dmBody div .u_1913347353 { backgroun…" at bounding box center [161, 169] width 164 height 72
click at [199, 124] on span "DEVICE SPECIFIC CSS" at bounding box center [198, 127] width 87 height 6
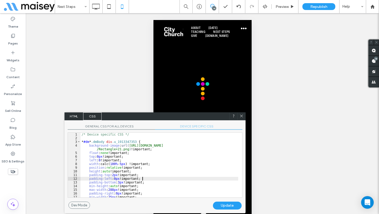
scroll to position [0, 0]
click at [180, 179] on div "/* Device specific CSS */ * #dm * .dmBody div .u_1913347353 { background-image …" at bounding box center [160, 169] width 158 height 72
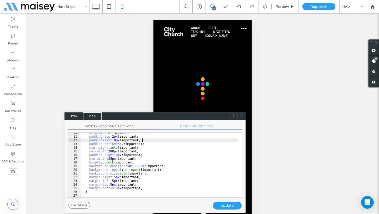
click at [139, 166] on div "height : auto !important; padding-top : 2 px !important; padding-left : 0 px !i…" at bounding box center [160, 167] width 158 height 72
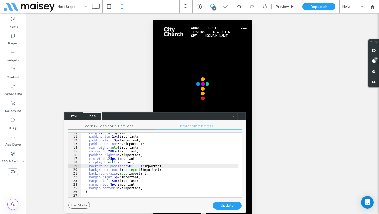
type textarea "**"
click at [229, 206] on div "Update" at bounding box center [227, 206] width 29 height 8
click at [243, 117] on icon at bounding box center [242, 116] width 4 height 4
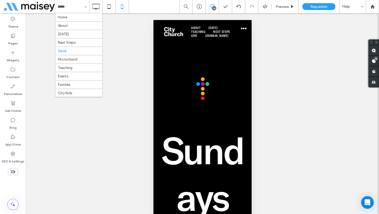
click at [75, 4] on input at bounding box center [71, 6] width 26 height 13
click at [73, 5] on input at bounding box center [71, 6] width 26 height 13
click at [74, 7] on input at bounding box center [71, 6] width 26 height 13
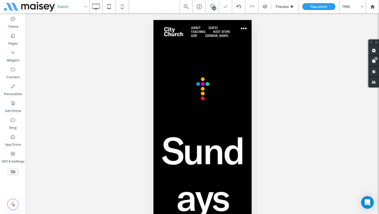
click at [84, 8] on div "Events" at bounding box center [72, 6] width 34 height 13
click at [97, 9] on use at bounding box center [96, 7] width 8 height 6
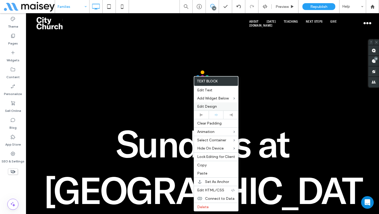
click at [207, 108] on span "Edit Design" at bounding box center [207, 106] width 20 height 4
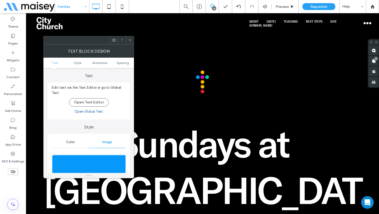
click at [99, 165] on img at bounding box center [89, 173] width 74 height 36
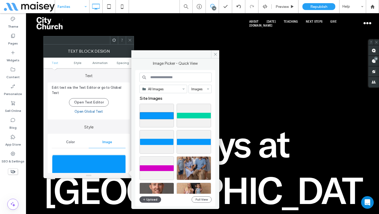
click at [155, 200] on button "Upload" at bounding box center [151, 199] width 22 height 6
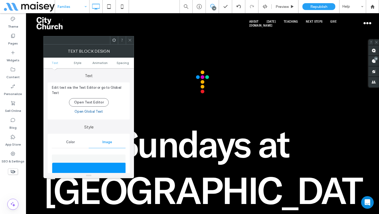
click at [114, 42] on span at bounding box center [114, 40] width 4 height 8
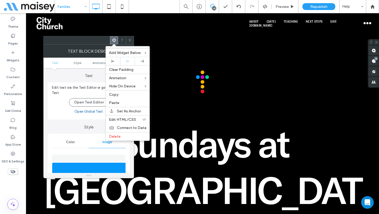
click at [76, 76] on label "Text" at bounding box center [89, 73] width 82 height 10
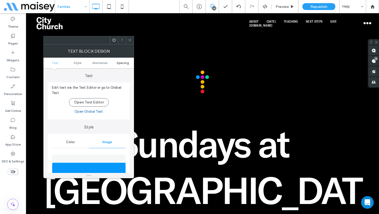
click at [122, 62] on span "Spacing" at bounding box center [123, 63] width 12 height 4
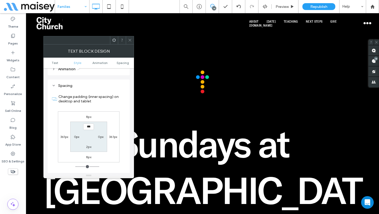
scroll to position [297, 0]
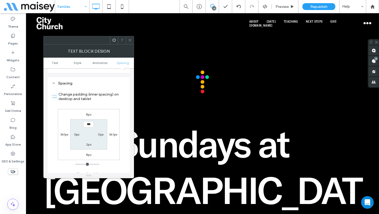
click at [87, 142] on label "2px" at bounding box center [88, 144] width 5 height 4
type input "*"
type input "***"
click at [132, 42] on icon at bounding box center [130, 40] width 4 height 4
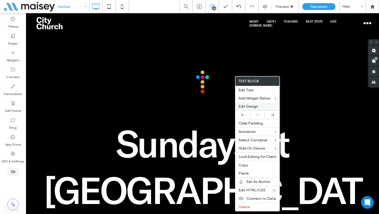
click at [249, 104] on span "Edit Design" at bounding box center [249, 106] width 20 height 4
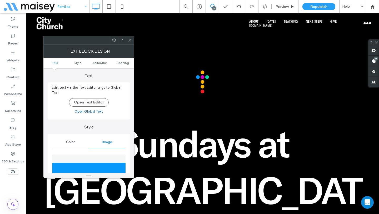
click at [120, 60] on ul "Text Style Animation Spacing" at bounding box center [88, 63] width 91 height 11
click at [120, 62] on span "Spacing" at bounding box center [123, 63] width 12 height 4
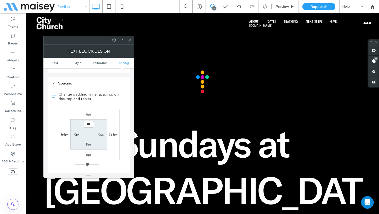
click at [88, 142] on label "5px" at bounding box center [88, 144] width 5 height 4
type input "*"
type input "**"
click at [88, 142] on input "****" at bounding box center [88, 144] width 11 height 7
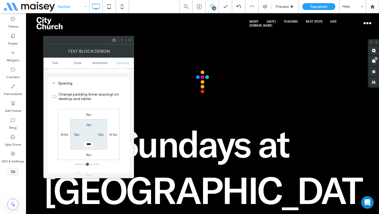
type input "****"
type input "**"
click at [131, 39] on icon at bounding box center [130, 40] width 4 height 4
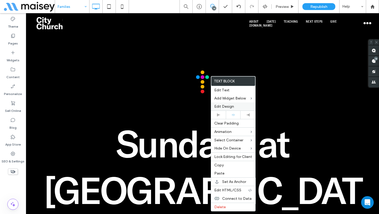
click at [221, 107] on span "Edit Design" at bounding box center [224, 106] width 20 height 4
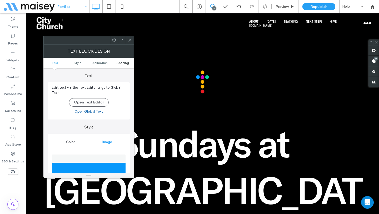
click at [126, 63] on span "Spacing" at bounding box center [123, 63] width 12 height 4
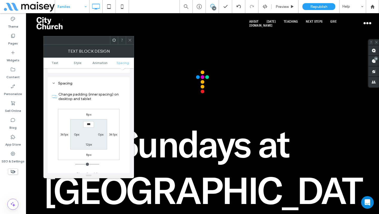
click at [86, 142] on label "12px" at bounding box center [89, 144] width 7 height 4
type input "**"
click at [87, 141] on input "****" at bounding box center [88, 144] width 11 height 7
click at [86, 141] on input "****" at bounding box center [88, 144] width 11 height 7
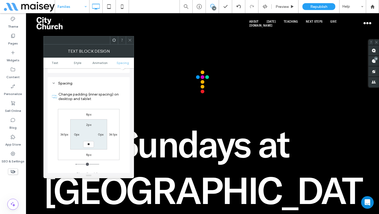
type input "**"
type input "****"
click at [132, 39] on div at bounding box center [130, 40] width 8 height 8
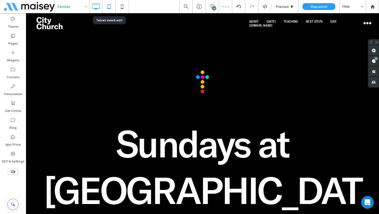
click at [111, 6] on icon at bounding box center [109, 6] width 11 height 11
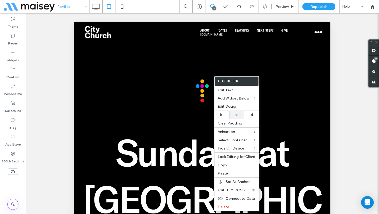
click at [236, 114] on icon at bounding box center [236, 114] width 3 height 3
click at [191, 84] on div at bounding box center [189, 107] width 379 height 214
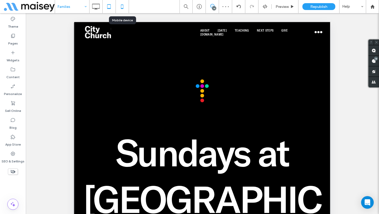
click at [122, 6] on icon at bounding box center [122, 6] width 11 height 11
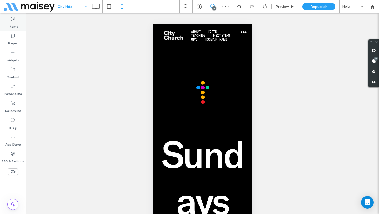
click at [12, 23] on label "Theme" at bounding box center [13, 25] width 10 height 7
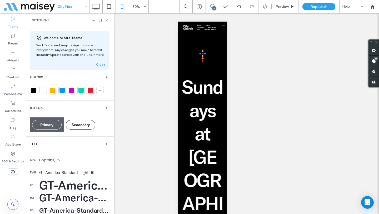
click at [59, 183] on div "GT-America-Standard-Medium, 50" at bounding box center [74, 185] width 70 height 15
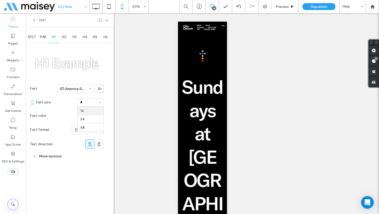
type input "**"
click at [87, 102] on input at bounding box center [89, 102] width 18 height 4
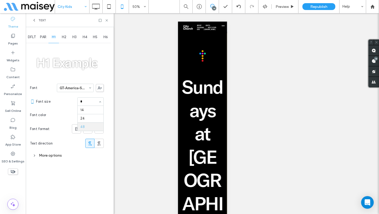
type input "**"
click at [89, 101] on input at bounding box center [89, 102] width 18 height 4
type input "**"
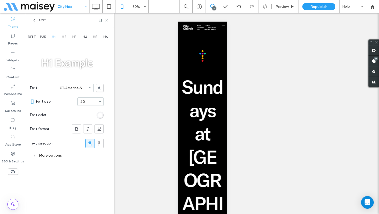
click at [107, 21] on icon at bounding box center [107, 20] width 4 height 4
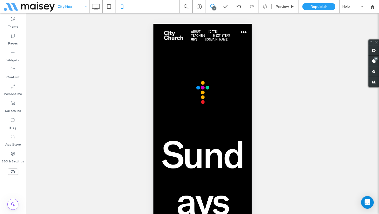
type input "**********"
type input "**"
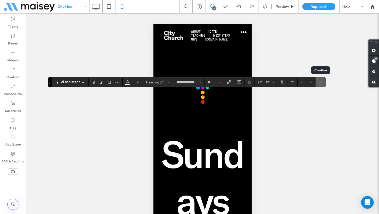
click at [322, 83] on icon "Confirm" at bounding box center [321, 82] width 4 height 4
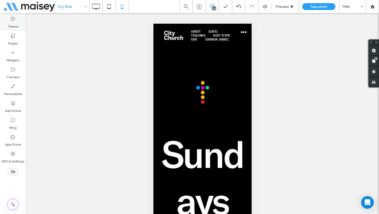
click at [7, 19] on div "Theme" at bounding box center [13, 22] width 26 height 17
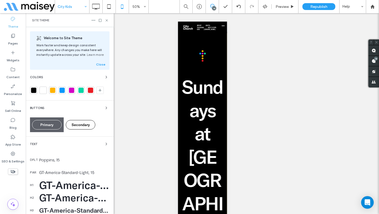
drag, startPoint x: 63, startPoint y: 186, endPoint x: 66, endPoint y: 188, distance: 3.4
click at [63, 186] on div "GT-America-Standard-Medium, 40" at bounding box center [74, 185] width 70 height 13
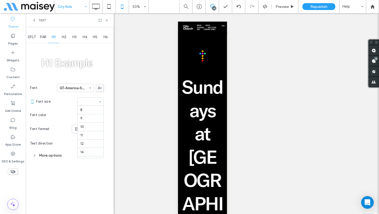
scroll to position [91, 0]
type input "**"
click at [107, 20] on icon at bounding box center [107, 20] width 4 height 4
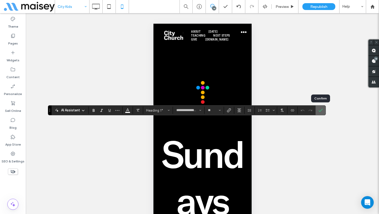
click at [321, 111] on icon "Confirm" at bounding box center [321, 110] width 4 height 4
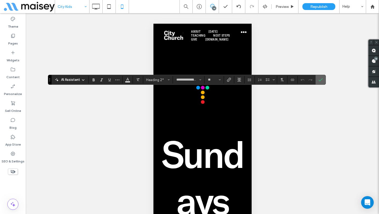
click at [321, 81] on icon "Confirm" at bounding box center [321, 80] width 4 height 4
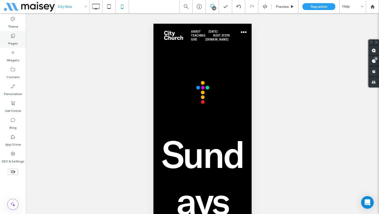
click at [14, 43] on label "Pages" at bounding box center [13, 41] width 10 height 7
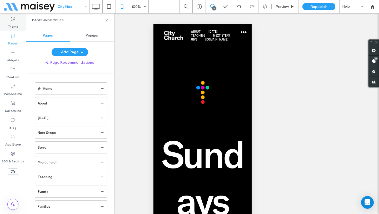
click at [13, 27] on label "Theme" at bounding box center [13, 25] width 10 height 7
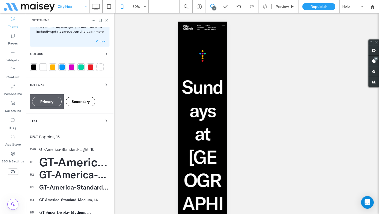
scroll to position [36, 0]
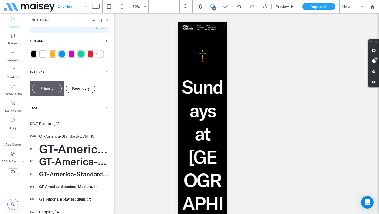
click at [74, 163] on div "GT-America-Standard-Medium, 38" at bounding box center [74, 161] width 70 height 13
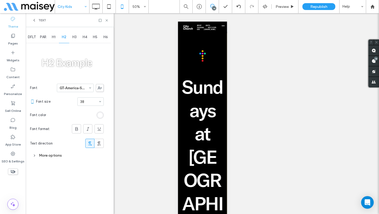
scroll to position [0, 0]
click at [108, 21] on icon at bounding box center [107, 20] width 4 height 4
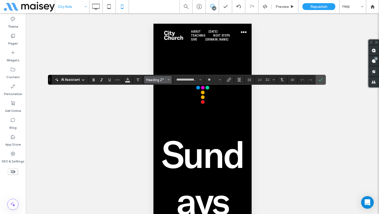
click at [170, 78] on button "Heading 2*" at bounding box center [157, 79] width 27 height 7
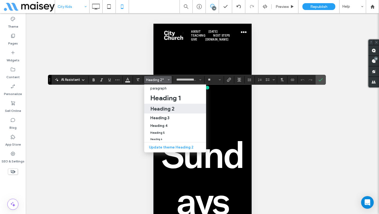
click at [164, 107] on h2 "Heading 2" at bounding box center [162, 109] width 24 height 6
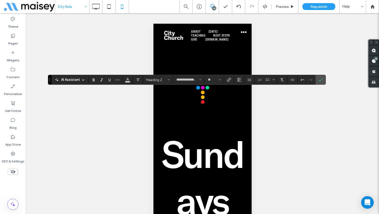
type input "**"
click at [216, 81] on input "**" at bounding box center [213, 80] width 10 height 4
type input "**"
click at [213, 81] on input "**" at bounding box center [213, 80] width 10 height 4
type input "**"
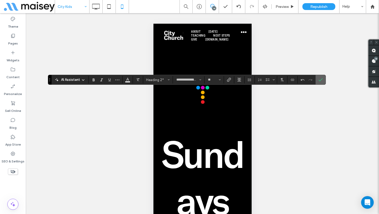
click at [319, 80] on use "Confirm" at bounding box center [321, 79] width 4 height 3
click at [239, 6] on icon at bounding box center [239, 6] width 4 height 4
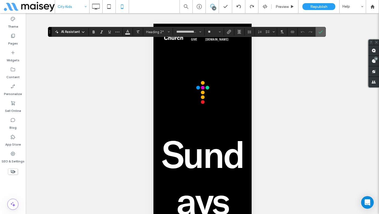
click at [318, 32] on label "Confirm" at bounding box center [321, 31] width 8 height 9
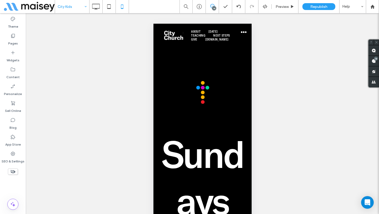
click at [14, 171] on icon at bounding box center [13, 172] width 6 height 6
click at [12, 172] on use at bounding box center [12, 171] width 5 height 3
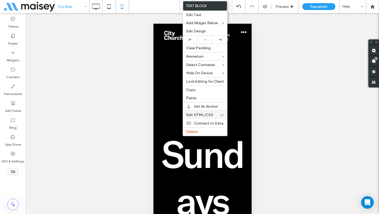
click at [206, 115] on span "Edit HTML/CSS" at bounding box center [199, 115] width 27 height 4
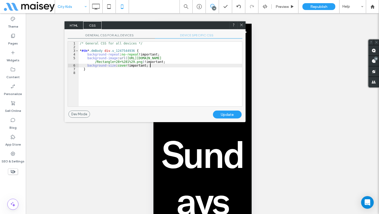
click at [192, 66] on div "/* General CSS for all devices */ * #dm * .dmBody div .u_1247544936 { backgroun…" at bounding box center [161, 78] width 164 height 72
click at [195, 43] on div "/* General CSS for all devices */ * #dm * .dmBody div .u_1247544936 { backgroun…" at bounding box center [161, 78] width 164 height 72
click at [197, 37] on span "DEVICE SPECIFIC CSS" at bounding box center [198, 36] width 87 height 6
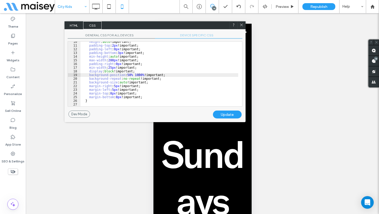
click at [198, 64] on div "height : auto !important; padding-top : 2 px !important; padding-left : 0 px !i…" at bounding box center [160, 76] width 158 height 72
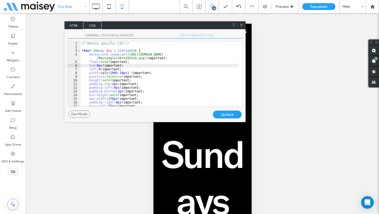
click at [243, 22] on div at bounding box center [242, 25] width 8 height 8
click at [240, 22] on div at bounding box center [242, 25] width 8 height 8
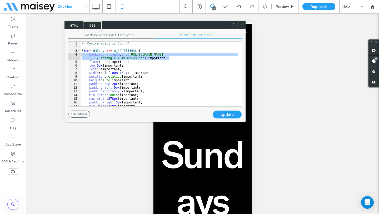
drag, startPoint x: 172, startPoint y: 57, endPoint x: 74, endPoint y: 54, distance: 98.0
click at [74, 54] on div "** 1 2 3 4 5 6 7 8 9 10 11 12 13 14 15 16 17 18 /* Device specific CSS */ * #dm…" at bounding box center [155, 73] width 175 height 65
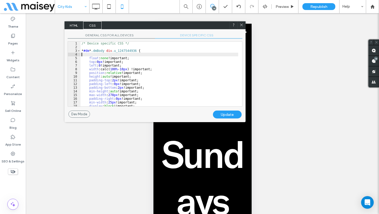
click at [223, 115] on div "Update" at bounding box center [227, 115] width 29 height 8
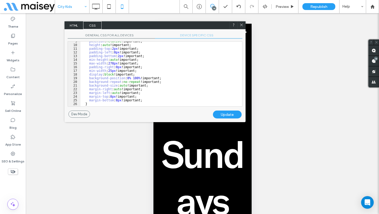
scroll to position [35, 0]
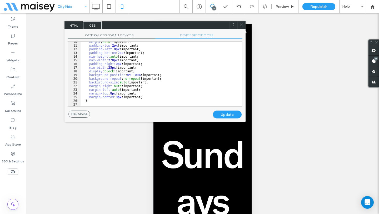
click at [241, 27] on span at bounding box center [242, 25] width 4 height 5
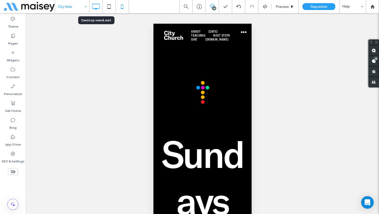
click at [97, 8] on use at bounding box center [96, 7] width 8 height 6
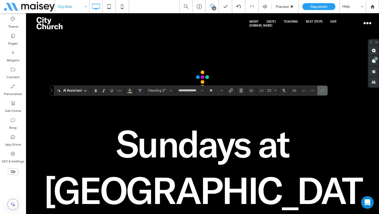
click at [321, 93] on span "Confirm" at bounding box center [322, 90] width 2 height 9
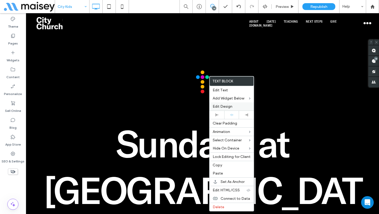
click at [232, 107] on label "Edit Design" at bounding box center [232, 106] width 38 height 4
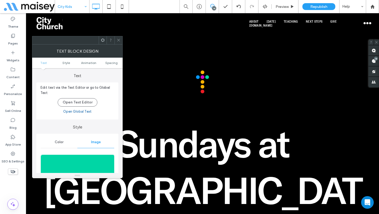
click at [82, 164] on img at bounding box center [78, 173] width 74 height 36
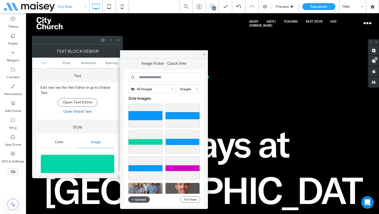
click at [141, 197] on button "Upload" at bounding box center [139, 199] width 22 height 6
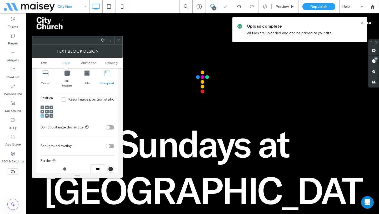
scroll to position [156, 0]
click at [111, 63] on span "Spacing" at bounding box center [111, 63] width 12 height 4
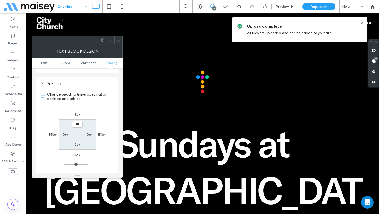
scroll to position [297, 0]
click at [77, 142] on label "2px" at bounding box center [77, 144] width 5 height 4
type input "**"
click at [77, 141] on input "****" at bounding box center [77, 144] width 11 height 7
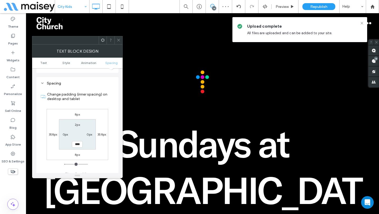
click at [77, 141] on input "****" at bounding box center [77, 144] width 11 height 7
type input "**"
type input "****"
click at [118, 42] on span at bounding box center [119, 40] width 4 height 8
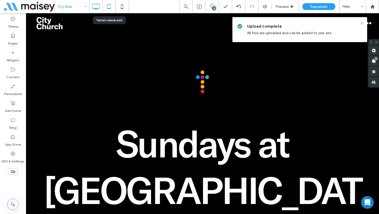
click at [110, 8] on use at bounding box center [108, 6] width 3 height 4
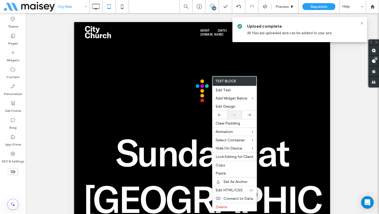
click at [230, 117] on div at bounding box center [234, 115] width 15 height 8
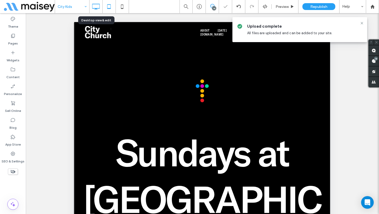
click at [95, 8] on use at bounding box center [96, 7] width 8 height 6
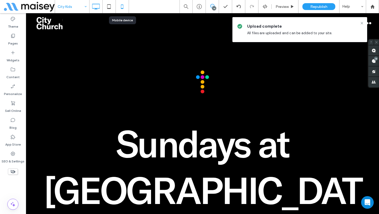
click at [123, 7] on icon at bounding box center [122, 6] width 11 height 11
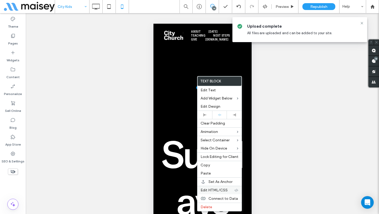
click at [219, 192] on span "Edit HTML/CSS" at bounding box center [214, 190] width 27 height 4
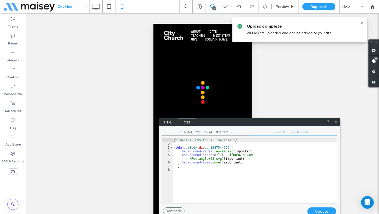
drag, startPoint x: 180, startPoint y: 101, endPoint x: 306, endPoint y: 146, distance: 133.3
click at [298, 126] on div "HTML CSS" at bounding box center [249, 122] width 181 height 8
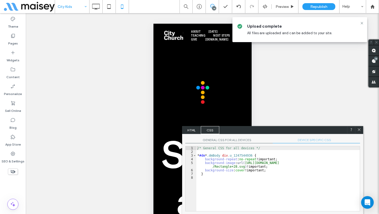
click at [305, 141] on span "DEVICE SPECIFIC CSS" at bounding box center [316, 141] width 87 height 6
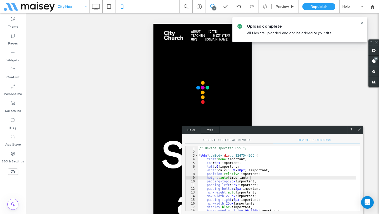
scroll to position [0, 0]
click at [297, 179] on div "/* Device specific CSS */ * #dm * .dmBody div .u_1247544936 { float : none !imp…" at bounding box center [277, 182] width 158 height 72
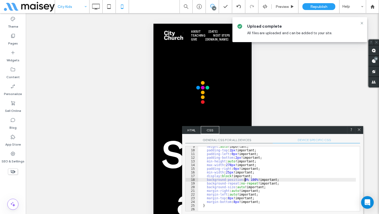
click at [245, 180] on div "height : auto !important; padding-top : 2 px !important; padding-left : 0 px !i…" at bounding box center [277, 181] width 158 height 72
type textarea "**"
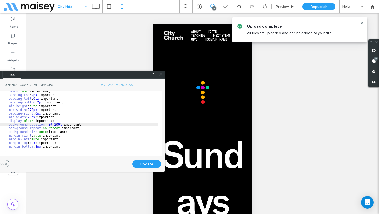
drag, startPoint x: 293, startPoint y: 132, endPoint x: 105, endPoint y: 80, distance: 194.9
click at [105, 79] on div "HTML CSS" at bounding box center [74, 75] width 181 height 8
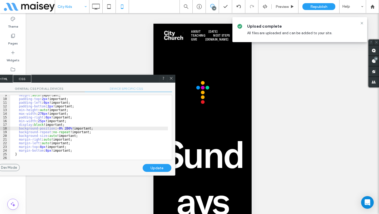
click at [149, 167] on div "Update" at bounding box center [157, 168] width 29 height 8
click at [59, 129] on div "height : auto !important; padding-top : 2 px !important; padding-left : 0 px !i…" at bounding box center [89, 129] width 158 height 72
click at [158, 168] on div "Update" at bounding box center [157, 168] width 29 height 8
click at [171, 76] on icon at bounding box center [171, 78] width 4 height 4
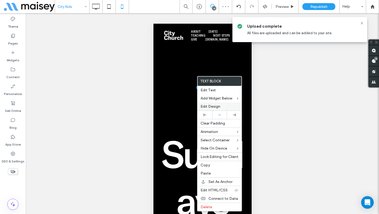
click at [211, 105] on span "Edit Design" at bounding box center [211, 106] width 20 height 4
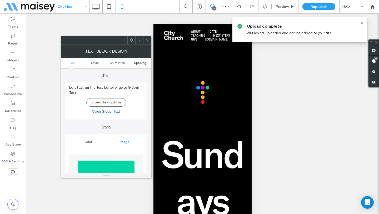
click at [137, 62] on span "Spacing" at bounding box center [140, 63] width 12 height 4
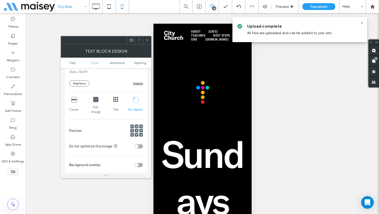
scroll to position [129, 0]
click at [136, 135] on icon at bounding box center [137, 136] width 2 height 2
click at [131, 134] on span at bounding box center [132, 136] width 2 height 4
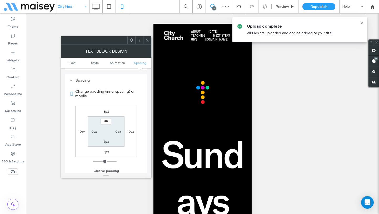
scroll to position [300, 0]
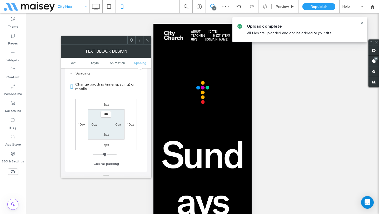
click at [106, 132] on div "2px" at bounding box center [106, 134] width 5 height 5
click at [105, 132] on label "2px" at bounding box center [106, 134] width 5 height 4
type input "**"
click at [105, 131] on input "****" at bounding box center [106, 134] width 11 height 7
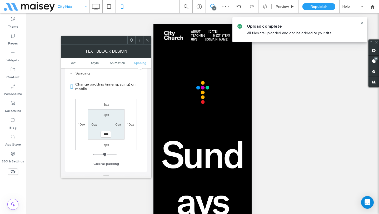
click at [105, 131] on input "****" at bounding box center [106, 134] width 11 height 7
type input "*"
type input "**"
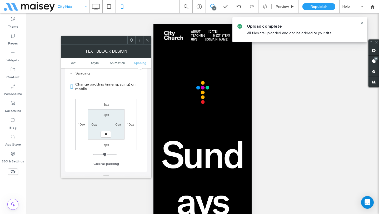
type input "**"
type input "****"
click at [132, 39] on icon at bounding box center [132, 40] width 4 height 4
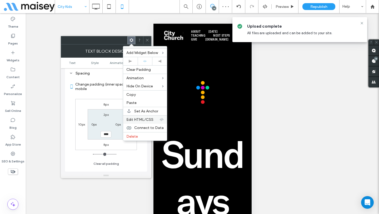
click at [146, 117] on span "Edit HTML/CSS" at bounding box center [139, 119] width 27 height 4
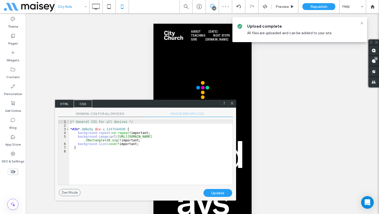
drag, startPoint x: 168, startPoint y: 104, endPoint x: 155, endPoint y: 111, distance: 15.4
click at [151, 105] on div "HTML CSS" at bounding box center [145, 104] width 181 height 8
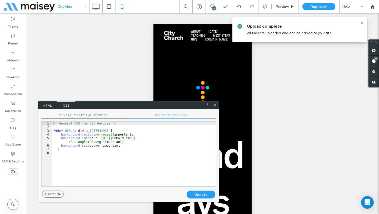
click at [171, 115] on span "DEVICE SPECIFIC CSS" at bounding box center [172, 116] width 87 height 6
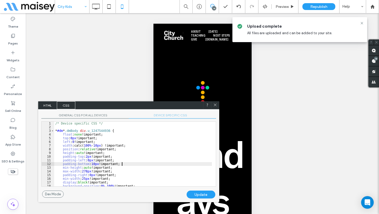
click at [142, 164] on div "/* Device specific CSS */ * #dm * .dmBody div .u_1247544936 { float : none !imp…" at bounding box center [133, 158] width 158 height 72
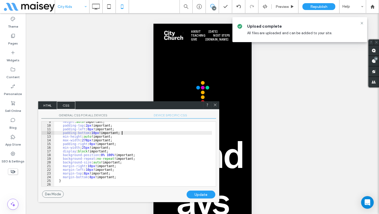
click at [137, 176] on div "height : auto !important; padding-top : 2 px !important; padding-left : 0 px !i…" at bounding box center [133, 156] width 158 height 72
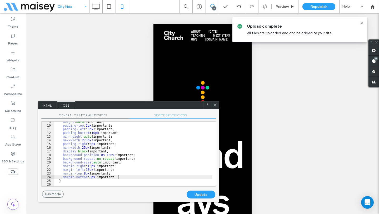
click at [109, 155] on div "height : auto !important; padding-top : 2 px !important; padding-left : 0 px !i…" at bounding box center [133, 156] width 158 height 72
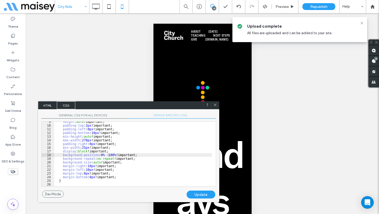
click at [205, 194] on div "Update" at bounding box center [201, 195] width 29 height 8
click at [110, 155] on div "height : auto !important; padding-top : 2 px !important; padding-left : 0 px !i…" at bounding box center [133, 156] width 158 height 72
click at [202, 195] on div "Update" at bounding box center [201, 195] width 29 height 8
click at [101, 154] on div "height : auto !important; padding-top : 2 px !important; padding-left : 0 px !i…" at bounding box center [133, 156] width 158 height 72
click at [199, 195] on div "Update" at bounding box center [201, 195] width 29 height 8
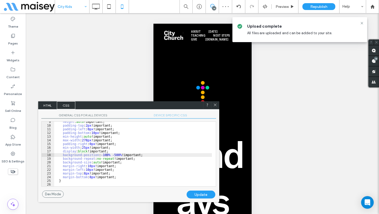
click at [105, 155] on div "height : auto !important; padding-top : 2 px !important; padding-left : 0 px !i…" at bounding box center [133, 156] width 158 height 72
click at [204, 196] on div "Update" at bounding box center [201, 195] width 29 height 8
drag, startPoint x: 105, startPoint y: 155, endPoint x: 111, endPoint y: 155, distance: 6.1
click at [105, 155] on div "height : auto !important; padding-top : 2 px !important; padding-left : 0 px !i…" at bounding box center [133, 156] width 158 height 72
click at [198, 192] on div "Update" at bounding box center [201, 195] width 29 height 8
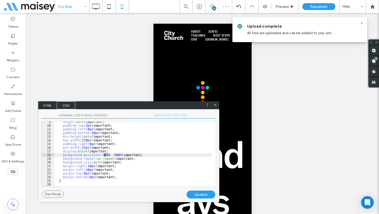
click at [104, 155] on div "height : auto !important; padding-top : 2 px !important; padding-left : 0 px !i…" at bounding box center [133, 156] width 158 height 72
drag, startPoint x: 199, startPoint y: 194, endPoint x: 184, endPoint y: 187, distance: 16.3
click at [199, 194] on div "Update" at bounding box center [201, 195] width 29 height 8
click at [108, 155] on div "height : auto !important; padding-top : 2 px !important; padding-left : 0 px !i…" at bounding box center [133, 156] width 158 height 72
click at [204, 194] on div "Update" at bounding box center [201, 195] width 29 height 8
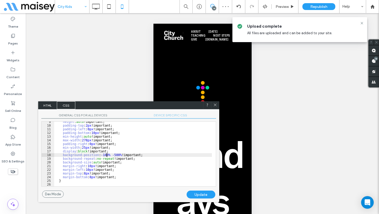
click at [106, 154] on div "height : auto !important; padding-top : 2 px !important; padding-left : 0 px !i…" at bounding box center [133, 156] width 158 height 72
click at [200, 195] on div "Update" at bounding box center [201, 195] width 29 height 8
click at [116, 154] on div "height : auto !important; padding-top : 2 px !important; padding-left : 0 px !i…" at bounding box center [133, 156] width 158 height 72
click at [211, 195] on div "Update" at bounding box center [201, 195] width 29 height 8
click at [116, 155] on div "height : auto !important; padding-top : 2 px !important; padding-left : 0 px !i…" at bounding box center [133, 156] width 158 height 72
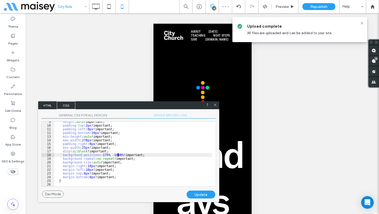
click at [211, 196] on div "Update" at bounding box center [201, 195] width 29 height 8
click at [95, 133] on div "height : auto !important; padding-top : 2 px !important; padding-left : 0 px !i…" at bounding box center [133, 157] width 158 height 72
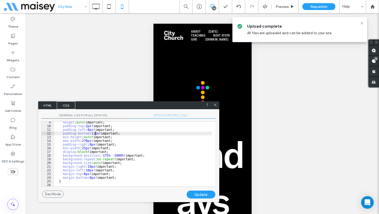
click at [205, 195] on div "Update" at bounding box center [201, 195] width 29 height 8
drag, startPoint x: 95, startPoint y: 133, endPoint x: 103, endPoint y: 133, distance: 8.7
click at [95, 133] on div "height : auto !important; padding-top : 2 px !important; padding-left : 0 px !i…" at bounding box center [133, 157] width 158 height 72
click at [201, 193] on div "Update" at bounding box center [201, 195] width 29 height 8
click at [93, 134] on div "height : auto !important; padding-top : 2 px !important; padding-left : 0 px !i…" at bounding box center [133, 157] width 158 height 72
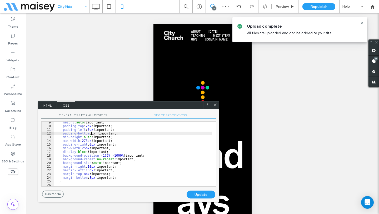
type textarea "**"
click at [200, 193] on div "Update" at bounding box center [201, 195] width 29 height 8
click at [215, 105] on use at bounding box center [215, 105] width 3 height 3
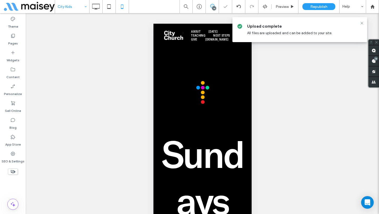
click at [96, 6] on icon at bounding box center [96, 6] width 11 height 11
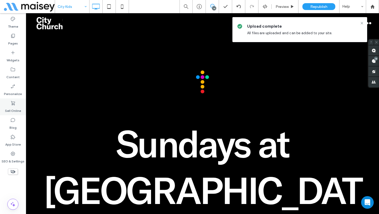
type input "**********"
type input "**"
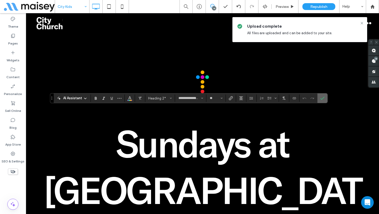
click at [323, 98] on icon "Confirm" at bounding box center [323, 98] width 4 height 4
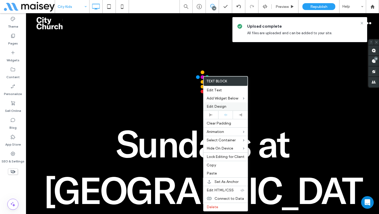
click at [233, 109] on div "Edit Design" at bounding box center [226, 106] width 44 height 8
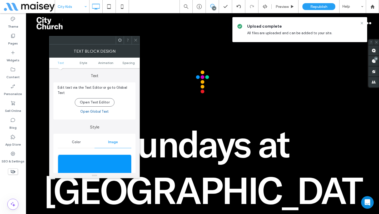
click at [88, 164] on img at bounding box center [95, 173] width 74 height 36
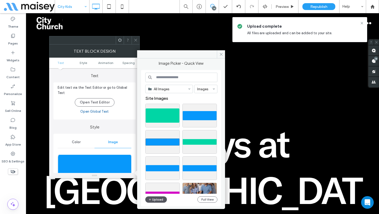
click at [155, 197] on button "Upload" at bounding box center [156, 199] width 22 height 6
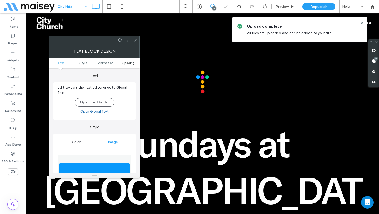
click at [124, 63] on span "Spacing" at bounding box center [128, 63] width 12 height 4
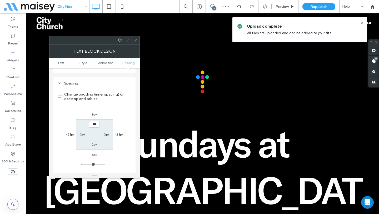
scroll to position [297, 0]
click at [108, 132] on label "0px" at bounding box center [107, 134] width 6 height 4
type input "*"
type input "**"
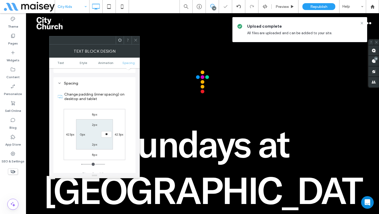
type input "*"
type input "***"
click at [136, 41] on icon at bounding box center [136, 40] width 4 height 4
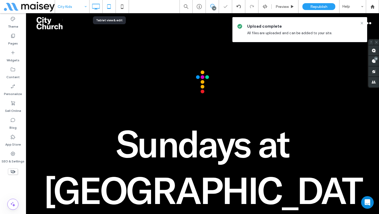
click at [112, 7] on icon at bounding box center [109, 6] width 11 height 11
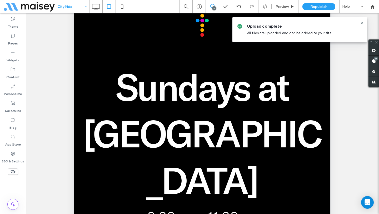
scroll to position [154, 0]
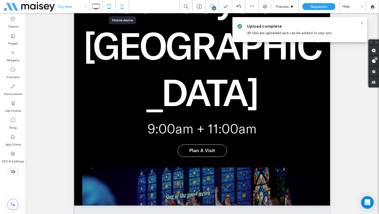
click at [125, 7] on icon at bounding box center [122, 6] width 11 height 11
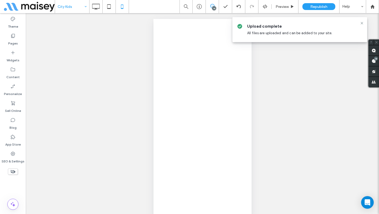
scroll to position [5, 0]
click at [77, 6] on div at bounding box center [189, 107] width 379 height 214
click at [79, 6] on div at bounding box center [189, 107] width 379 height 214
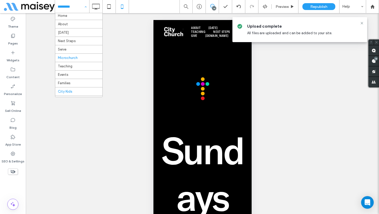
scroll to position [0, 0]
click at [129, 89] on div "Unhide? Yes Unhide? Yes Unhide? Yes Unhide? Yes Unhide? Yes Unhide? Yes Unhide?…" at bounding box center [202, 120] width 353 height 214
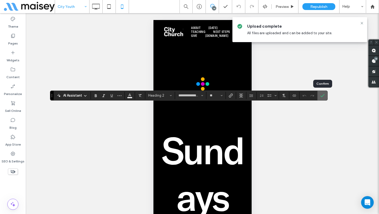
click at [321, 96] on icon "Confirm" at bounding box center [323, 95] width 4 height 4
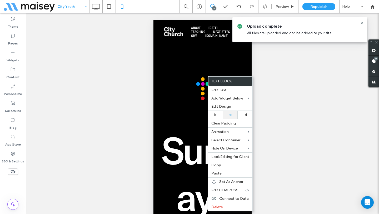
click at [231, 115] on icon at bounding box center [230, 114] width 3 height 3
click at [188, 106] on div at bounding box center [189, 107] width 379 height 214
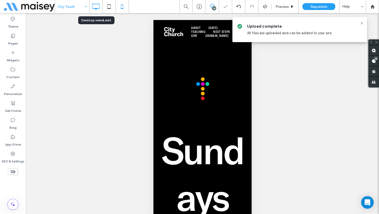
click at [96, 6] on icon at bounding box center [96, 6] width 11 height 11
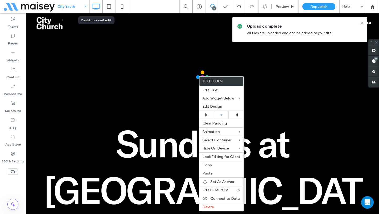
click at [94, 8] on use at bounding box center [96, 7] width 8 height 6
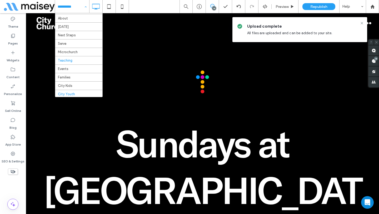
scroll to position [38, 0]
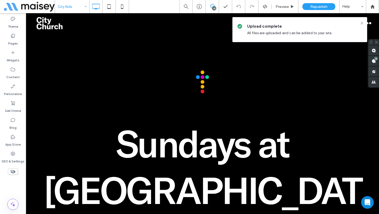
click at [82, 8] on div "City Kids" at bounding box center [72, 6] width 34 height 13
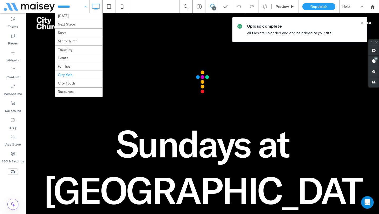
scroll to position [19, 0]
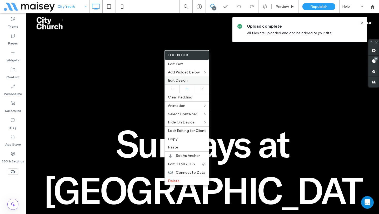
click at [173, 80] on span "Edit Design" at bounding box center [178, 80] width 20 height 4
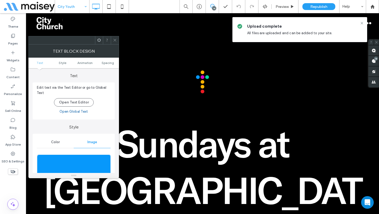
click at [83, 173] on div at bounding box center [73, 175] width 91 height 5
click at [93, 166] on img at bounding box center [74, 173] width 74 height 36
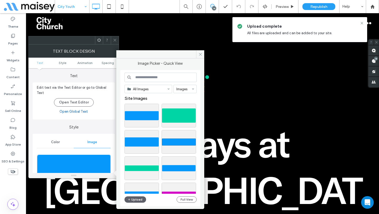
click at [134, 196] on div "All Images Images Site Images Upload Full View" at bounding box center [161, 138] width 72 height 131
click at [132, 197] on button "Upload" at bounding box center [136, 199] width 22 height 6
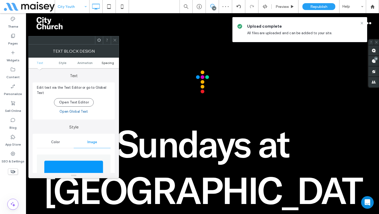
click at [107, 63] on span "Spacing" at bounding box center [108, 63] width 12 height 4
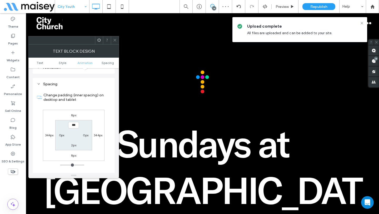
scroll to position [297, 0]
click at [73, 142] on label "2px" at bounding box center [73, 144] width 5 height 4
type input "**"
type input "****"
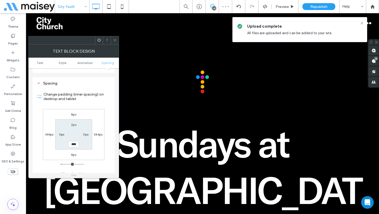
click at [118, 39] on div at bounding box center [115, 40] width 8 height 8
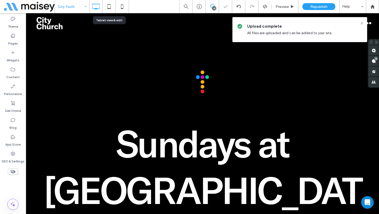
click at [112, 9] on icon at bounding box center [109, 6] width 11 height 11
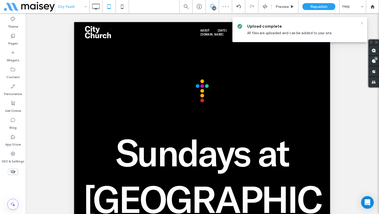
click at [364, 23] on icon at bounding box center [362, 23] width 4 height 4
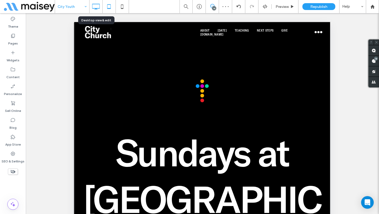
click at [99, 7] on icon at bounding box center [96, 6] width 11 height 11
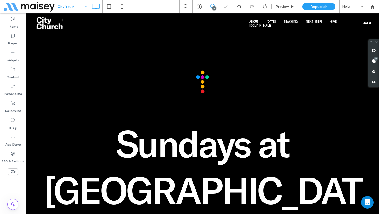
click at [110, 8] on div at bounding box center [189, 107] width 379 height 214
click at [111, 11] on icon at bounding box center [109, 6] width 11 height 11
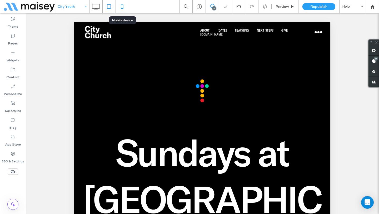
click at [120, 7] on icon at bounding box center [122, 6] width 11 height 11
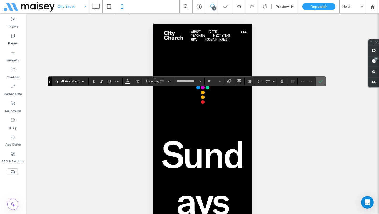
click at [322, 81] on use "Confirm" at bounding box center [321, 81] width 4 height 3
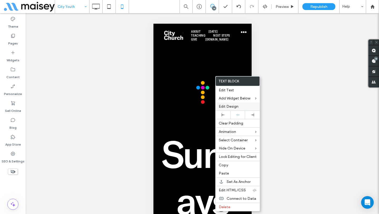
click at [235, 106] on span "Edit Design" at bounding box center [229, 106] width 20 height 4
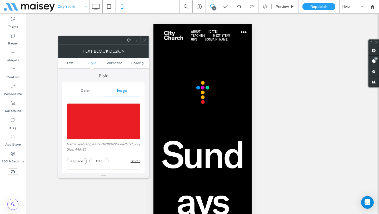
scroll to position [110, 0]
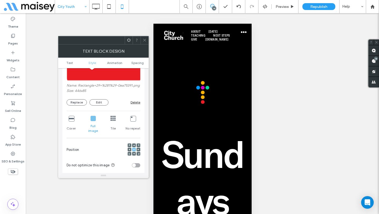
click at [66, 127] on div "Color Image Name: Rectangle+29+%281%29-0ea75391.png Size: 446x85 Replace Edit D…" at bounding box center [103, 130] width 82 height 213
click at [69, 126] on div "Cover" at bounding box center [71, 125] width 9 height 22
click at [144, 42] on span at bounding box center [145, 40] width 4 height 8
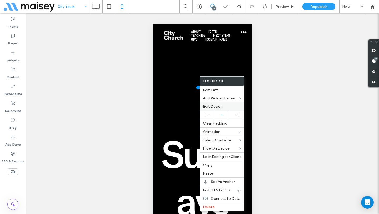
click at [219, 106] on span "Edit Design" at bounding box center [213, 106] width 20 height 4
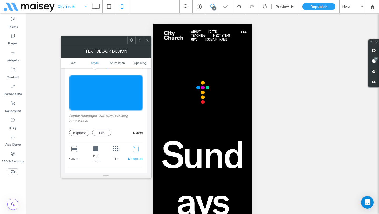
scroll to position [82, 0]
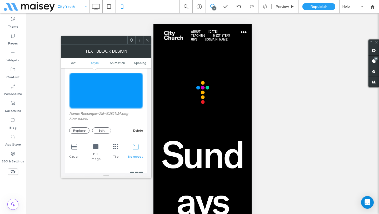
click at [95, 149] on icon at bounding box center [95, 146] width 5 height 5
click at [136, 150] on div "No repeat" at bounding box center [135, 153] width 15 height 22
click at [132, 42] on span at bounding box center [132, 40] width 4 height 8
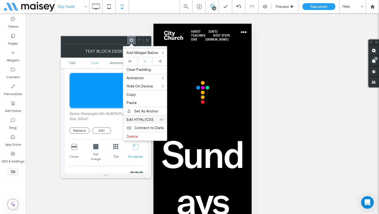
click at [141, 118] on span "Edit HTML/CSS" at bounding box center [139, 119] width 27 height 4
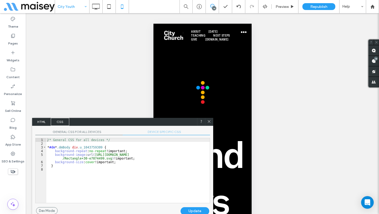
drag, startPoint x: 175, startPoint y: 105, endPoint x: 142, endPoint y: 124, distance: 37.3
click at [142, 124] on div "HTML CSS" at bounding box center [122, 122] width 181 height 8
click at [162, 132] on span "DEVICE SPECIFIC CSS" at bounding box center [166, 133] width 87 height 6
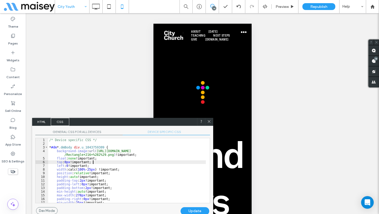
click at [147, 161] on div "/* Device specific CSS */ * #dm * .dmBody div .u_1043759309 { background-image …" at bounding box center [127, 174] width 158 height 72
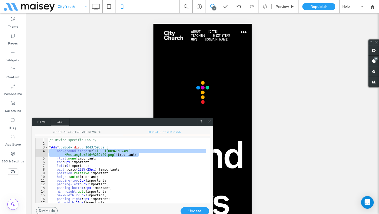
drag, startPoint x: 143, startPoint y: 155, endPoint x: 32, endPoint y: 151, distance: 111.2
click at [32, 151] on div "GENERAL CSS FOR ALL DEVICES DEVICE SPECIFIC CSS Use with caution! Make sure you…" at bounding box center [122, 166] width 181 height 81
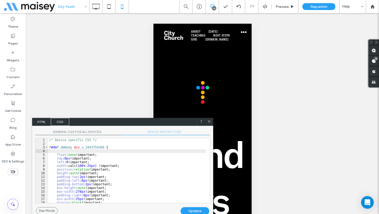
click at [193, 209] on div "Update" at bounding box center [195, 211] width 29 height 8
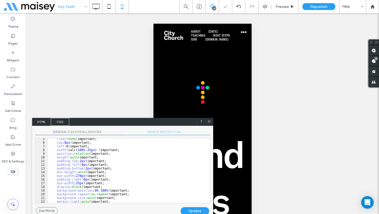
scroll to position [35, 0]
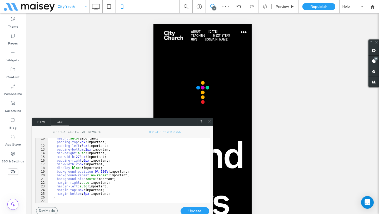
click at [95, 172] on div "height : auto !important; padding-top : 2 px !important; padding-left : 0 px !i…" at bounding box center [127, 173] width 158 height 72
click at [107, 171] on div "height : auto !important; padding-top : 2 px !important; padding-left : 0 px !i…" at bounding box center [127, 173] width 158 height 72
click at [86, 149] on div "height : auto !important; padding-top : 2 px !important; padding-left : 0 px !i…" at bounding box center [127, 173] width 158 height 72
click at [111, 171] on div "height : auto !important; padding-top : 2 px !important; padding-left : 0 px !i…" at bounding box center [127, 173] width 158 height 72
type textarea "**"
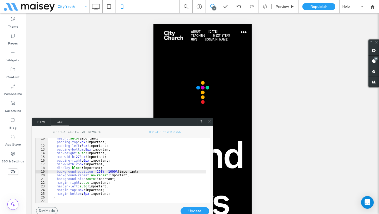
click at [190, 209] on div "Update" at bounding box center [195, 211] width 29 height 8
click at [209, 122] on icon at bounding box center [209, 122] width 4 height 4
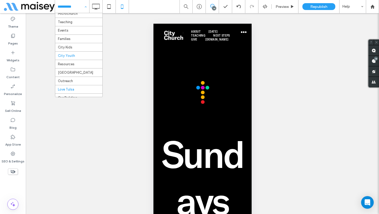
scroll to position [69, 0]
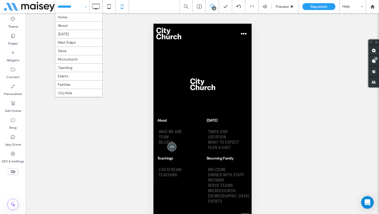
scroll to position [73, 0]
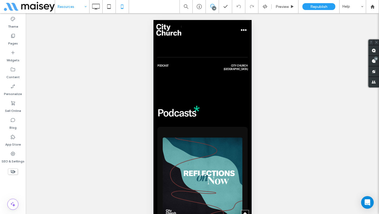
scroll to position [343, 0]
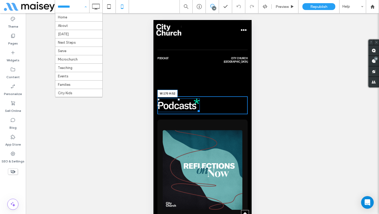
click at [200, 112] on div at bounding box center [198, 110] width 4 height 4
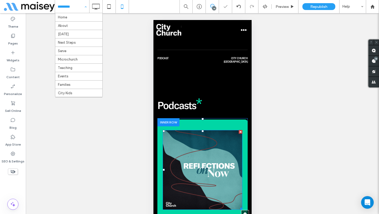
click at [211, 159] on img at bounding box center [202, 170] width 80 height 80
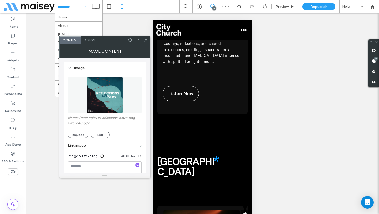
scroll to position [987, 0]
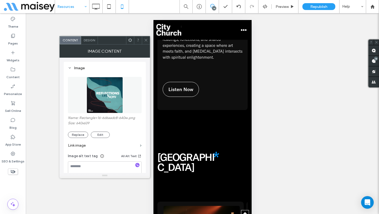
click at [213, 151] on span "[GEOGRAPHIC_DATA]" at bounding box center [185, 162] width 57 height 23
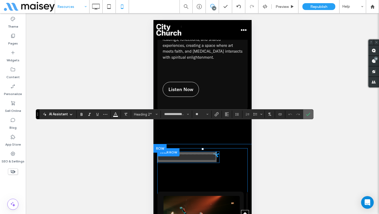
click at [308, 114] on icon "Confirm" at bounding box center [308, 114] width 4 height 4
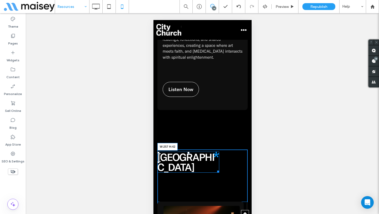
drag, startPoint x: 218, startPoint y: 133, endPoint x: 224, endPoint y: 133, distance: 5.8
click at [219, 169] on div at bounding box center [217, 171] width 4 height 4
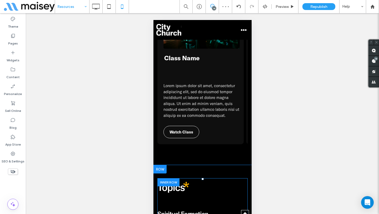
scroll to position [1194, 0]
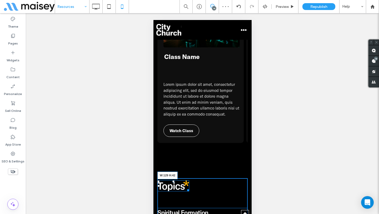
click at [189, 188] on div at bounding box center [187, 190] width 4 height 4
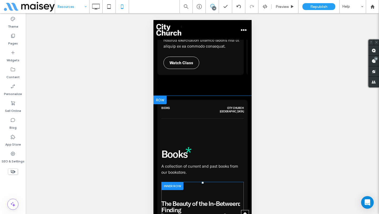
scroll to position [2894, 0]
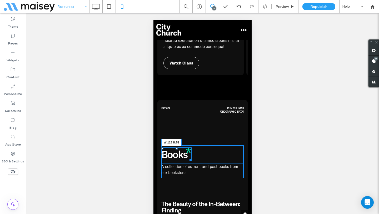
drag, startPoint x: 190, startPoint y: 110, endPoint x: 344, endPoint y: 131, distance: 155.2
click at [191, 157] on div at bounding box center [190, 159] width 4 height 4
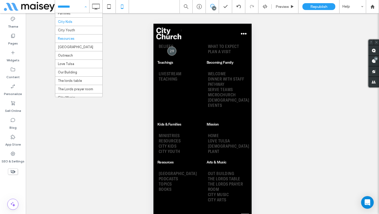
scroll to position [72, 0]
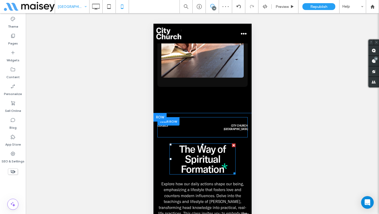
scroll to position [560, 0]
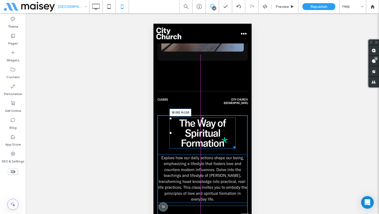
drag, startPoint x: 231, startPoint y: 124, endPoint x: 385, endPoint y: 148, distance: 155.9
click at [235, 145] on div at bounding box center [233, 147] width 4 height 4
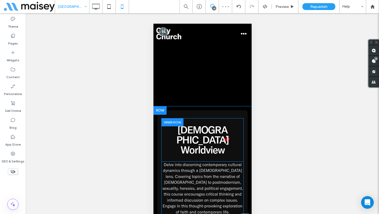
scroll to position [752, 0]
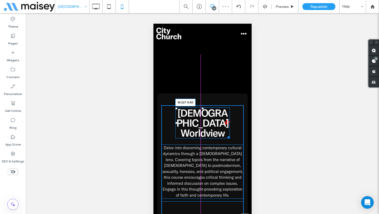
drag, startPoint x: 226, startPoint y: 103, endPoint x: 378, endPoint y: 128, distance: 154.5
click at [228, 135] on div at bounding box center [228, 137] width 4 height 4
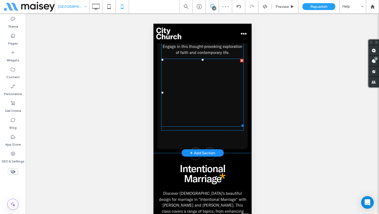
scroll to position [912, 0]
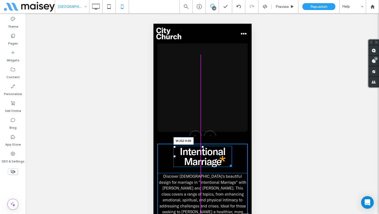
drag, startPoint x: 228, startPoint y: 133, endPoint x: 373, endPoint y: 169, distance: 149.8
click at [232, 163] on div at bounding box center [230, 165] width 4 height 4
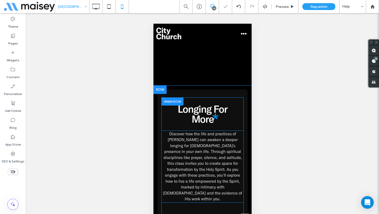
scroll to position [1135, 0]
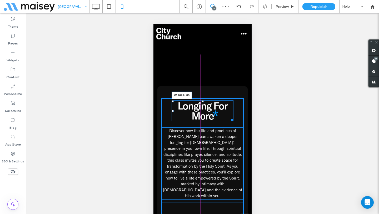
drag, startPoint x: 230, startPoint y: 87, endPoint x: 310, endPoint y: 126, distance: 89.4
click at [233, 117] on div at bounding box center [231, 119] width 4 height 4
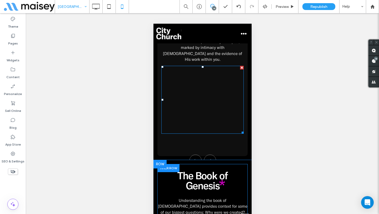
scroll to position [1297, 0]
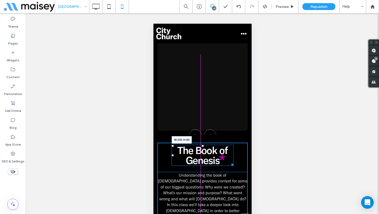
drag, startPoint x: 230, startPoint y: 119, endPoint x: 377, endPoint y: 147, distance: 150.0
click at [233, 162] on div at bounding box center [231, 164] width 4 height 4
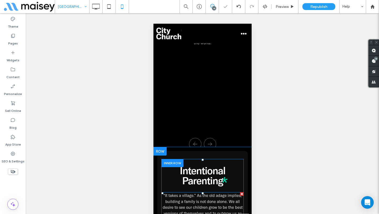
scroll to position [1530, 0]
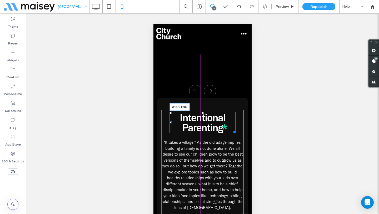
drag, startPoint x: 231, startPoint y: 75, endPoint x: 386, endPoint y: 99, distance: 156.0
click at [235, 129] on div at bounding box center [233, 131] width 4 height 4
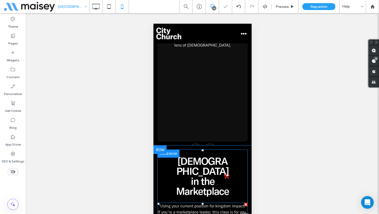
scroll to position [1693, 0]
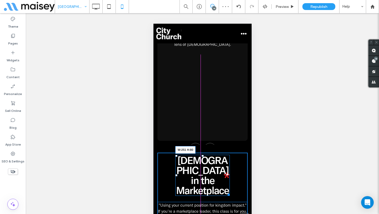
drag, startPoint x: 226, startPoint y: 118, endPoint x: 379, endPoint y: 146, distance: 155.3
click at [230, 192] on div at bounding box center [228, 194] width 4 height 4
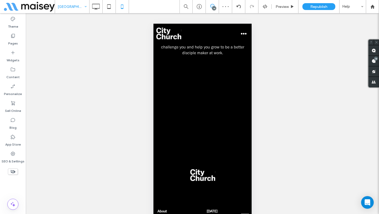
scroll to position [1907, 0]
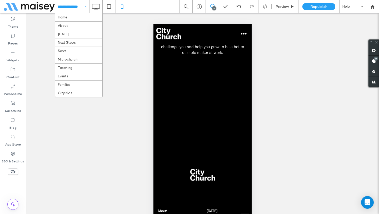
click at [78, 8] on input at bounding box center [71, 6] width 26 height 13
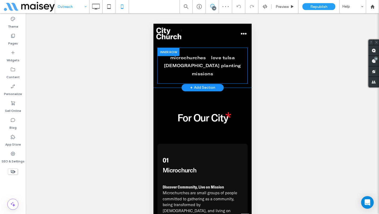
scroll to position [406, 0]
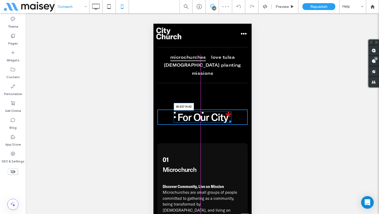
click at [229, 119] on div at bounding box center [229, 121] width 4 height 4
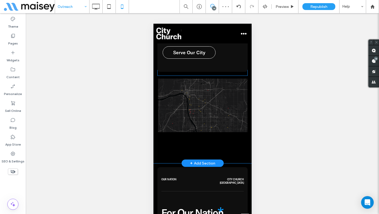
scroll to position [869, 0]
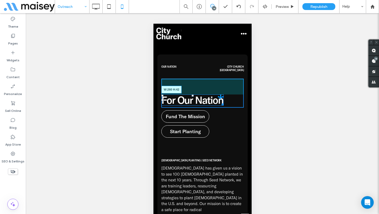
drag, startPoint x: 222, startPoint y: 75, endPoint x: 228, endPoint y: 76, distance: 6.4
click at [224, 102] on div at bounding box center [222, 104] width 4 height 4
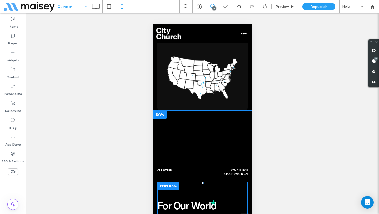
scroll to position [1230, 0]
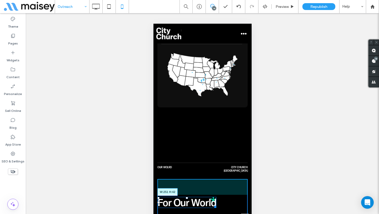
drag, startPoint x: 216, startPoint y: 149, endPoint x: 221, endPoint y: 150, distance: 4.8
click at [216, 204] on div at bounding box center [214, 206] width 4 height 4
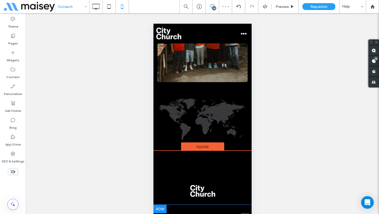
scroll to position [1770, 0]
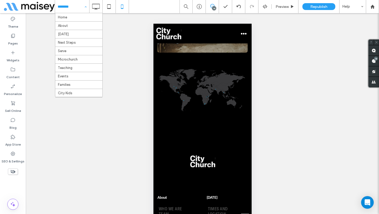
click at [66, 6] on input at bounding box center [71, 6] width 26 height 13
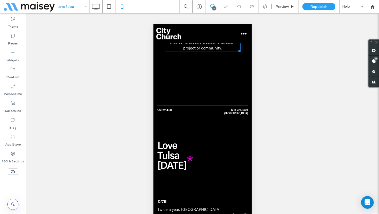
scroll to position [536, 0]
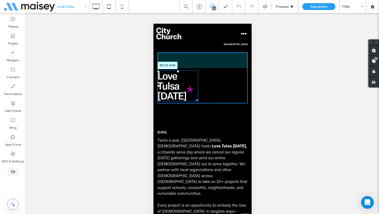
drag, startPoint x: 198, startPoint y: 83, endPoint x: 354, endPoint y: 107, distance: 157.7
click at [202, 83] on div "Love Tulsa [DATE] W:172 H:80 Click To Paste [DATE] Twice a year, [GEOGRAPHIC_DA…" at bounding box center [202, 167] width 90 height 230
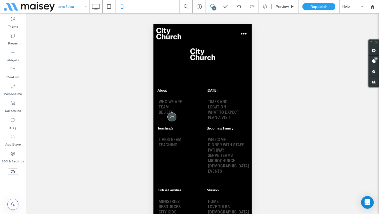
scroll to position [1300, 0]
click at [81, 7] on input at bounding box center [71, 6] width 26 height 13
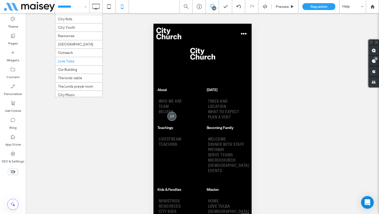
scroll to position [96, 0]
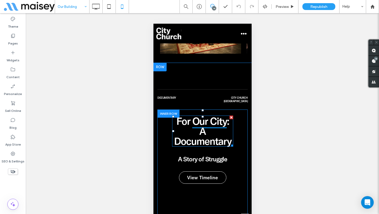
scroll to position [896, 0]
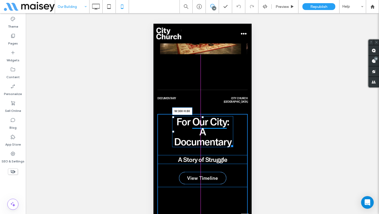
drag, startPoint x: 231, startPoint y: 124, endPoint x: 237, endPoint y: 124, distance: 5.8
click at [237, 124] on div "For Our City : ﻿ A Documentary W:300 H:80 A Story of Struggle View Timeline Cli…" at bounding box center [202, 199] width 90 height 170
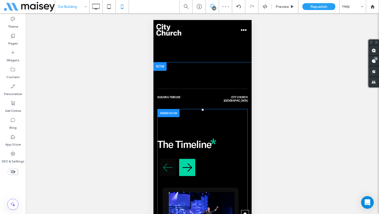
scroll to position [1110, 0]
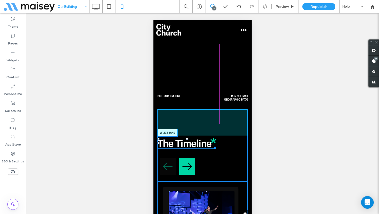
click at [216, 145] on div at bounding box center [214, 147] width 4 height 4
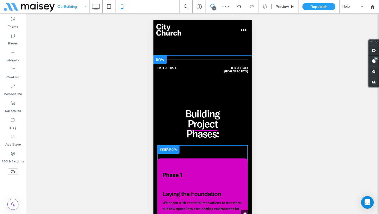
scroll to position [1386, 0]
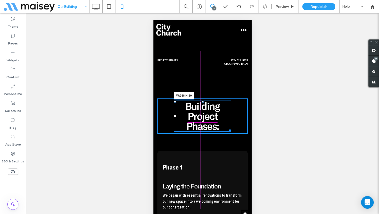
drag, startPoint x: 227, startPoint y: 102, endPoint x: 365, endPoint y: 146, distance: 144.0
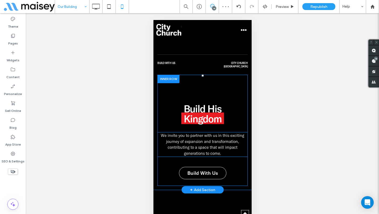
scroll to position [1774, 0]
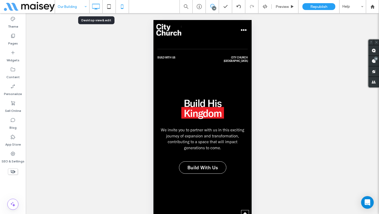
click at [96, 11] on icon at bounding box center [96, 6] width 11 height 11
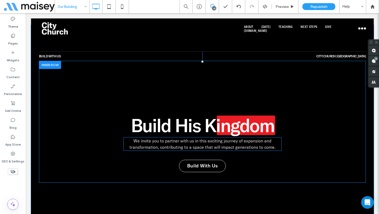
scroll to position [2684, 0]
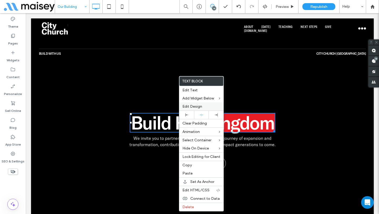
click at [197, 104] on span "Edit Design" at bounding box center [193, 106] width 20 height 4
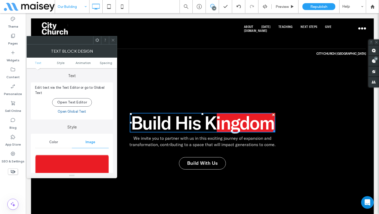
click at [71, 167] on img at bounding box center [72, 173] width 74 height 36
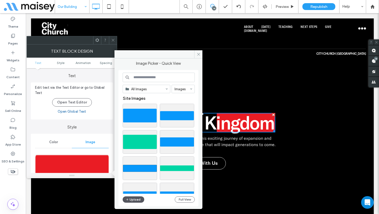
click at [131, 198] on button "Upload" at bounding box center [134, 199] width 22 height 6
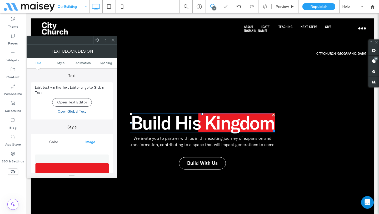
click at [114, 40] on use at bounding box center [113, 40] width 3 height 3
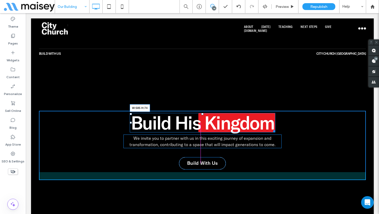
drag, startPoint x: 272, startPoint y: 131, endPoint x: 277, endPoint y: 132, distance: 4.5
click at [275, 132] on div at bounding box center [274, 131] width 4 height 4
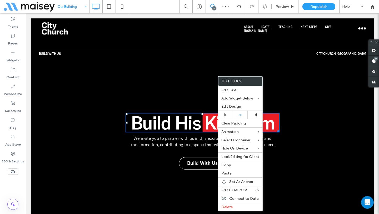
click at [151, 102] on div "Build His Kingdom We invite you to partner with us in this exciting journey of …" at bounding box center [202, 119] width 327 height 122
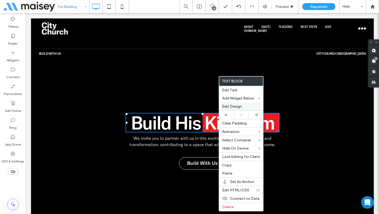
click at [235, 109] on span "Edit Design" at bounding box center [232, 106] width 20 height 4
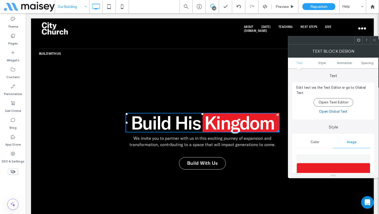
click at [366, 65] on ul "Text Style Animation Spacing" at bounding box center [333, 63] width 91 height 11
click at [368, 62] on span "Spacing" at bounding box center [367, 63] width 12 height 4
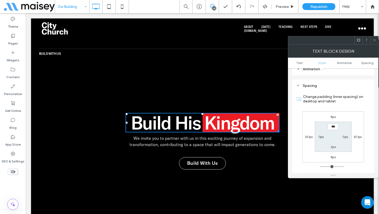
scroll to position [297, 0]
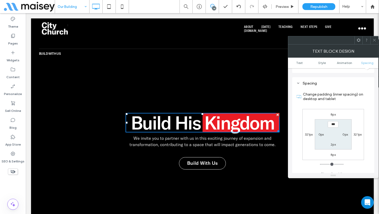
click at [336, 142] on label "2px" at bounding box center [333, 144] width 5 height 4
type input "**"
type input "****"
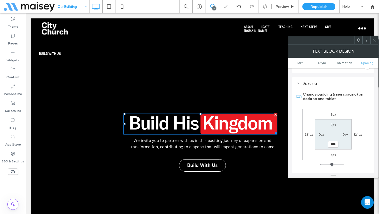
click at [375, 40] on icon at bounding box center [375, 40] width 4 height 4
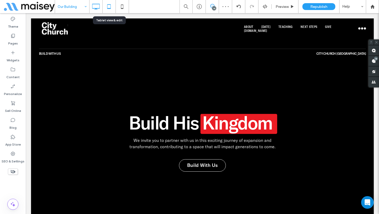
click at [107, 5] on icon at bounding box center [109, 6] width 11 height 11
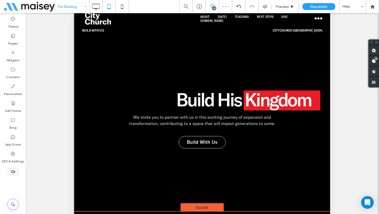
scroll to position [0, 0]
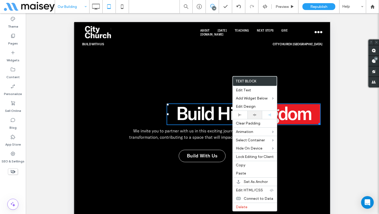
click at [250, 114] on div at bounding box center [254, 114] width 9 height 3
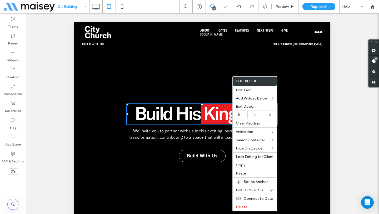
click at [205, 73] on div at bounding box center [189, 107] width 379 height 214
click at [190, 68] on div "Build His Kingdom We invite you to partner with us in this exciting journey of …" at bounding box center [202, 111] width 240 height 124
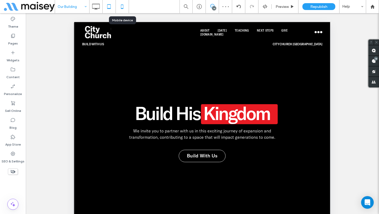
click at [119, 3] on icon at bounding box center [122, 6] width 11 height 11
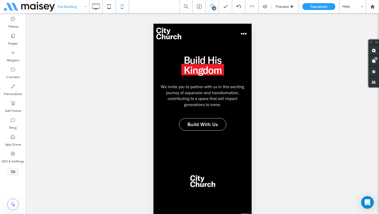
scroll to position [1812, 0]
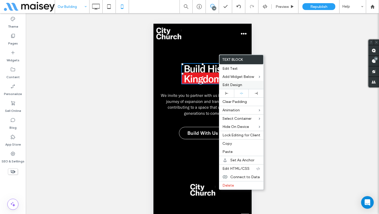
click at [230, 86] on span "Edit Design" at bounding box center [233, 85] width 20 height 4
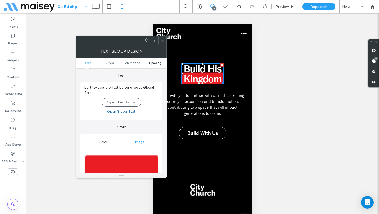
click at [150, 62] on span "Spacing" at bounding box center [155, 63] width 12 height 4
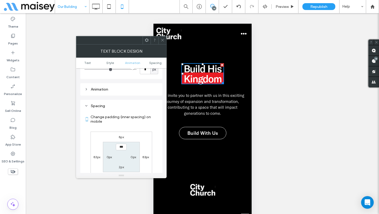
scroll to position [294, 0]
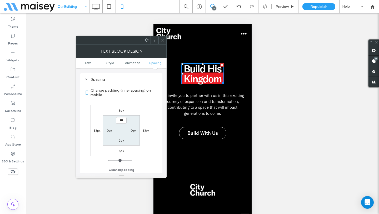
click at [121, 141] on label "2px" at bounding box center [121, 141] width 5 height 4
type input "*"
type input "***"
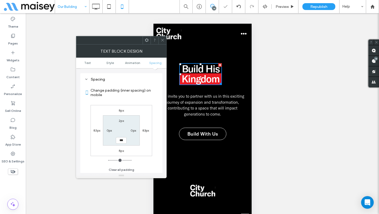
click at [162, 40] on icon at bounding box center [163, 40] width 4 height 4
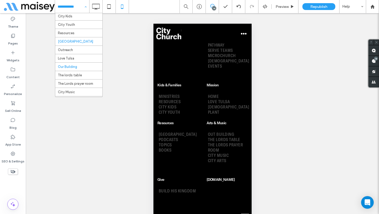
scroll to position [77, 0]
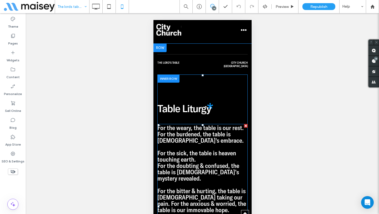
scroll to position [820, 0]
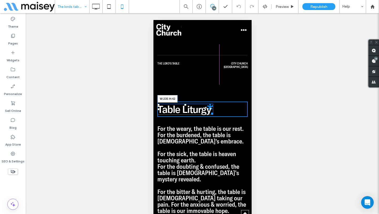
drag, startPoint x: 210, startPoint y: 83, endPoint x: 215, endPoint y: 83, distance: 5.0
click at [213, 111] on div at bounding box center [211, 113] width 4 height 4
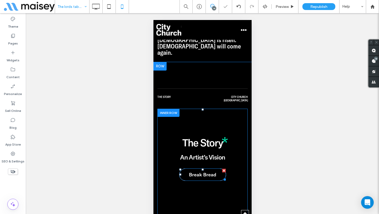
scroll to position [1053, 0]
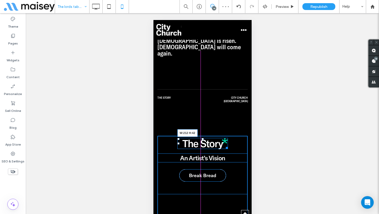
drag, startPoint x: 224, startPoint y: 100, endPoint x: 227, endPoint y: 101, distance: 2.7
click at [227, 145] on div at bounding box center [226, 147] width 4 height 4
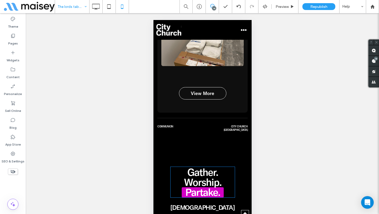
scroll to position [1751, 0]
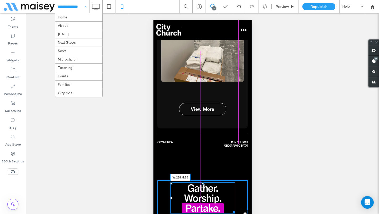
drag, startPoint x: 231, startPoint y: 142, endPoint x: 352, endPoint y: 143, distance: 121.2
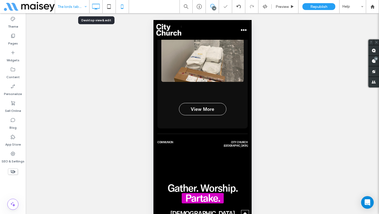
click at [96, 8] on icon at bounding box center [96, 6] width 11 height 11
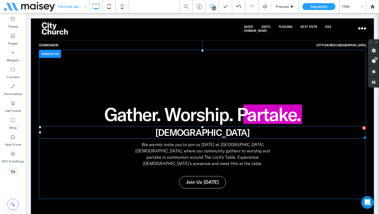
scroll to position [1737, 0]
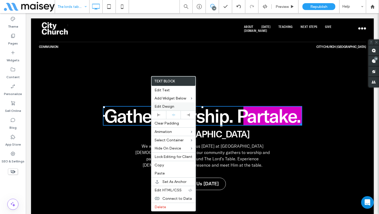
click at [174, 108] on label "Edit Design" at bounding box center [174, 106] width 38 height 4
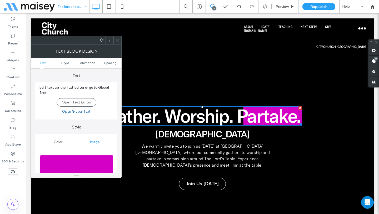
click at [85, 163] on img at bounding box center [77, 173] width 74 height 36
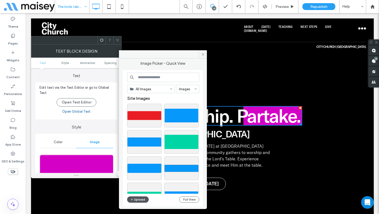
click at [135, 201] on button "Upload" at bounding box center [138, 199] width 22 height 6
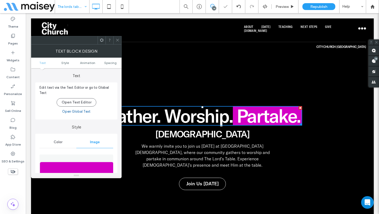
click at [112, 65] on ul "Text Style Animation Spacing" at bounding box center [76, 63] width 91 height 11
click at [111, 62] on span "Spacing" at bounding box center [110, 63] width 12 height 4
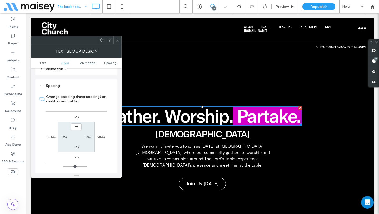
scroll to position [297, 0]
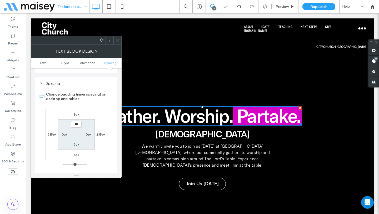
click at [75, 142] on label "2px" at bounding box center [76, 144] width 5 height 4
type input "**"
type input "****"
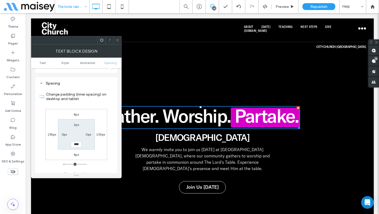
click at [117, 40] on icon at bounding box center [118, 40] width 4 height 4
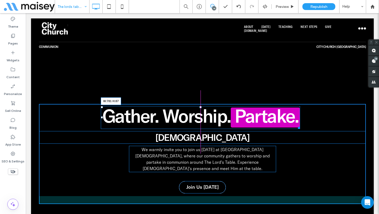
drag, startPoint x: 299, startPoint y: 100, endPoint x: 327, endPoint y: 114, distance: 31.6
click at [300, 125] on div at bounding box center [298, 127] width 4 height 4
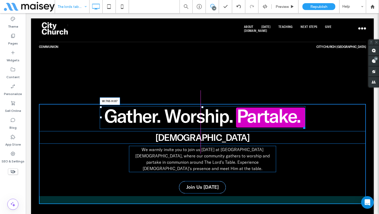
drag, startPoint x: 303, startPoint y: 100, endPoint x: 302, endPoint y: 107, distance: 7.9
click at [302, 125] on div at bounding box center [304, 127] width 4 height 4
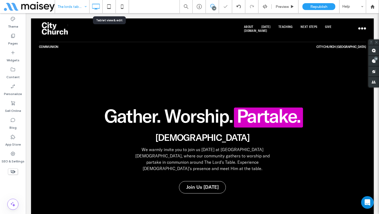
click at [110, 11] on div "The lords table 14 Preview Republish Help Site Comments Team & Clients Automate…" at bounding box center [189, 107] width 379 height 214
click at [110, 11] on icon at bounding box center [109, 6] width 11 height 11
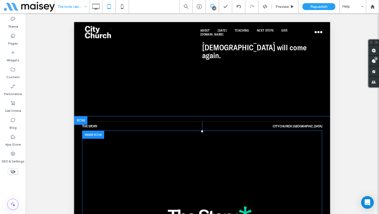
scroll to position [1001, 0]
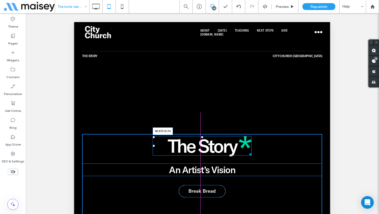
drag, startPoint x: 247, startPoint y: 119, endPoint x: 317, endPoint y: 166, distance: 84.1
click at [248, 152] on div at bounding box center [250, 154] width 4 height 4
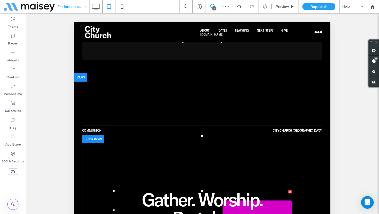
scroll to position [1715, 0]
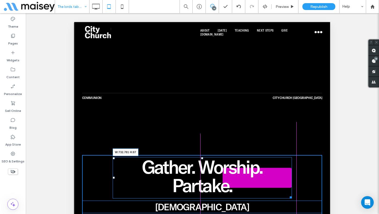
drag, startPoint x: 287, startPoint y: 162, endPoint x: 296, endPoint y: 159, distance: 9.7
click at [296, 159] on div "Gather. Worship. Partake. W:732.781 H:87 Holy Sacrament We warmly invite you to…" at bounding box center [202, 214] width 240 height 119
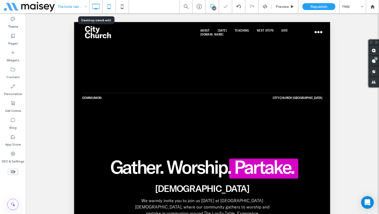
click at [99, 6] on icon at bounding box center [96, 6] width 11 height 11
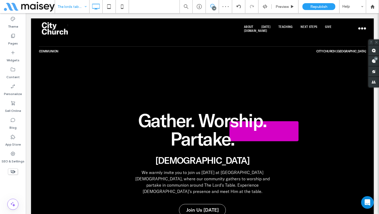
scroll to position [1749, 0]
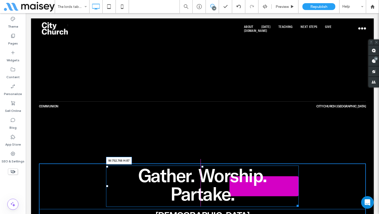
drag, startPoint x: 296, startPoint y: 177, endPoint x: 298, endPoint y: 177, distance: 2.6
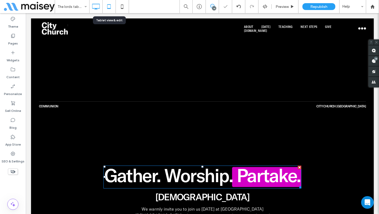
click at [111, 9] on icon at bounding box center [109, 6] width 11 height 11
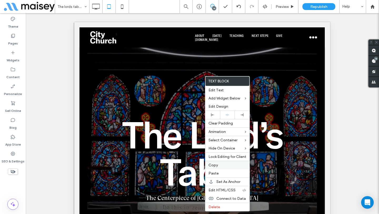
click at [220, 165] on label "Copy" at bounding box center [228, 165] width 38 height 4
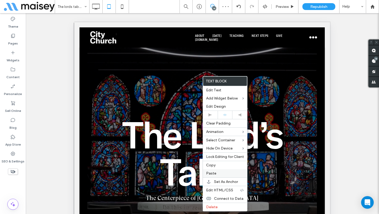
click at [215, 173] on span "Paste" at bounding box center [211, 173] width 10 height 4
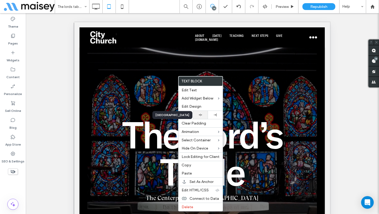
click at [203, 116] on div at bounding box center [200, 114] width 9 height 3
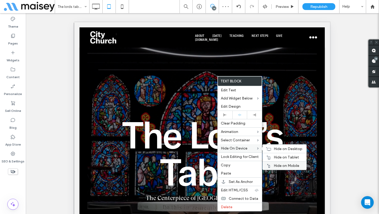
click at [280, 165] on span "Hide on Mobile" at bounding box center [287, 166] width 26 height 4
click at [278, 148] on span "Hide on Desktop" at bounding box center [288, 149] width 29 height 4
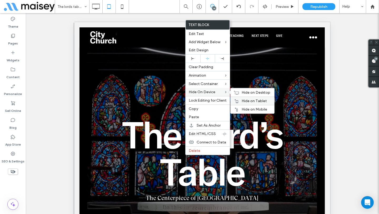
click at [250, 103] on span "Hide on Tablet" at bounding box center [254, 101] width 25 height 4
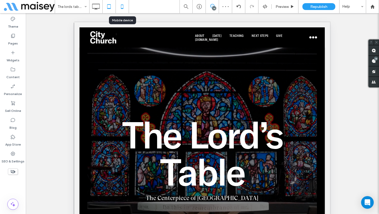
click at [122, 7] on icon at bounding box center [122, 6] width 11 height 11
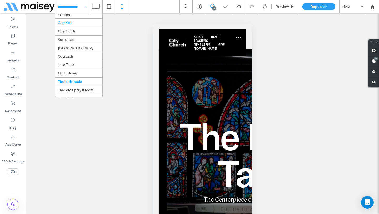
scroll to position [126, 0]
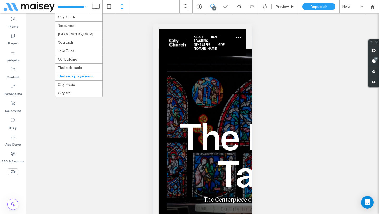
scroll to position [126, 0]
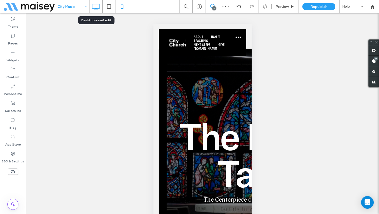
click at [97, 7] on icon at bounding box center [96, 6] width 11 height 11
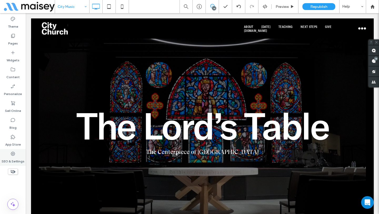
type input "**********"
type input "**"
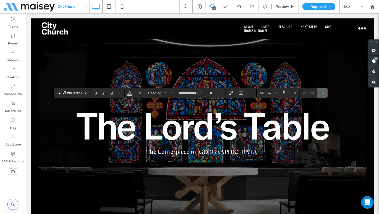
click at [327, 94] on section at bounding box center [323, 92] width 10 height 9
click at [325, 94] on label "Confirm" at bounding box center [323, 92] width 8 height 9
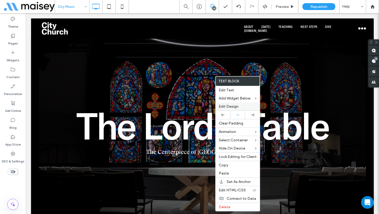
click at [229, 106] on span "Edit Design" at bounding box center [229, 106] width 20 height 4
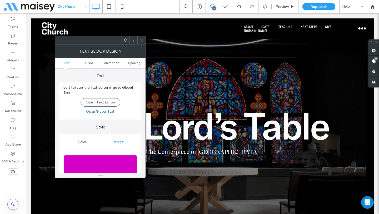
click at [114, 167] on img at bounding box center [100, 173] width 74 height 36
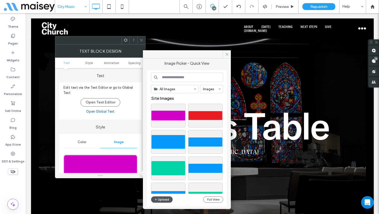
click at [162, 198] on button "Upload" at bounding box center [162, 199] width 22 height 6
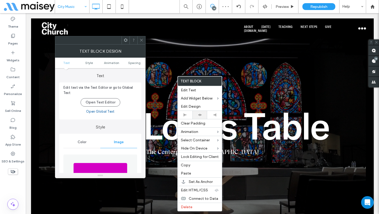
click at [199, 114] on icon at bounding box center [199, 114] width 3 height 3
click at [137, 63] on span "Spacing" at bounding box center [134, 63] width 12 height 4
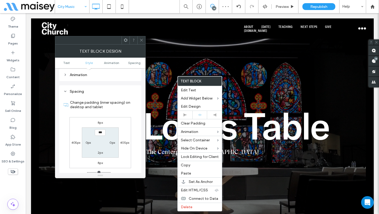
scroll to position [297, 0]
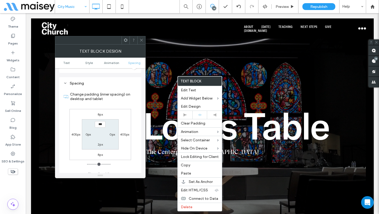
click at [99, 142] on label "2px" at bounding box center [100, 144] width 5 height 4
type input "**"
type input "****"
click at [141, 38] on icon at bounding box center [142, 40] width 4 height 4
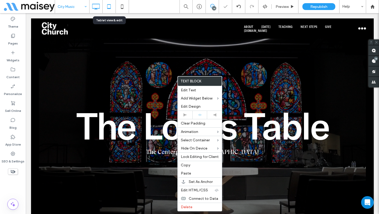
click at [107, 7] on icon at bounding box center [109, 6] width 11 height 11
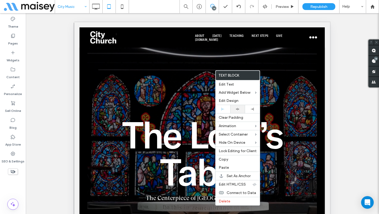
click at [238, 112] on div at bounding box center [237, 109] width 15 height 8
click at [123, 8] on use at bounding box center [122, 6] width 2 height 4
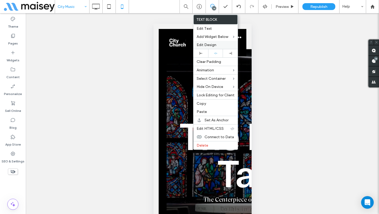
click at [214, 46] on span "Edit Design" at bounding box center [207, 45] width 20 height 4
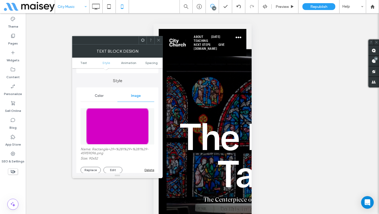
scroll to position [107, 0]
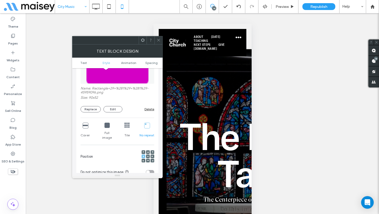
click at [144, 39] on icon at bounding box center [143, 40] width 4 height 4
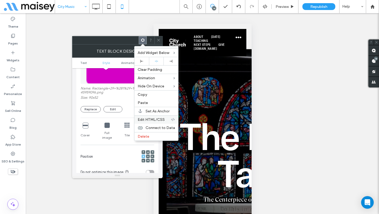
click at [154, 122] on div "Edit HTML/CSS" at bounding box center [157, 119] width 44 height 8
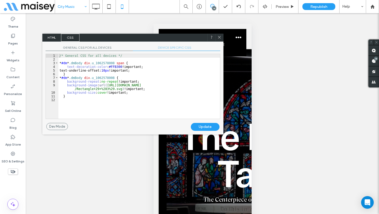
drag, startPoint x: 186, startPoint y: 46, endPoint x: 158, endPoint y: 33, distance: 31.0
click at [158, 34] on div "HTML CSS" at bounding box center [132, 38] width 181 height 8
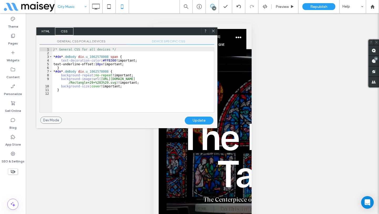
click at [173, 41] on span "DEVICE SPECIFIC CSS" at bounding box center [170, 42] width 87 height 6
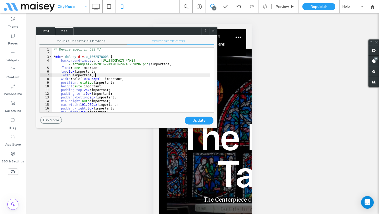
scroll to position [0, 0]
click at [147, 74] on div "/* Device specific CSS */ * #dm * .dmBody div .u_1062578008 { background-image …" at bounding box center [131, 84] width 158 height 72
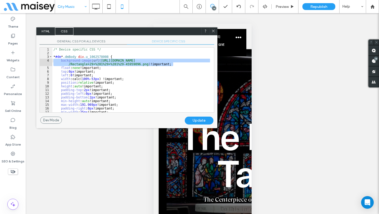
drag, startPoint x: 176, startPoint y: 65, endPoint x: 52, endPoint y: 60, distance: 124.4
click at [52, 60] on div "** 1 2 3 4 5 6 7 8 9 10 11 12 13 14 15 16 17 18 /* Device specific CSS */ * #dm…" at bounding box center [127, 79] width 175 height 65
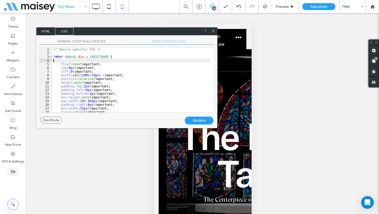
click at [198, 121] on div "Update" at bounding box center [199, 121] width 29 height 8
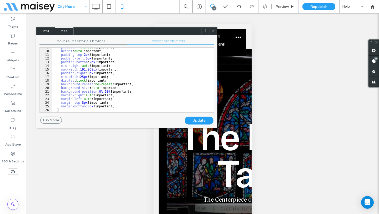
click at [99, 92] on div "position : relative !important; height : auto !important; padding-top : 2 px !i…" at bounding box center [131, 82] width 158 height 72
click at [200, 121] on div "Update" at bounding box center [199, 121] width 29 height 8
click at [102, 91] on div "position : relative !important; height : auto !important; padding-top : 2 px !i…" at bounding box center [131, 82] width 158 height 72
click at [200, 121] on div "Update" at bounding box center [199, 121] width 29 height 8
click at [100, 92] on div "position : relative !important; height : auto !important; padding-top : 2 px !i…" at bounding box center [131, 82] width 158 height 72
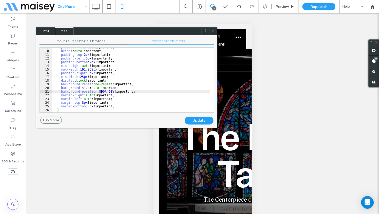
click at [201, 119] on div "Update" at bounding box center [199, 121] width 29 height 8
click at [103, 90] on div "position : relative !important; height : auto !important; padding-top : 2 px !i…" at bounding box center [131, 82] width 158 height 72
click at [197, 120] on div "Update" at bounding box center [199, 121] width 29 height 8
click at [102, 92] on div "position : relative !important; height : auto !important; padding-top : 2 px !i…" at bounding box center [131, 82] width 158 height 72
type textarea "**"
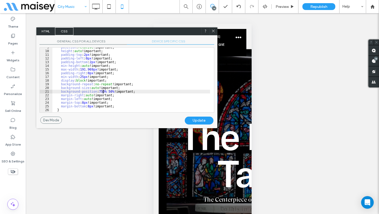
click at [200, 119] on div "Update" at bounding box center [199, 121] width 29 height 8
click at [213, 29] on icon at bounding box center [213, 31] width 4 height 4
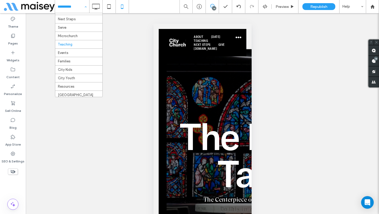
scroll to position [126, 0]
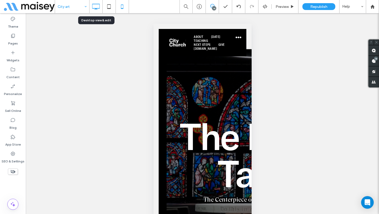
click at [96, 9] on use at bounding box center [96, 7] width 8 height 6
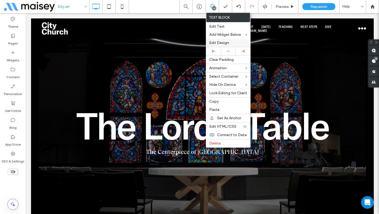
click at [223, 43] on span "Edit Design" at bounding box center [219, 43] width 20 height 4
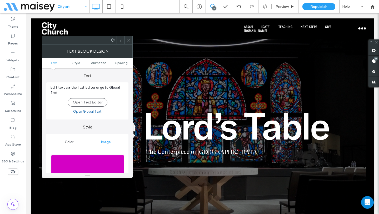
scroll to position [98, 0]
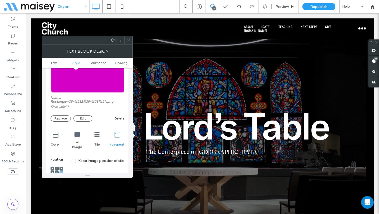
click at [84, 84] on img at bounding box center [88, 75] width 74 height 36
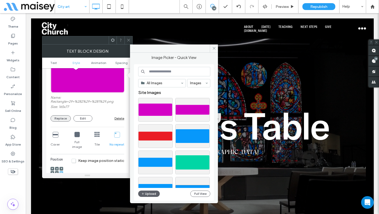
click at [63, 117] on button "Replace" at bounding box center [61, 118] width 20 height 6
click at [151, 193] on button "Upload" at bounding box center [149, 194] width 22 height 6
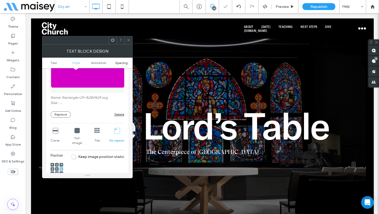
click at [121, 63] on span "Spacing" at bounding box center [121, 63] width 12 height 4
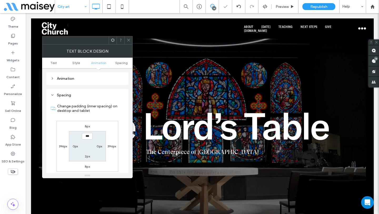
scroll to position [297, 0]
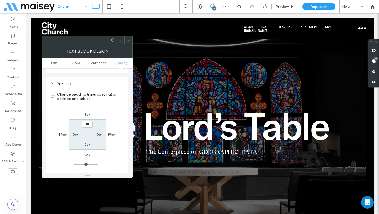
click at [88, 142] on label "2px" at bounding box center [87, 144] width 5 height 4
type input "**"
type input "****"
click at [129, 41] on icon at bounding box center [129, 40] width 4 height 4
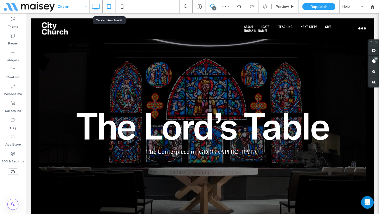
click at [109, 5] on icon at bounding box center [109, 6] width 11 height 11
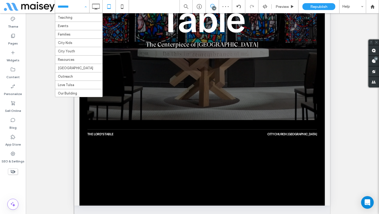
scroll to position [126, 0]
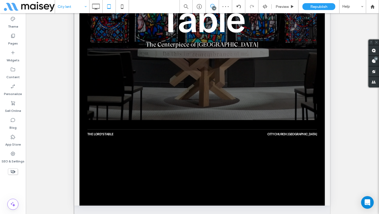
click at [68, 1] on input at bounding box center [71, 6] width 26 height 13
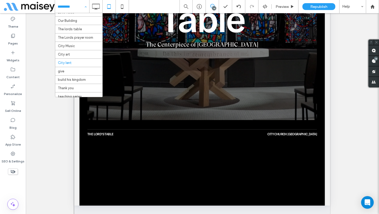
scroll to position [126, 0]
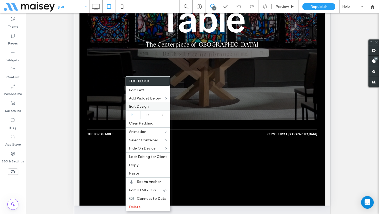
click at [145, 104] on span "Edit Design" at bounding box center [139, 106] width 20 height 4
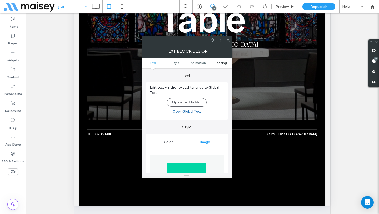
click at [220, 64] on span "Spacing" at bounding box center [221, 63] width 12 height 4
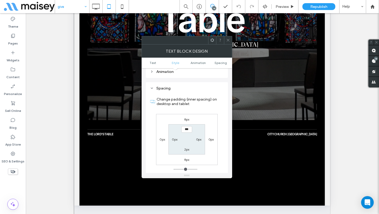
scroll to position [290, 0]
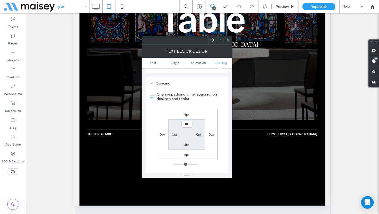
drag, startPoint x: 175, startPoint y: 130, endPoint x: 184, endPoint y: 132, distance: 9.6
click at [175, 132] on label "0px" at bounding box center [175, 134] width 6 height 4
type input "*"
type input "**"
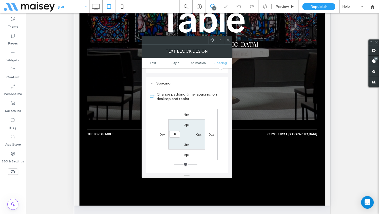
type input "****"
click at [230, 39] on div at bounding box center [228, 40] width 8 height 8
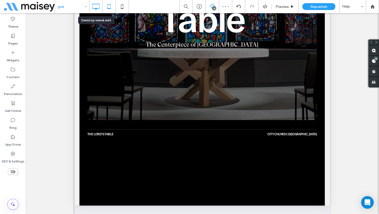
click at [95, 8] on icon at bounding box center [96, 6] width 11 height 11
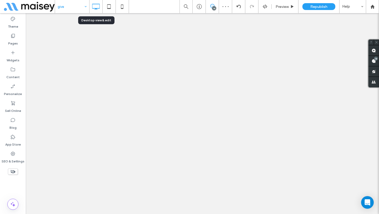
scroll to position [0, 0]
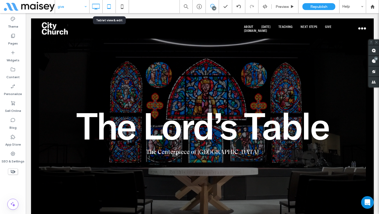
click at [105, 4] on icon at bounding box center [109, 6] width 11 height 11
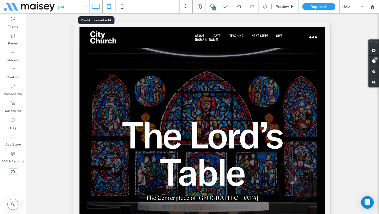
click at [98, 6] on icon at bounding box center [96, 6] width 11 height 11
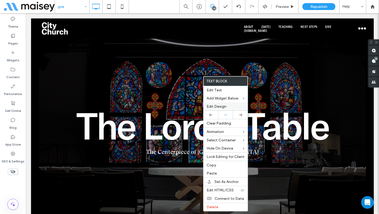
click at [223, 108] on span "Edit Design" at bounding box center [217, 106] width 20 height 4
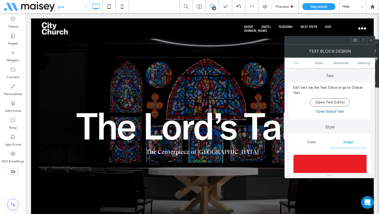
click at [337, 163] on img at bounding box center [330, 173] width 74 height 36
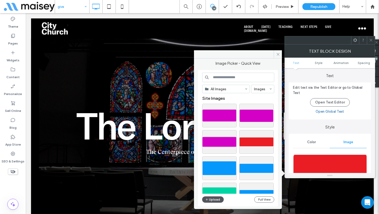
click at [218, 198] on button "Upload" at bounding box center [213, 199] width 22 height 6
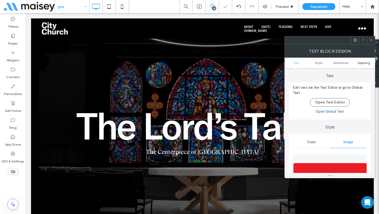
click at [367, 64] on span "Spacing" at bounding box center [364, 63] width 12 height 4
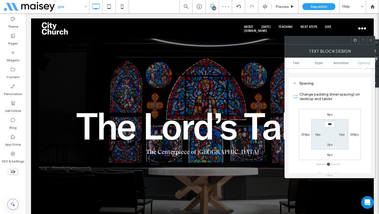
scroll to position [297, 0]
click at [331, 142] on label "2px" at bounding box center [329, 144] width 5 height 4
type input "**"
type input "****"
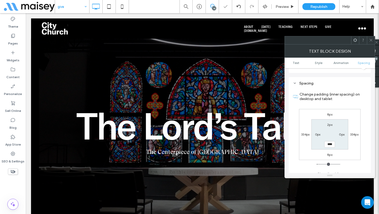
click at [328, 141] on input "****" at bounding box center [329, 144] width 11 height 7
click at [374, 38] on div at bounding box center [371, 40] width 8 height 8
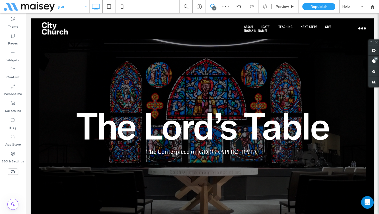
click at [110, 7] on icon at bounding box center [109, 6] width 11 height 11
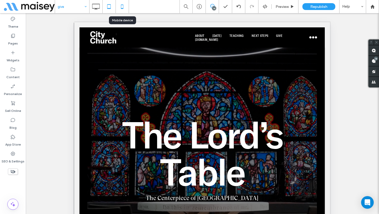
click at [125, 7] on icon at bounding box center [122, 6] width 11 height 11
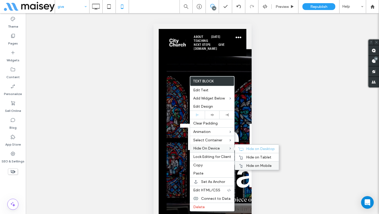
click at [255, 165] on span "Hide on Mobile" at bounding box center [259, 166] width 26 height 4
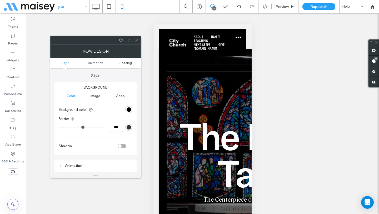
click at [127, 62] on span "Spacing" at bounding box center [126, 63] width 12 height 4
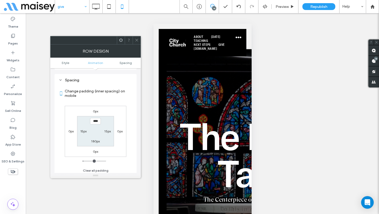
scroll to position [104, 0]
click at [138, 41] on icon at bounding box center [137, 40] width 4 height 4
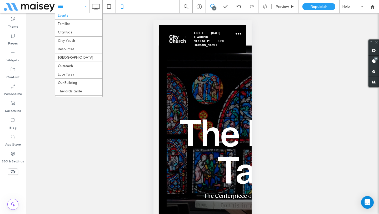
scroll to position [126, 0]
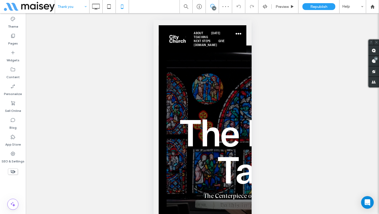
click at [76, 6] on input at bounding box center [71, 6] width 26 height 13
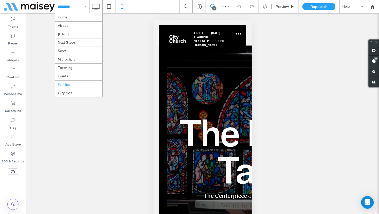
scroll to position [126, 0]
click at [95, 8] on use at bounding box center [96, 7] width 8 height 6
click at [95, 8] on div "Home About Sunday Next Steps Serve Microchurch Teaching Events Families City Ki…" at bounding box center [189, 107] width 379 height 214
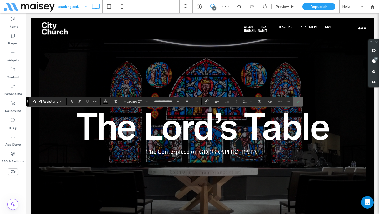
click at [301, 101] on label "Confirm" at bounding box center [298, 101] width 8 height 9
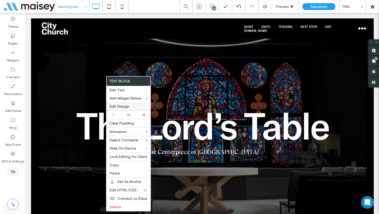
click at [128, 107] on span "Edit Design" at bounding box center [120, 106] width 20 height 4
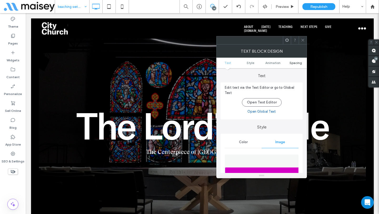
click at [297, 62] on span "Spacing" at bounding box center [296, 63] width 12 height 4
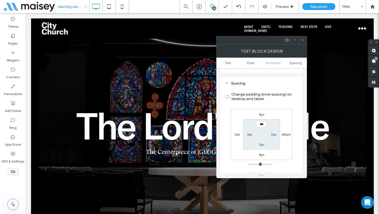
scroll to position [297, 0]
click at [261, 142] on label "2px" at bounding box center [261, 144] width 5 height 4
type input "**"
type input "****"
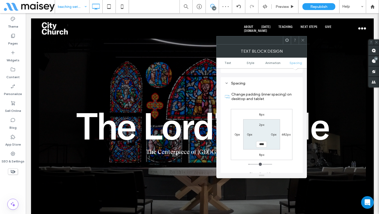
click at [250, 132] on label "0px" at bounding box center [250, 134] width 6 height 4
type input "*"
type input "**"
type input "****"
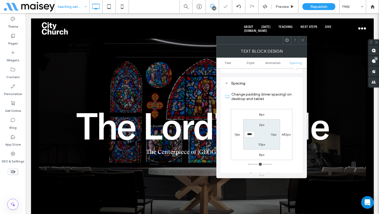
click at [305, 40] on icon at bounding box center [303, 40] width 4 height 4
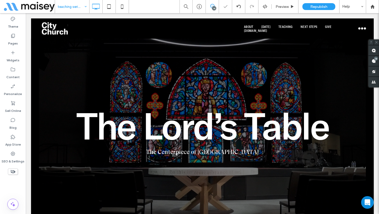
type input "**********"
type input "**"
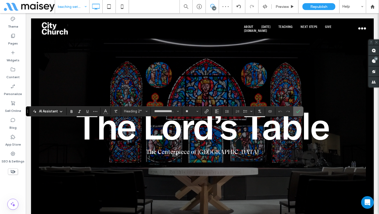
click at [300, 109] on icon "Confirm" at bounding box center [298, 111] width 4 height 4
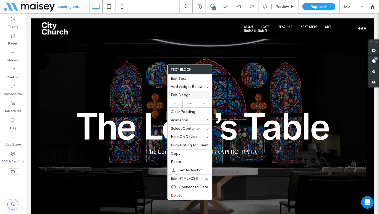
click at [180, 98] on div "Edit Design" at bounding box center [190, 95] width 44 height 8
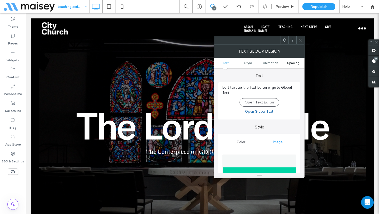
click at [297, 64] on span "Spacing" at bounding box center [293, 63] width 12 height 4
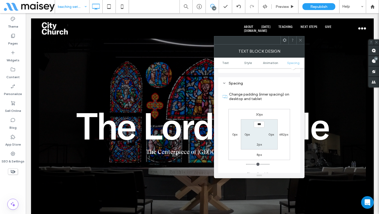
click at [246, 132] on label "0px" at bounding box center [248, 134] width 6 height 4
type input "*"
click at [246, 131] on input "***" at bounding box center [247, 134] width 11 height 7
type input "**"
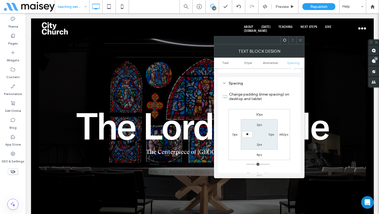
type input "**"
type input "****"
click at [257, 142] on label "2px" at bounding box center [259, 144] width 5 height 4
type input "*"
type input "**"
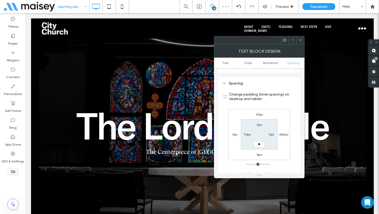
type input "**"
type input "****"
click at [303, 41] on div at bounding box center [301, 40] width 8 height 8
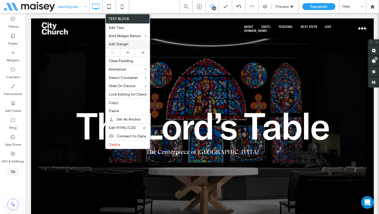
click at [120, 45] on span "Edit Design" at bounding box center [119, 44] width 20 height 4
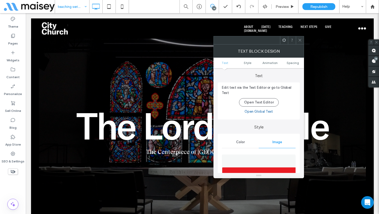
click at [226, 63] on span "Text" at bounding box center [225, 63] width 7 height 4
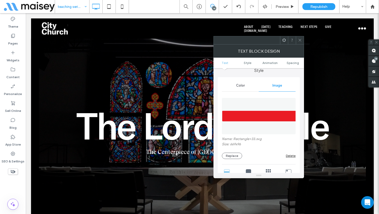
scroll to position [173, 0]
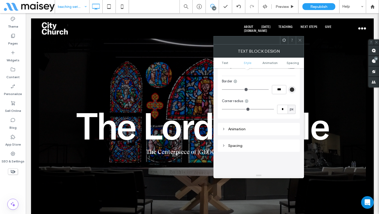
click at [237, 144] on div "Spacing" at bounding box center [259, 146] width 74 height 4
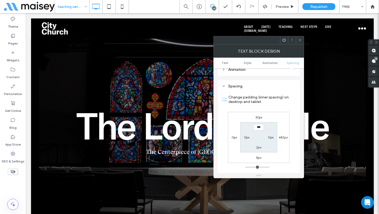
scroll to position [344, 0]
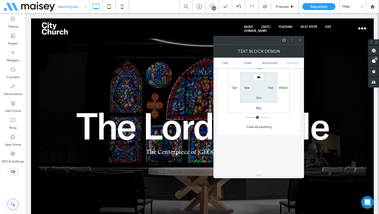
click at [244, 86] on label "0px" at bounding box center [247, 88] width 6 height 4
type input "*"
type input "**"
type input "****"
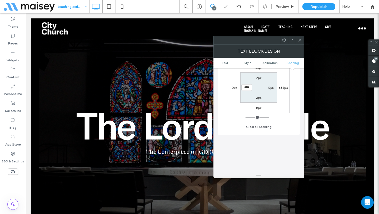
click at [260, 96] on label "2px" at bounding box center [258, 98] width 5 height 4
type input "*"
type input "**"
type input "****"
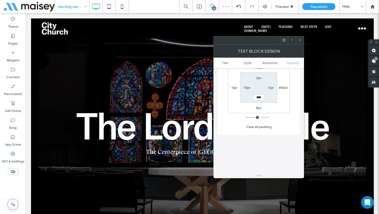
click at [299, 38] on icon at bounding box center [300, 40] width 4 height 4
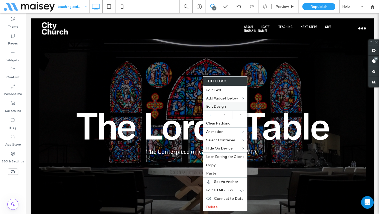
click at [217, 105] on span "Edit Design" at bounding box center [216, 106] width 20 height 4
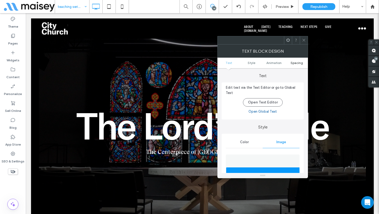
click at [299, 62] on span "Spacing" at bounding box center [297, 63] width 12 height 4
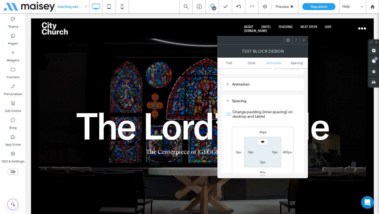
scroll to position [297, 0]
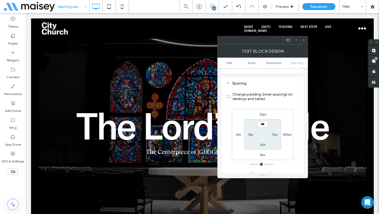
click at [248, 132] on label "0px" at bounding box center [251, 134] width 6 height 4
type input "*"
type input "**"
type input "****"
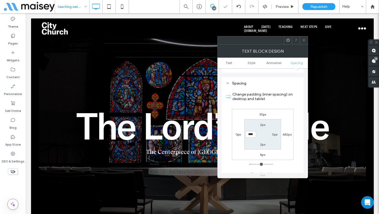
click at [263, 142] on label "2px" at bounding box center [262, 144] width 5 height 4
type input "*"
type input "**"
type input "****"
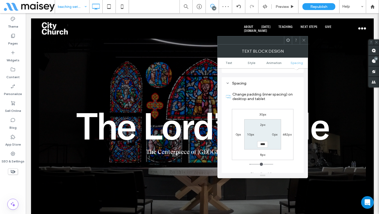
click at [306, 41] on icon at bounding box center [304, 40] width 4 height 4
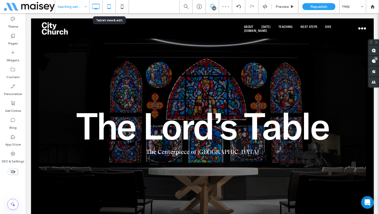
click at [108, 9] on use at bounding box center [108, 6] width 3 height 4
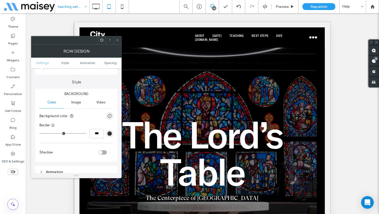
scroll to position [45, 0]
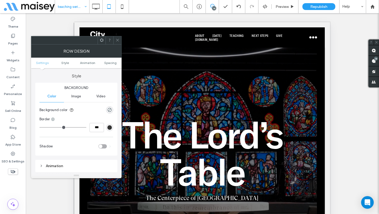
click at [120, 40] on div at bounding box center [118, 40] width 8 height 8
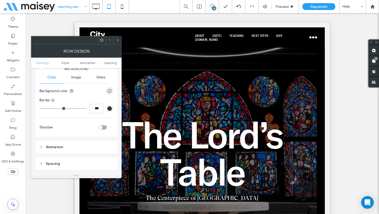
scroll to position [83, 0]
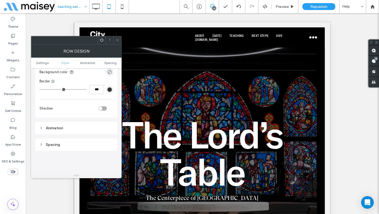
click at [119, 43] on span at bounding box center [118, 40] width 4 height 8
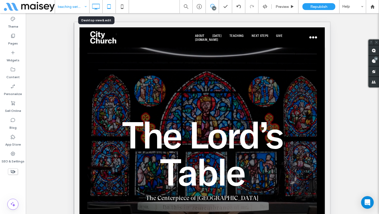
click at [96, 9] on icon at bounding box center [96, 6] width 11 height 11
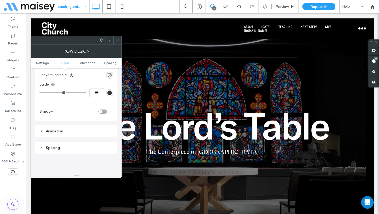
scroll to position [77, 0]
click at [109, 76] on div "rgba(0, 0, 0, 0)" at bounding box center [109, 78] width 4 height 4
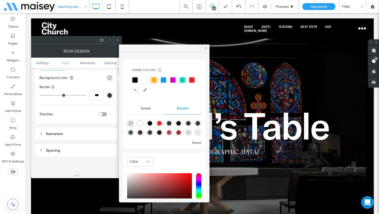
click at [116, 42] on icon at bounding box center [118, 40] width 4 height 4
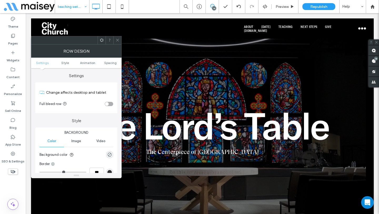
click at [103, 40] on icon at bounding box center [102, 40] width 4 height 4
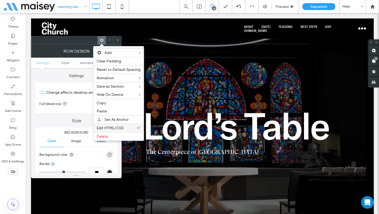
click at [108, 126] on span "Edit HTML/CSS" at bounding box center [110, 128] width 27 height 4
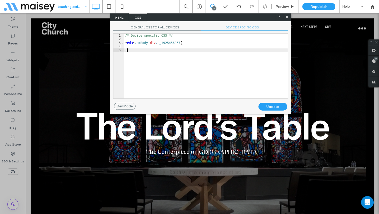
click at [203, 76] on div "/* Device specific CSS */ * #dm * .dmBody div .u_1925456867 { }" at bounding box center [206, 70] width 164 height 72
click at [235, 29] on span "DEVICE SPECIFIC CSS" at bounding box center [244, 28] width 87 height 6
drag, startPoint x: 238, startPoint y: 29, endPoint x: 205, endPoint y: 21, distance: 34.6
click at [238, 29] on span "DEVICE SPECIFIC CSS" at bounding box center [244, 28] width 87 height 6
click at [169, 29] on span "GENERAL CSS FOR ALL DEVICES" at bounding box center [156, 28] width 87 height 6
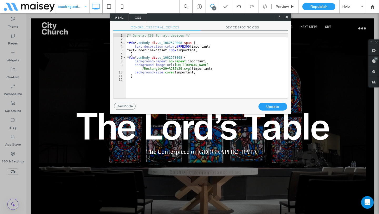
click at [216, 83] on div "/* General CSS for all devices */ * #dm * .dmBody div .u_1062578008 span { text…" at bounding box center [207, 70] width 162 height 72
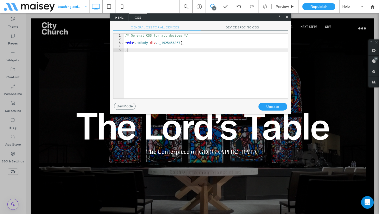
click at [165, 29] on span "GENERAL CSS FOR ALL DEVICES" at bounding box center [156, 28] width 87 height 6
click at [244, 28] on span "DEVICE SPECIFIC CSS" at bounding box center [244, 28] width 87 height 6
click at [240, 72] on div "/* Device specific CSS */ * #dm * .dmBody div .u_1925456867 { }" at bounding box center [206, 70] width 164 height 72
click at [287, 17] on icon at bounding box center [287, 17] width 4 height 4
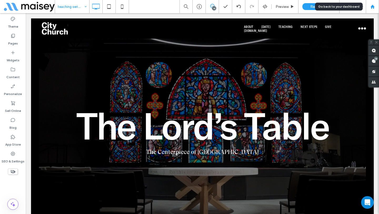
click at [373, 7] on icon at bounding box center [373, 6] width 4 height 4
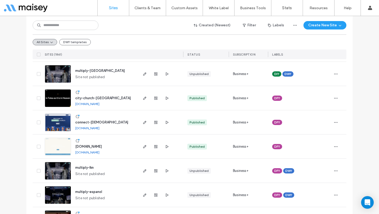
scroll to position [373, 0]
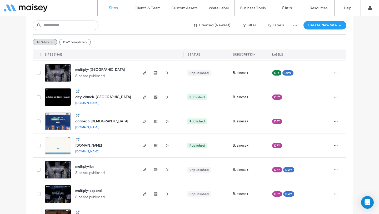
click at [92, 97] on span "city-church-[GEOGRAPHIC_DATA]" at bounding box center [103, 97] width 56 height 4
